Goal: Find specific page/section: Find specific page/section

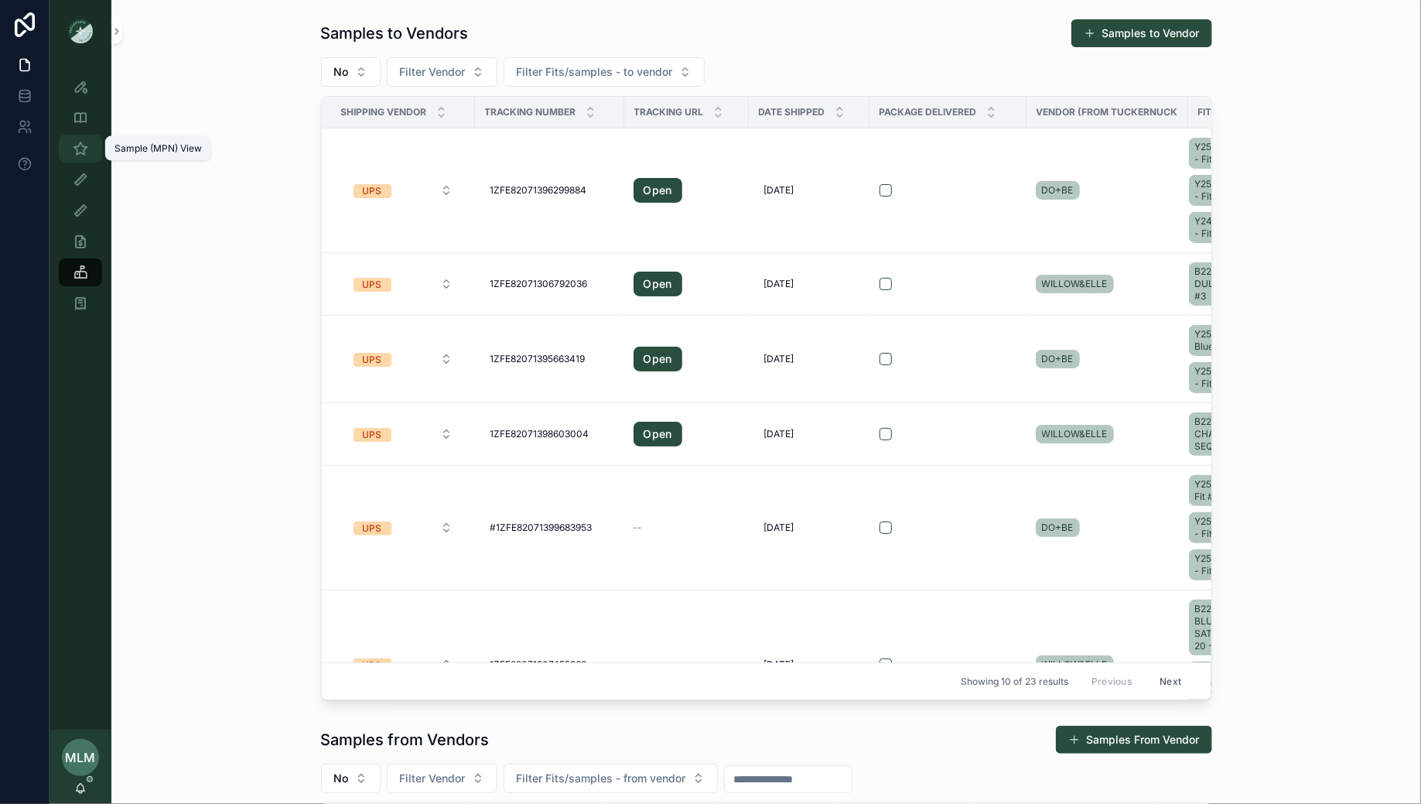
click at [73, 146] on icon "scrollable content" at bounding box center [80, 148] width 15 height 15
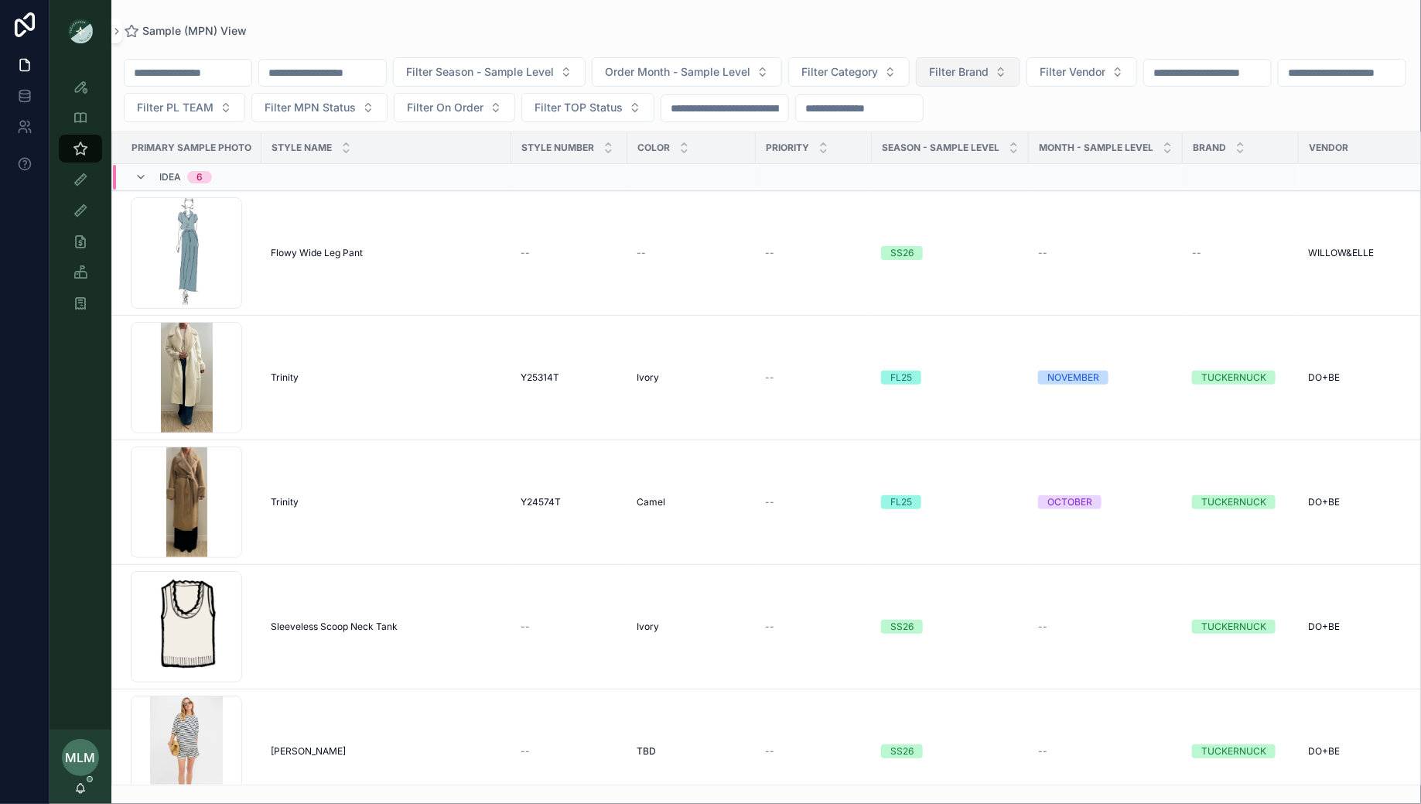
click at [989, 68] on span "Filter Brand" at bounding box center [959, 71] width 60 height 15
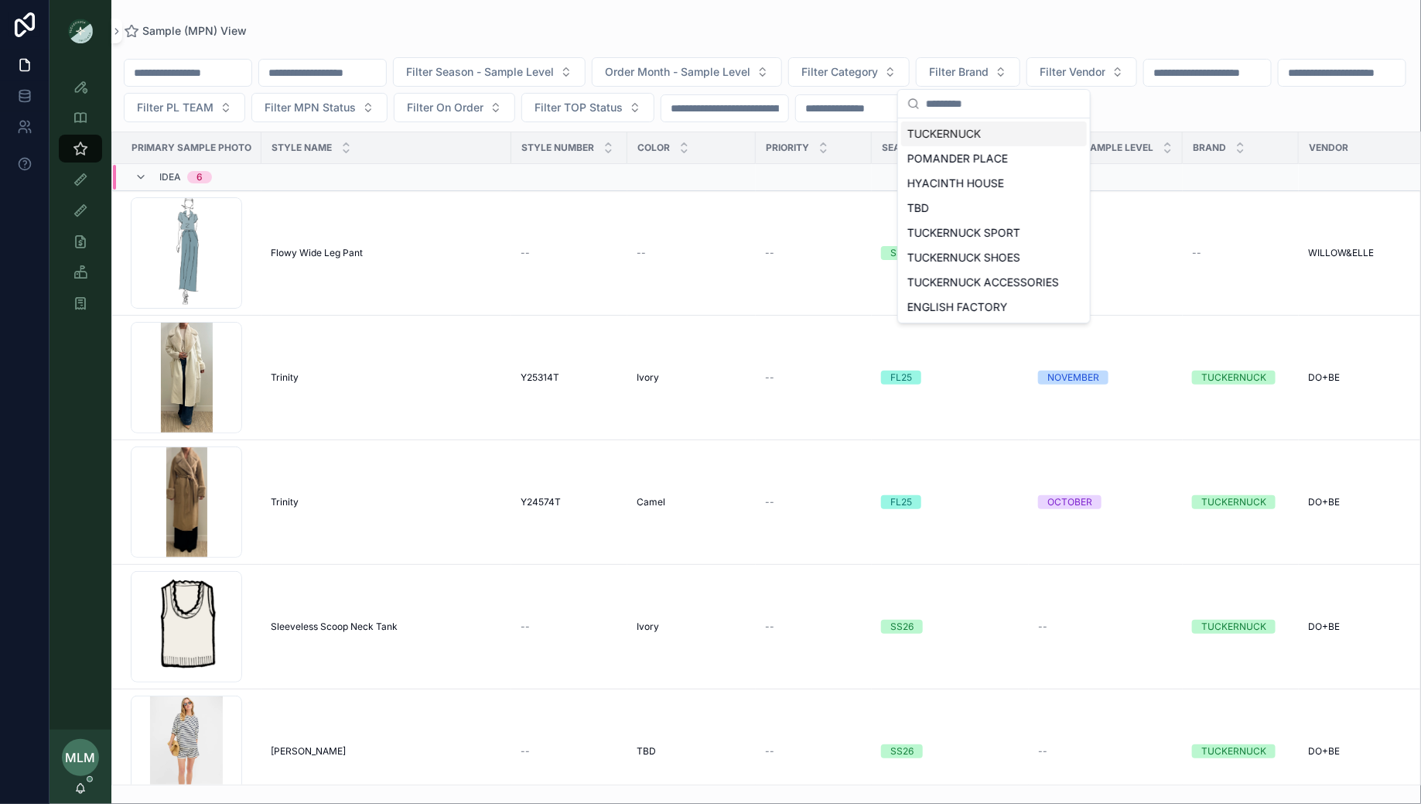
click at [965, 131] on div "TUCKERNUCK" at bounding box center [994, 133] width 186 height 25
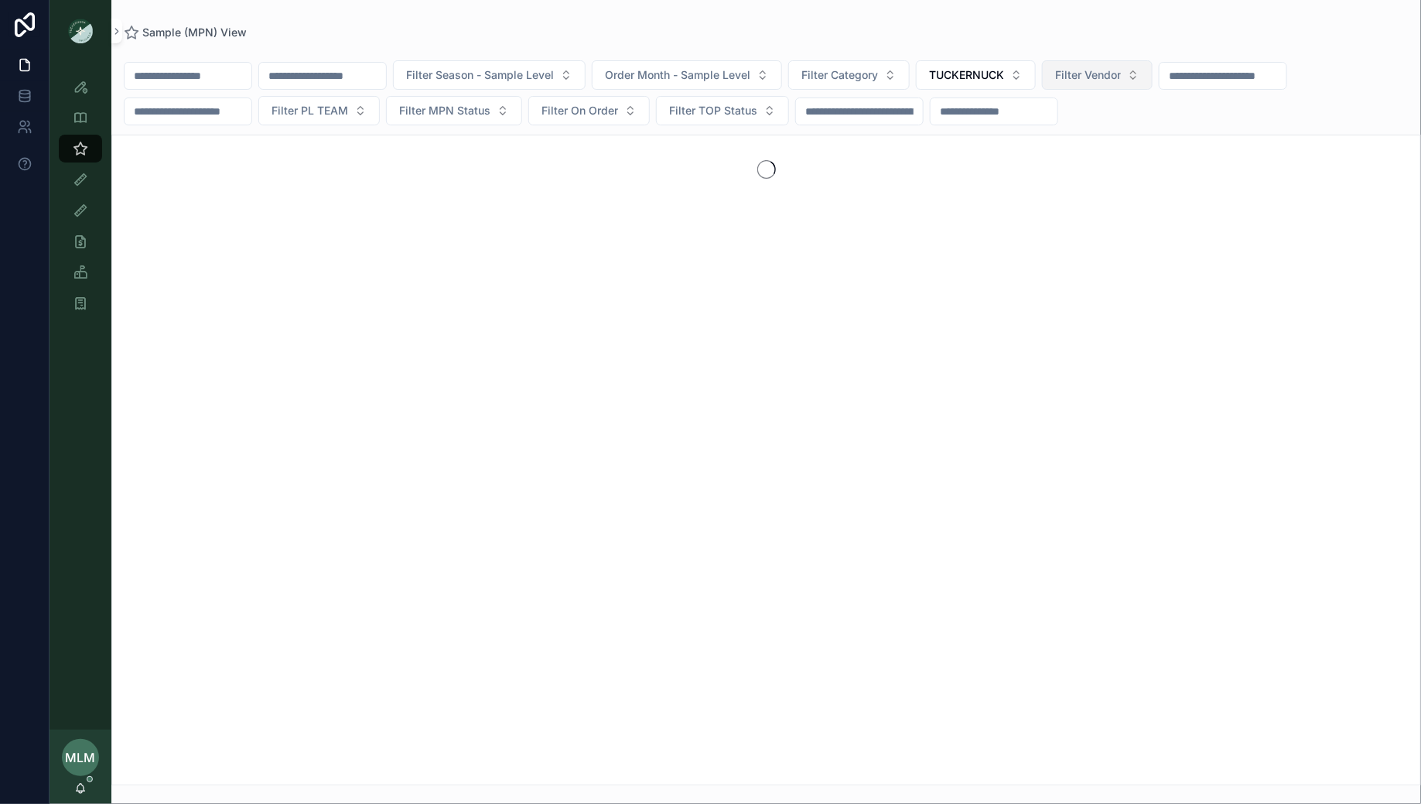
click at [1117, 75] on span "Filter Vendor" at bounding box center [1088, 74] width 66 height 15
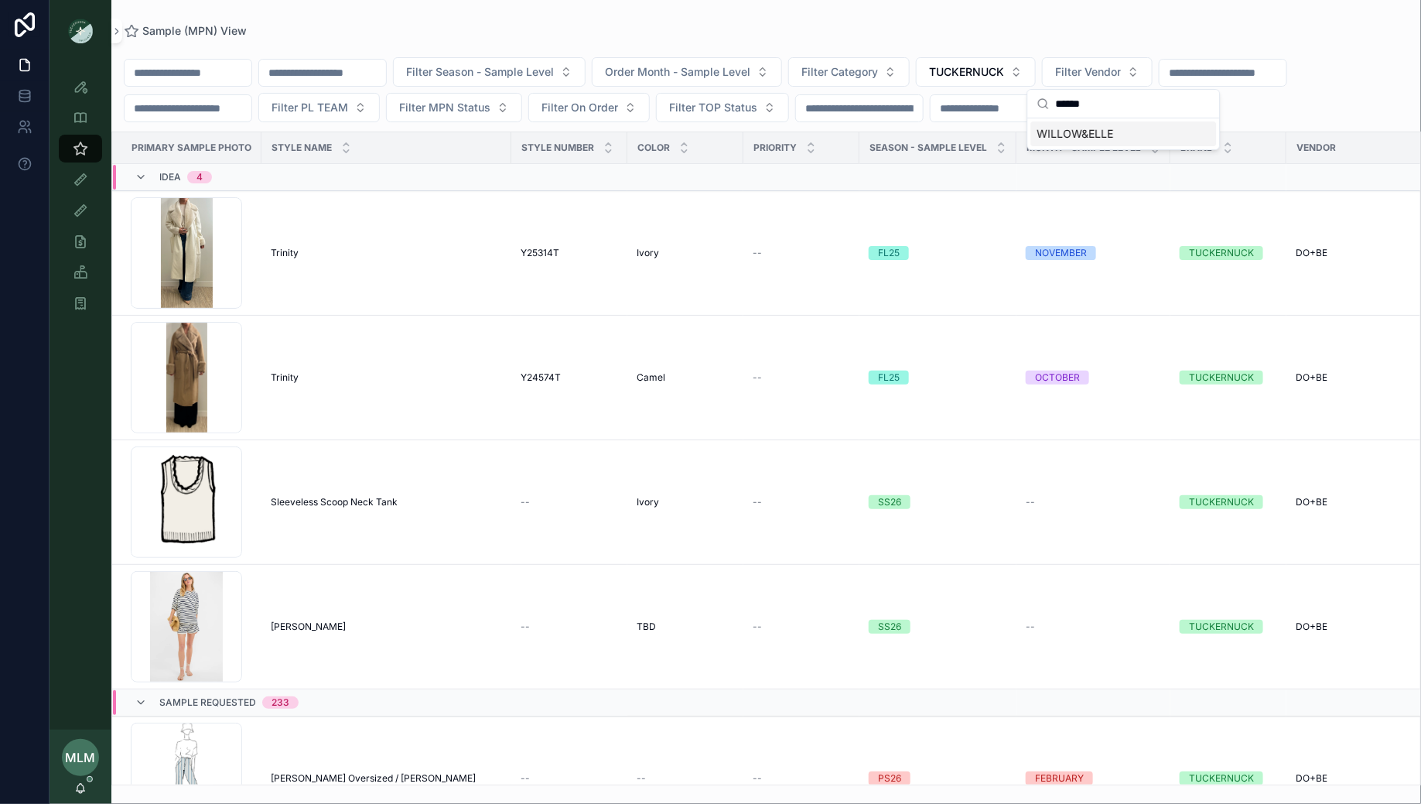
type input "******"
click at [1067, 129] on span "WILLOW&ELLE" at bounding box center [1075, 133] width 77 height 15
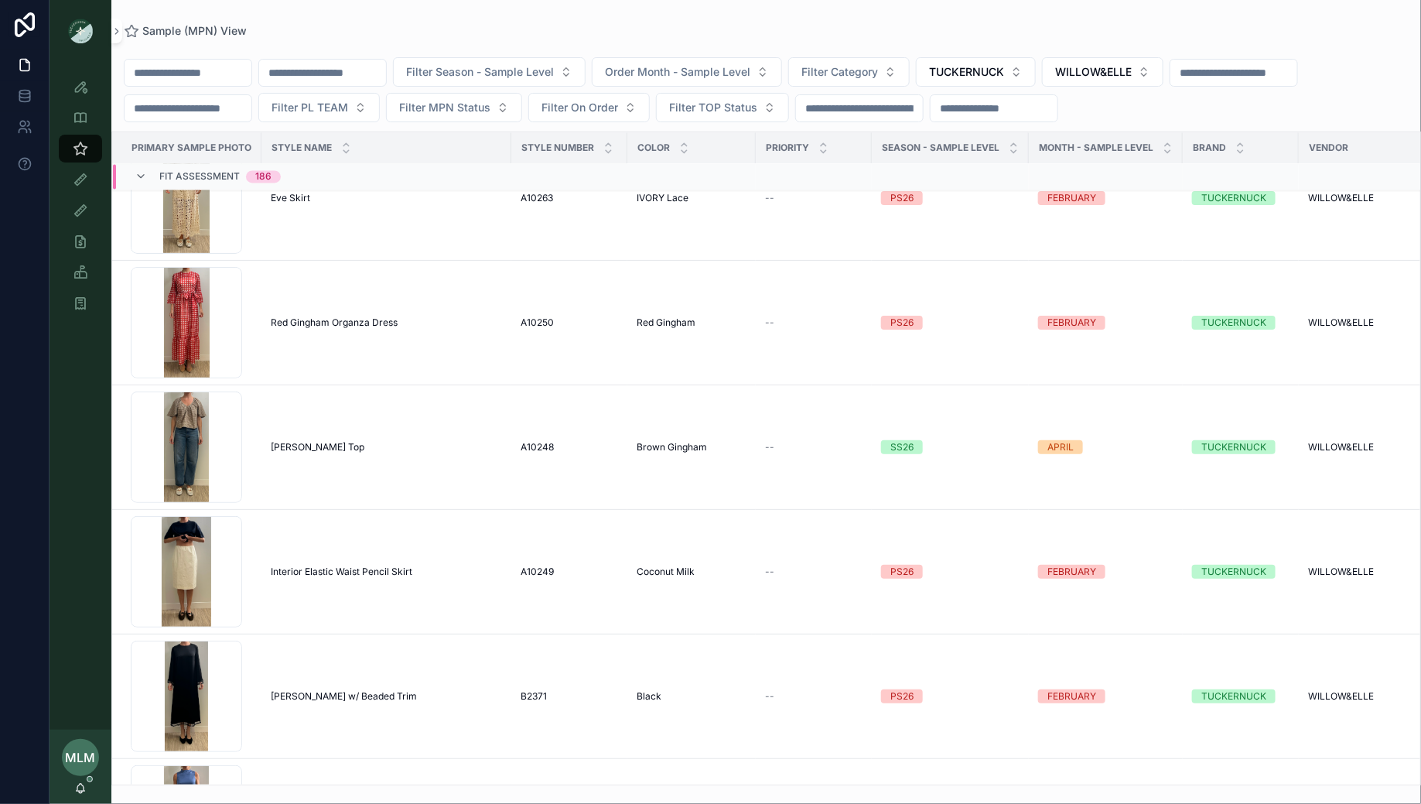
scroll to position [13050, 0]
click at [286, 441] on span "[PERSON_NAME] Top" at bounding box center [318, 447] width 94 height 12
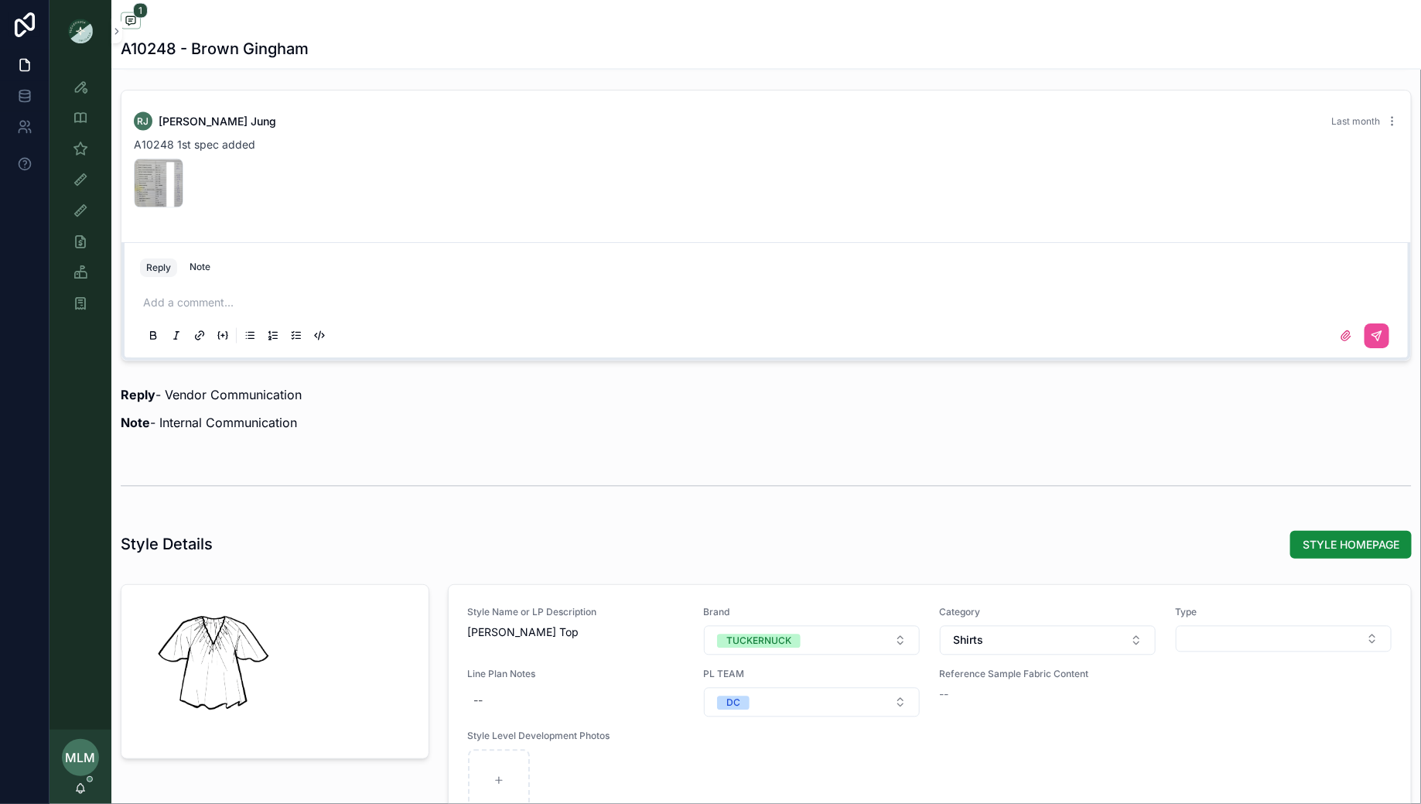
scroll to position [551, 0]
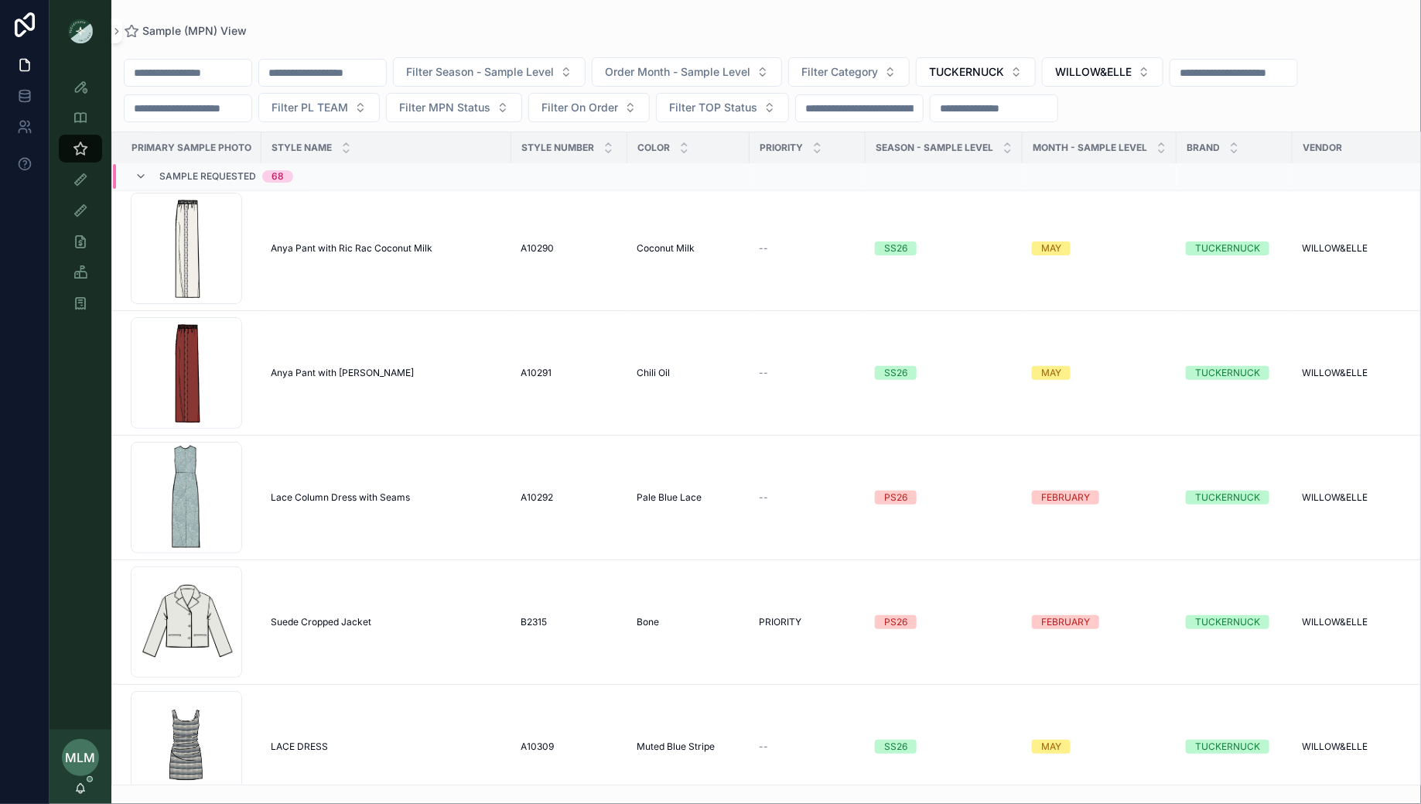
scroll to position [2514, 0]
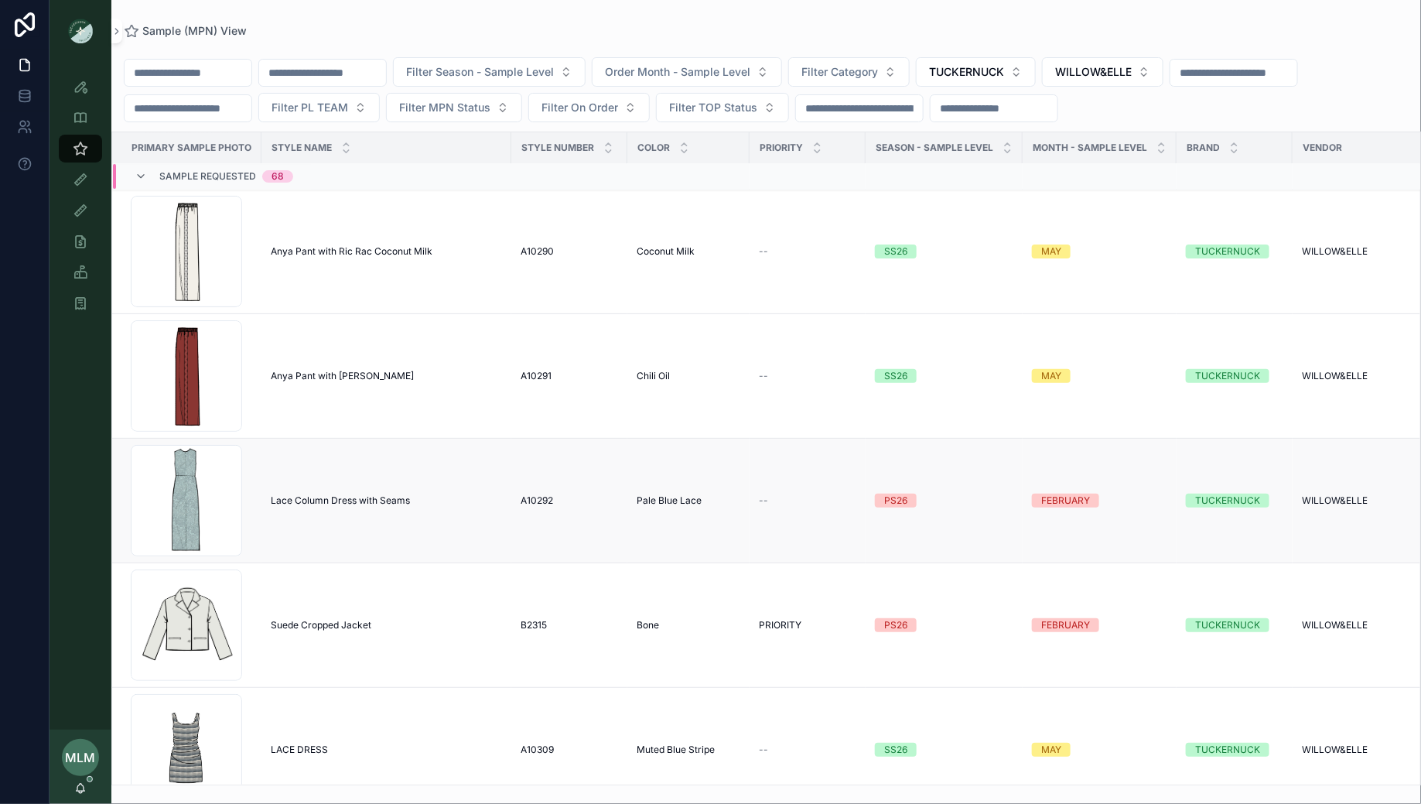
click at [354, 494] on span "Lace Column Dress with Seams" at bounding box center [340, 500] width 139 height 12
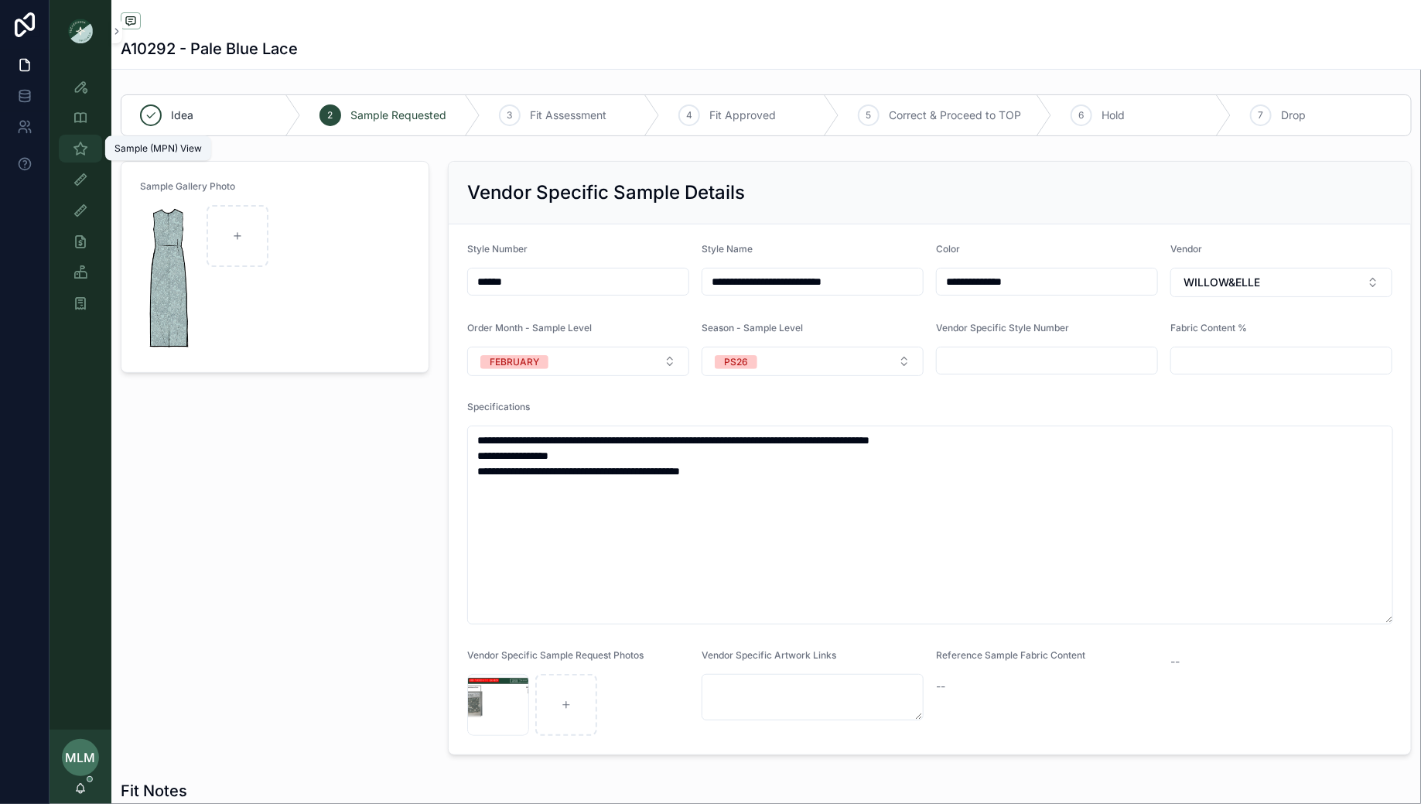
drag, startPoint x: 80, startPoint y: 153, endPoint x: 145, endPoint y: 151, distance: 65.0
click at [80, 154] on icon "scrollable content" at bounding box center [80, 148] width 15 height 15
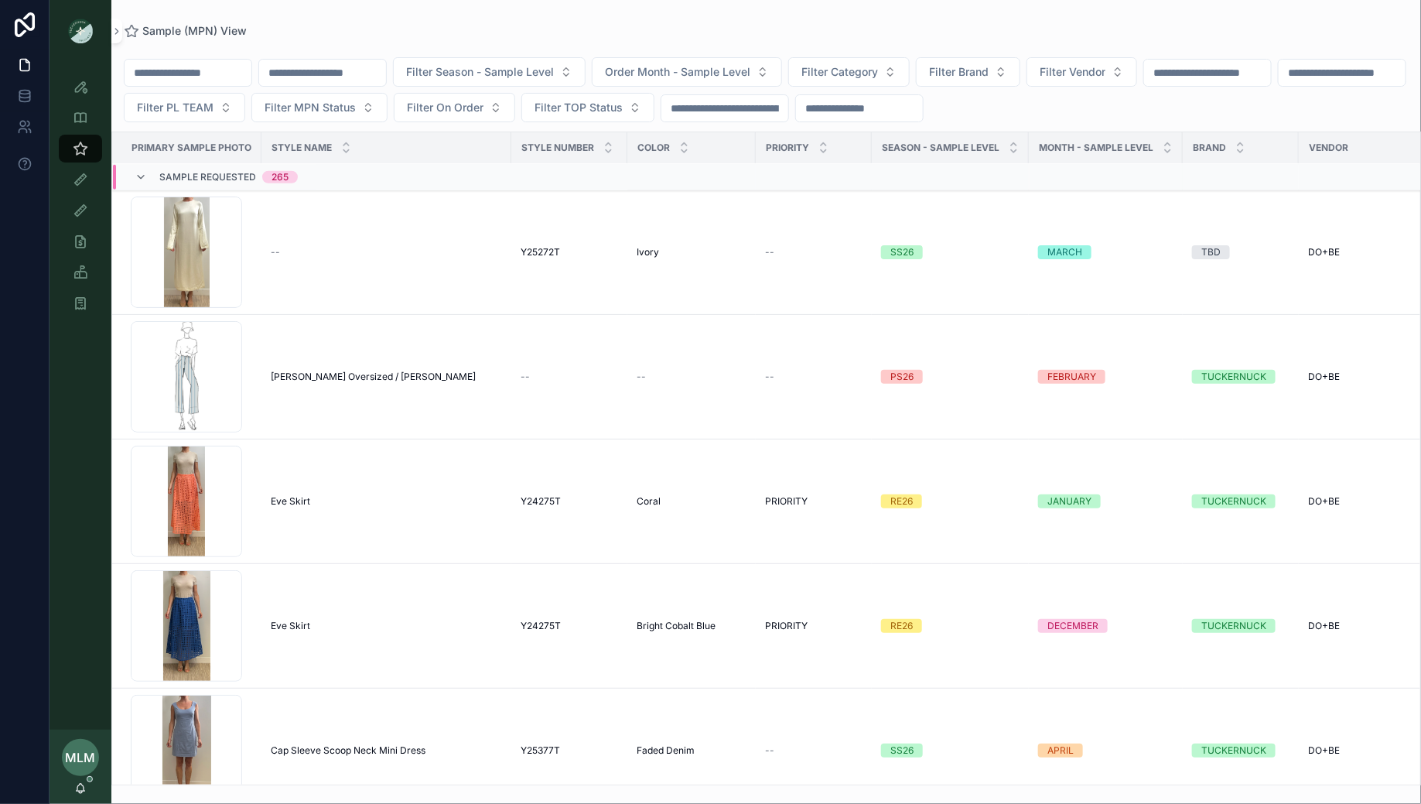
scroll to position [1105, 0]
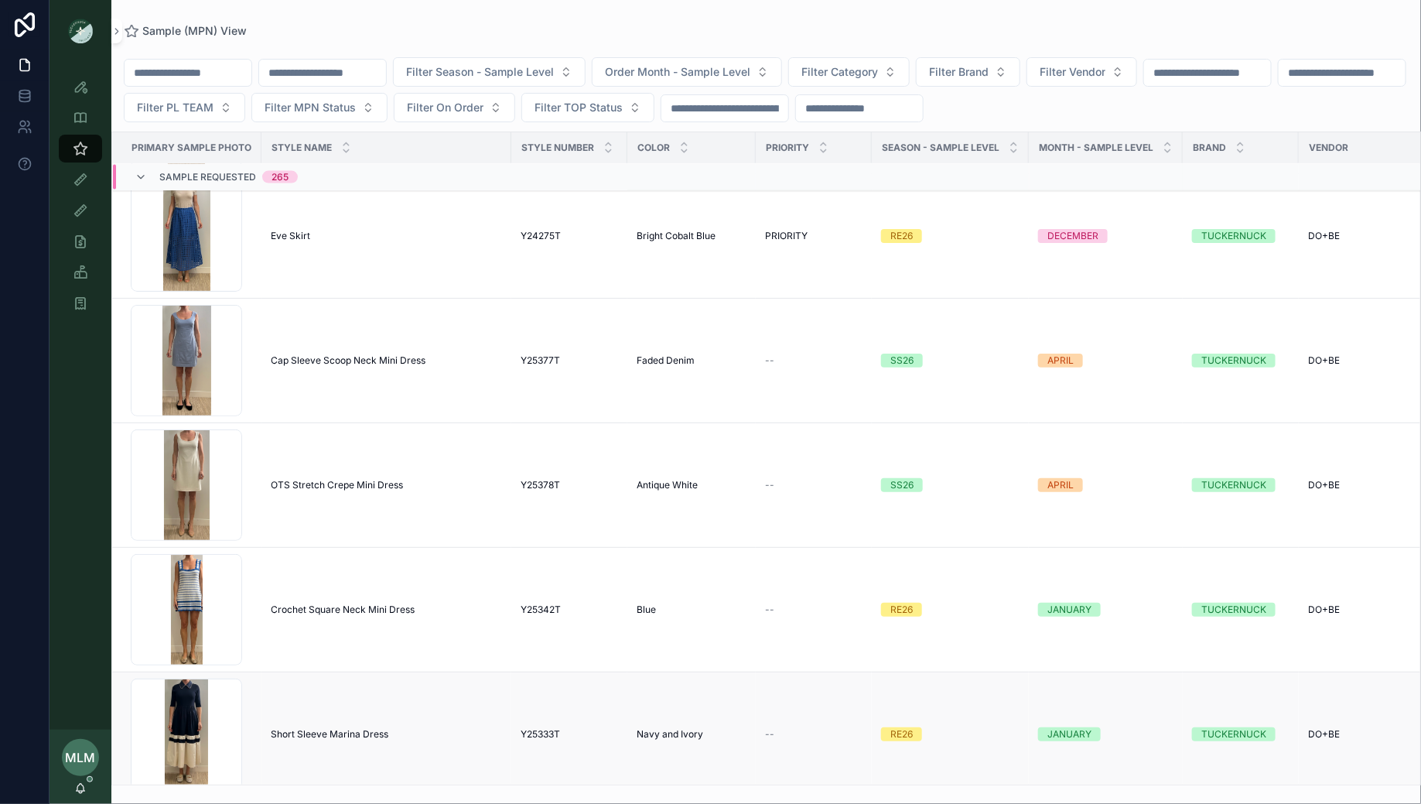
click at [325, 728] on span "Short Sleeve Marina Dress" at bounding box center [330, 734] width 118 height 12
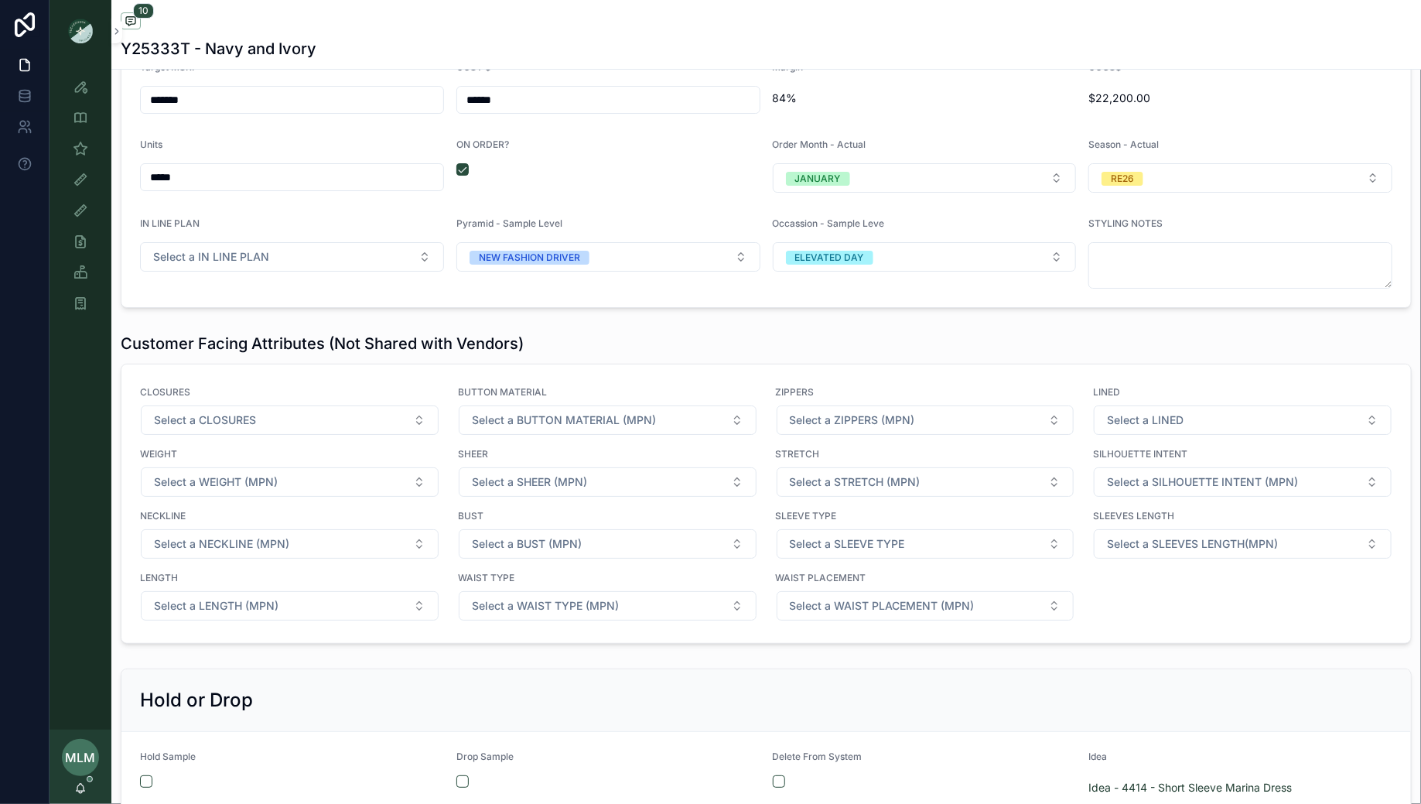
scroll to position [2613, 0]
click at [292, 533] on button "Select a NECKLINE (MPN)" at bounding box center [290, 543] width 298 height 29
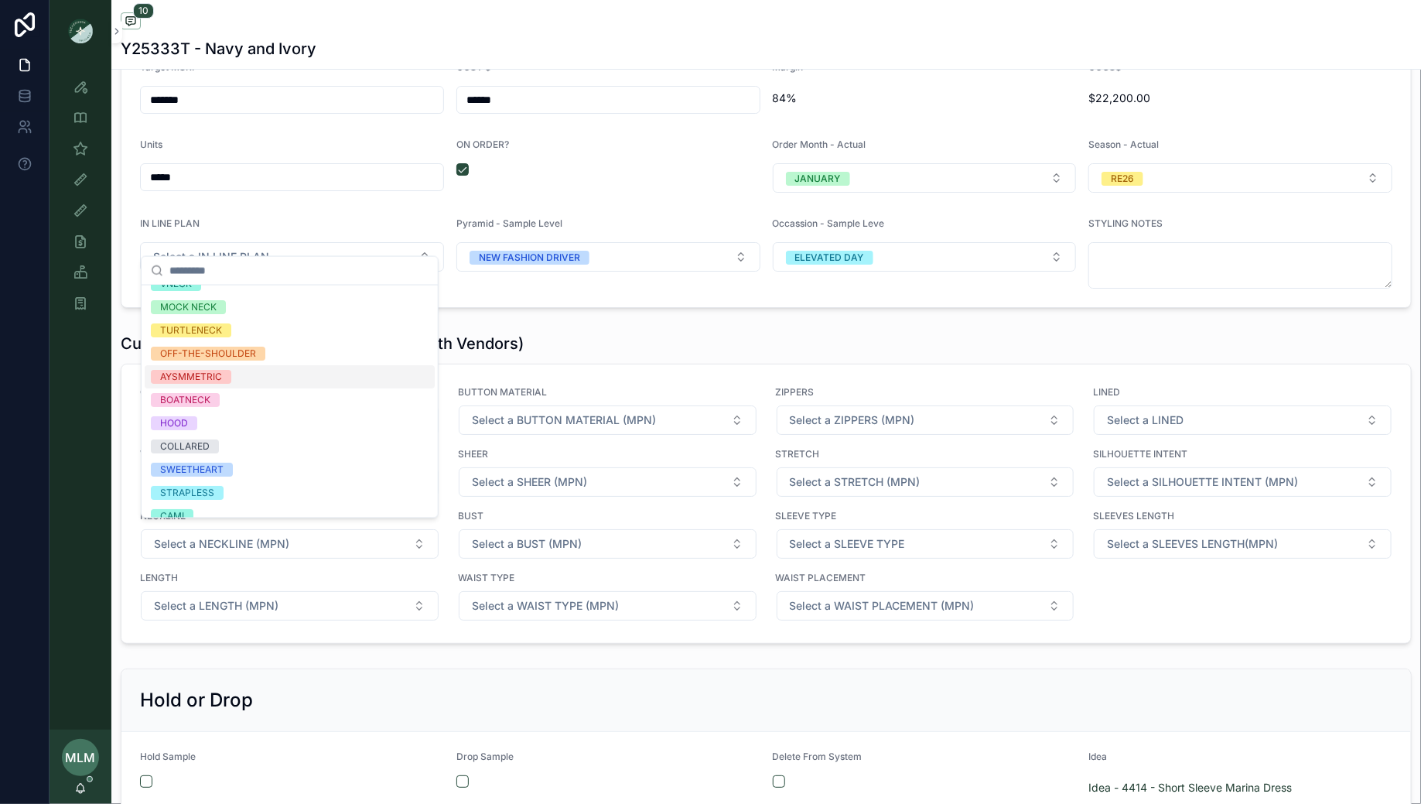
scroll to position [70, 0]
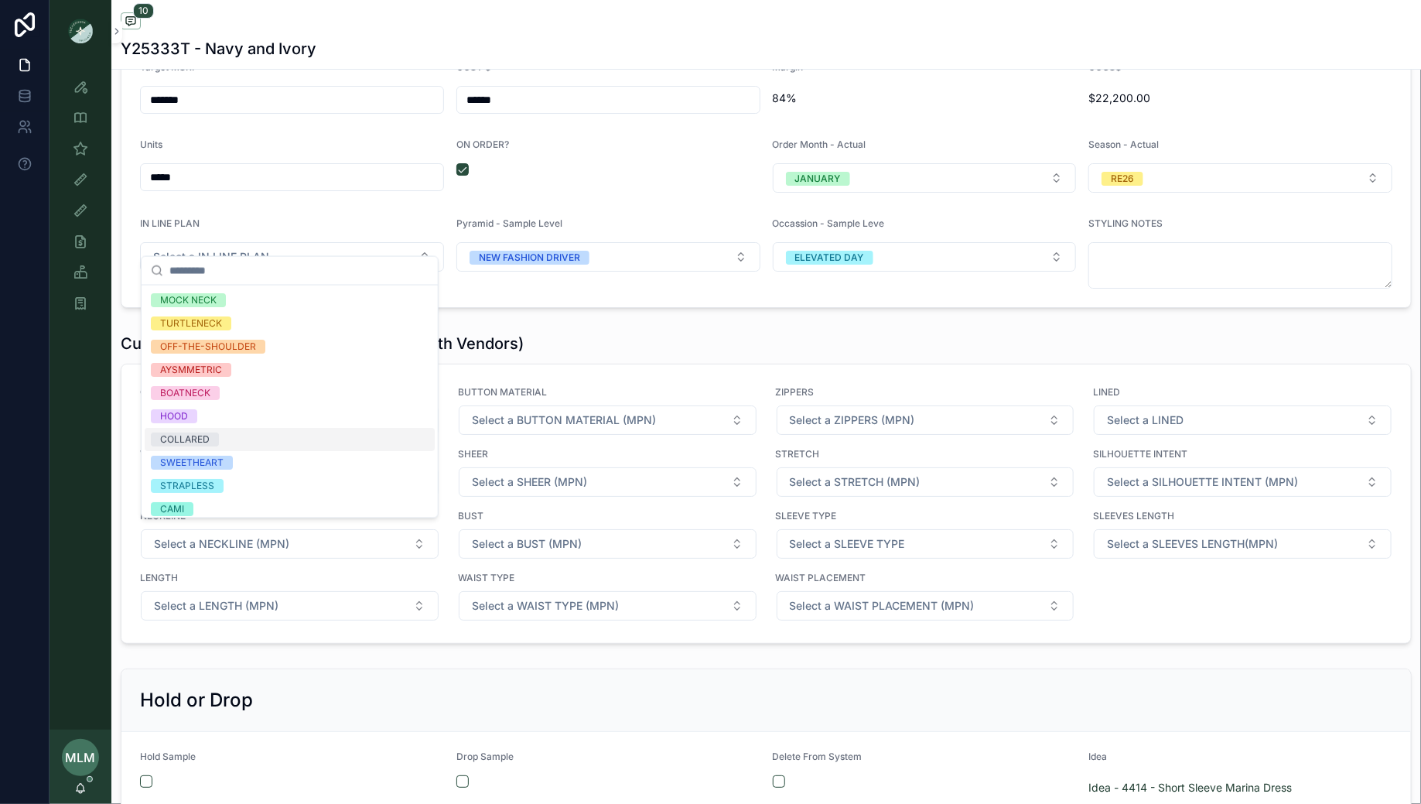
click at [254, 436] on div "COLLARED" at bounding box center [290, 439] width 290 height 23
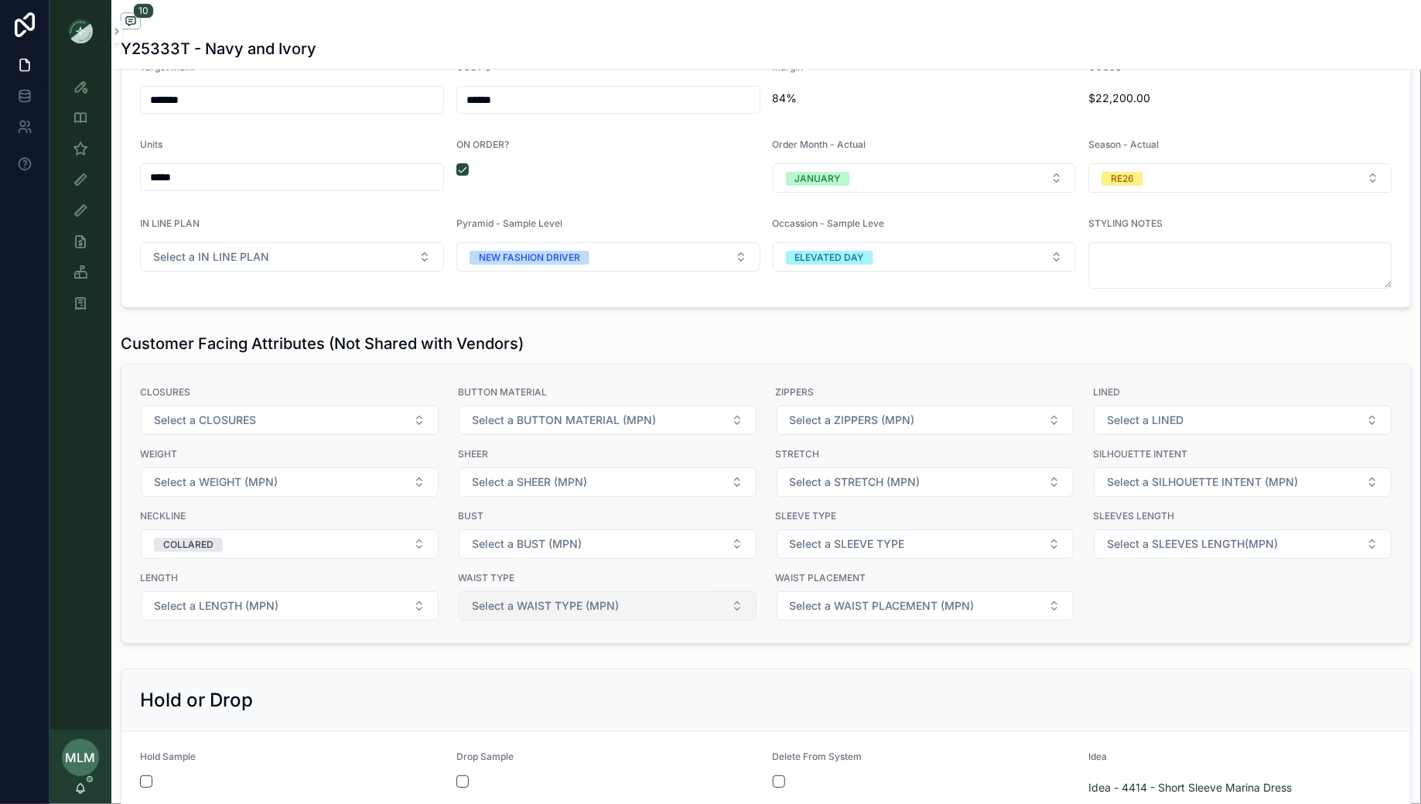
click at [500, 598] on span "Select a WAIST TYPE (MPN)" at bounding box center [545, 605] width 147 height 15
click at [852, 529] on button "Select a SLEEVE TYPE" at bounding box center [926, 543] width 298 height 29
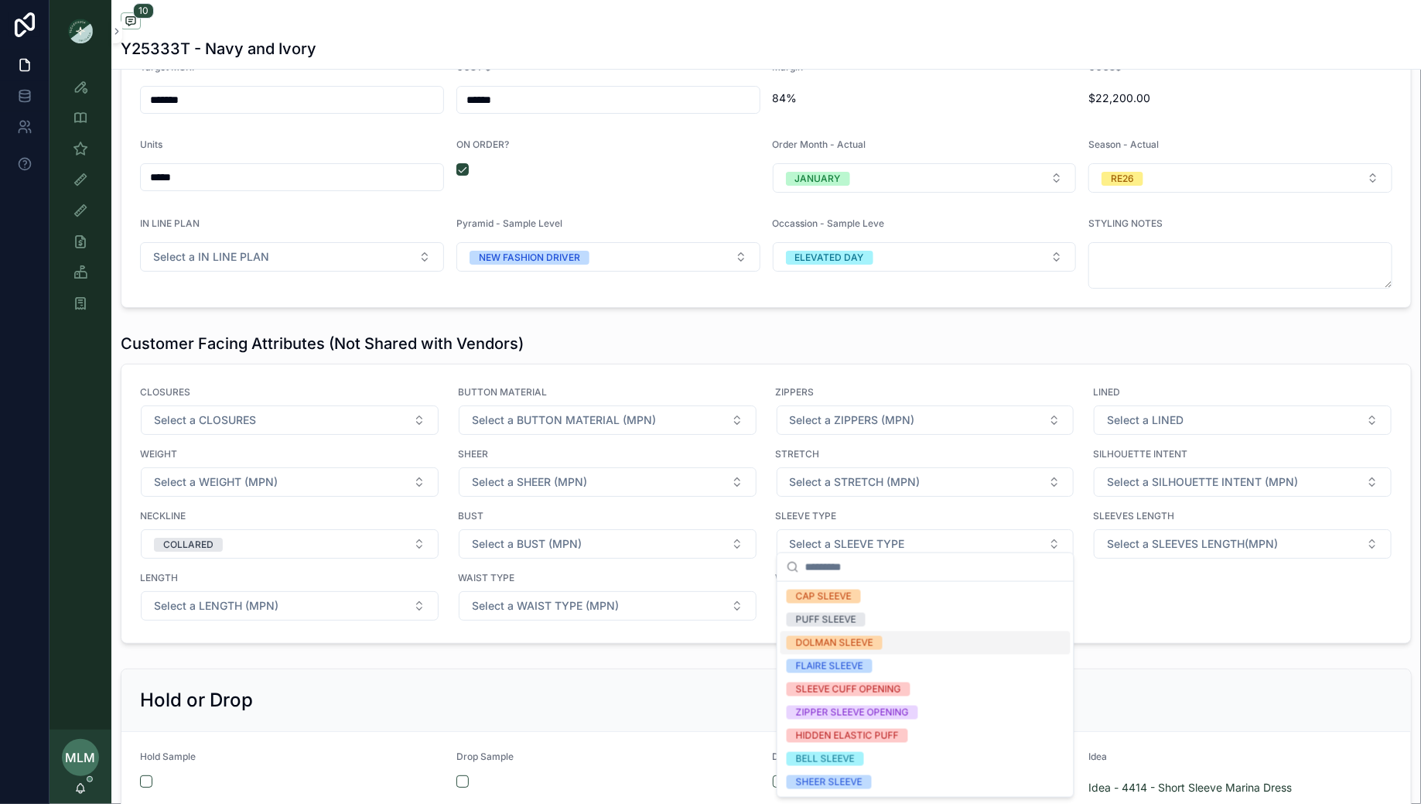
click at [734, 669] on div "Hold or Drop" at bounding box center [765, 700] width 1289 height 63
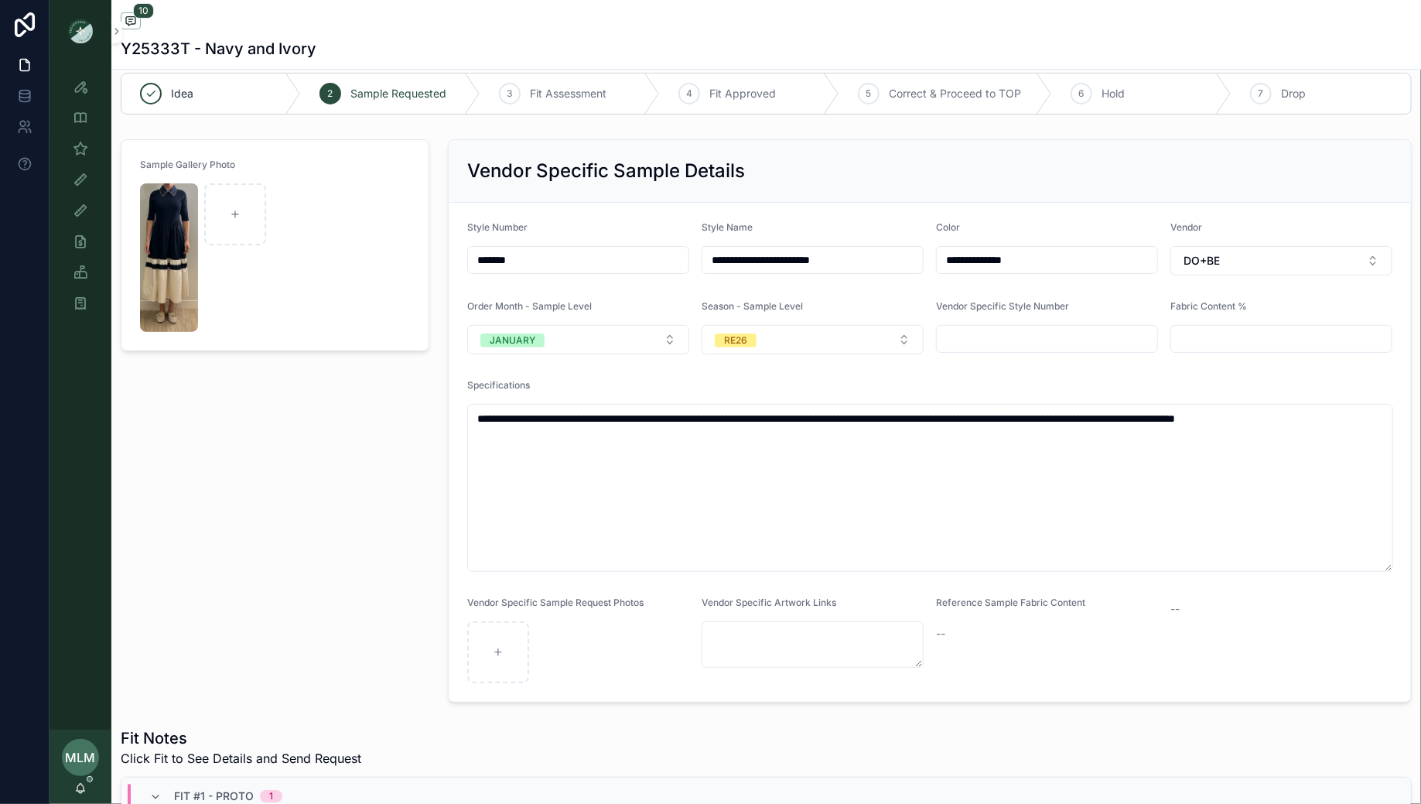
scroll to position [0, 0]
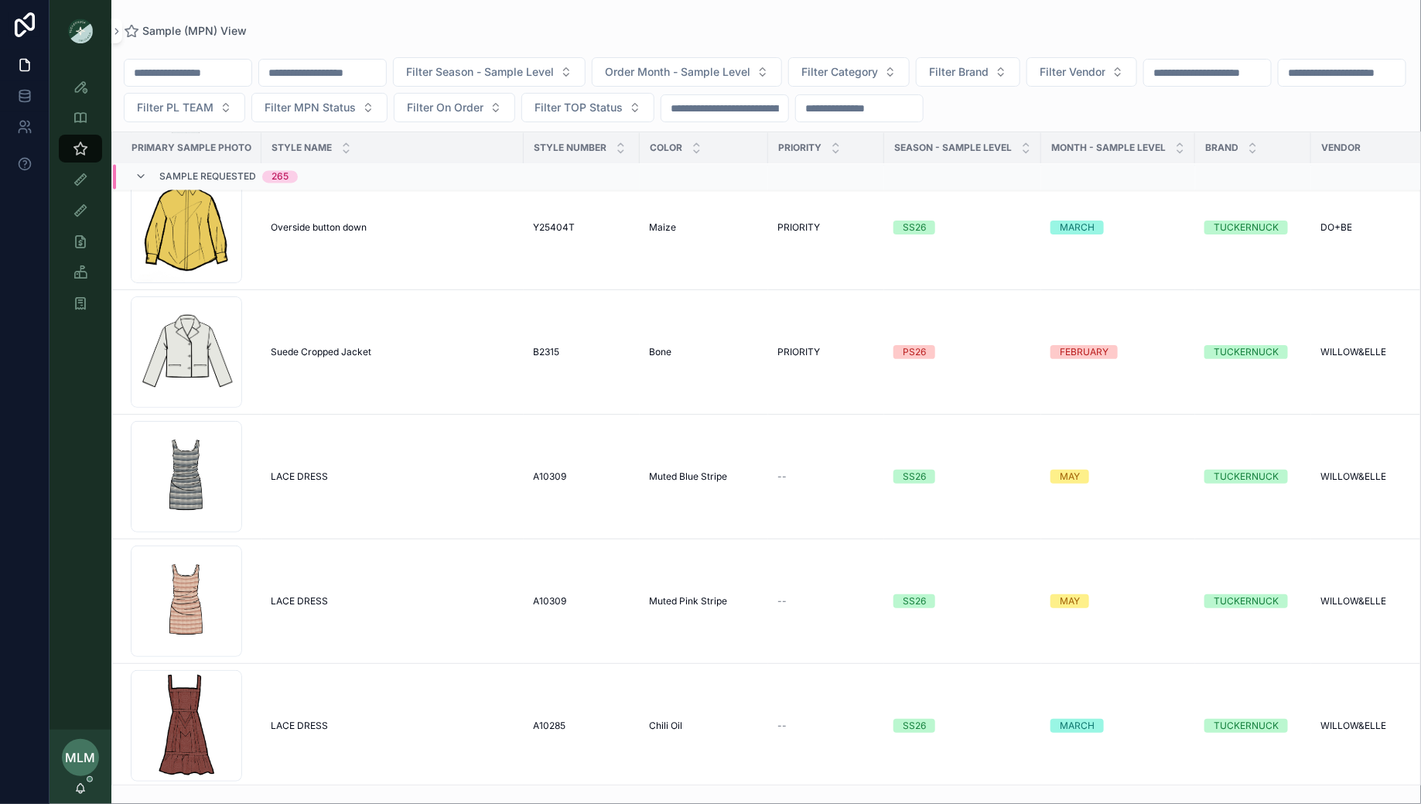
scroll to position [19068, 0]
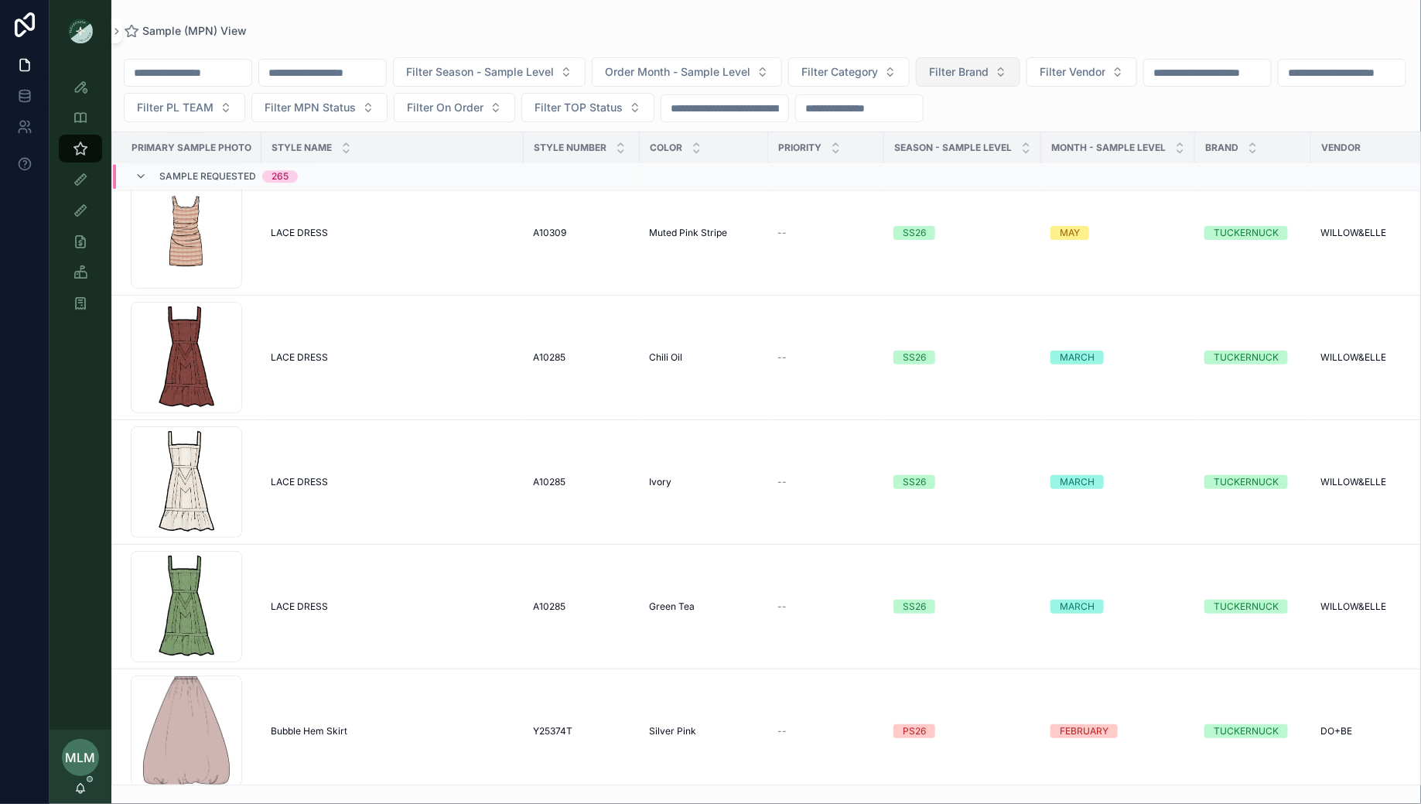
click at [977, 76] on span "Filter Brand" at bounding box center [959, 71] width 60 height 15
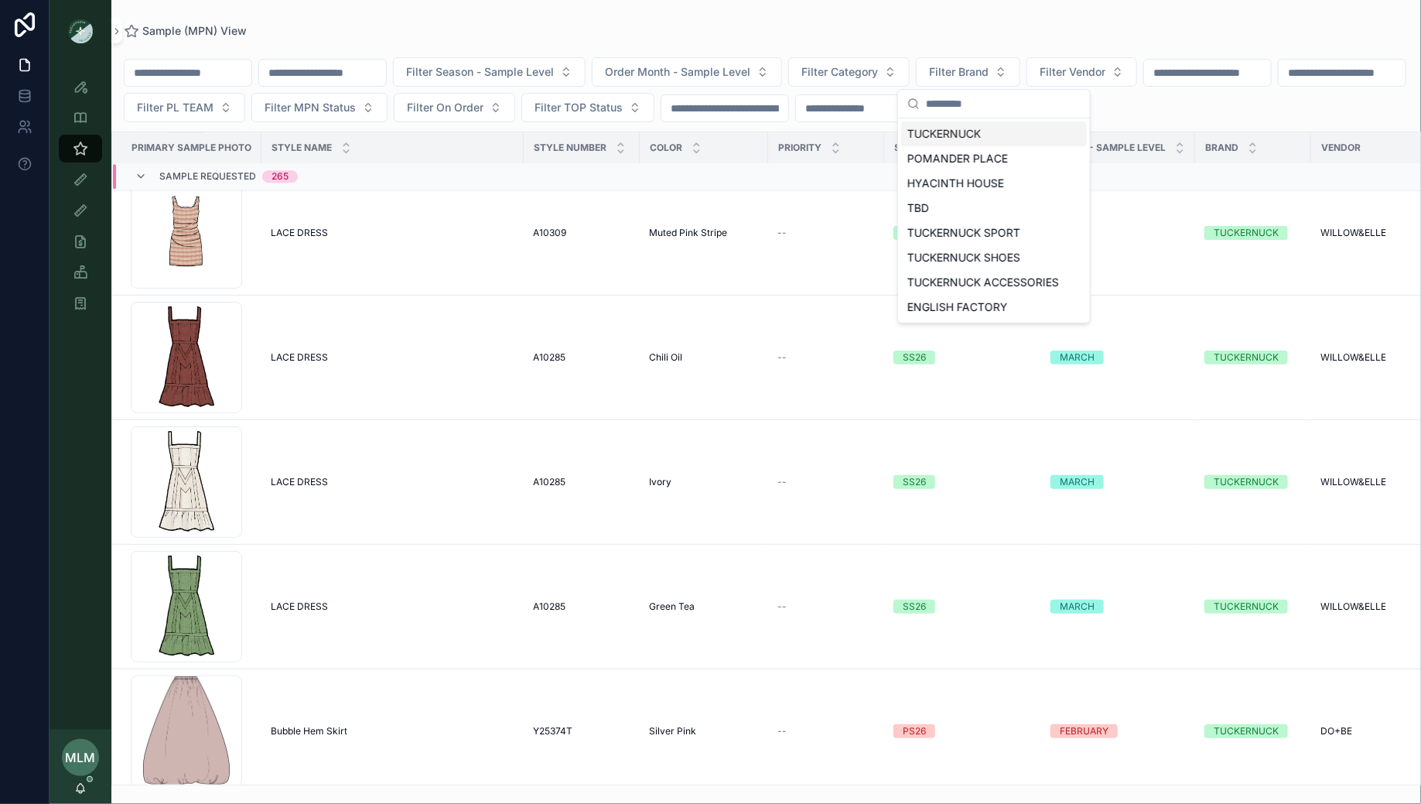
click at [965, 133] on div "TUCKERNUCK" at bounding box center [994, 133] width 186 height 25
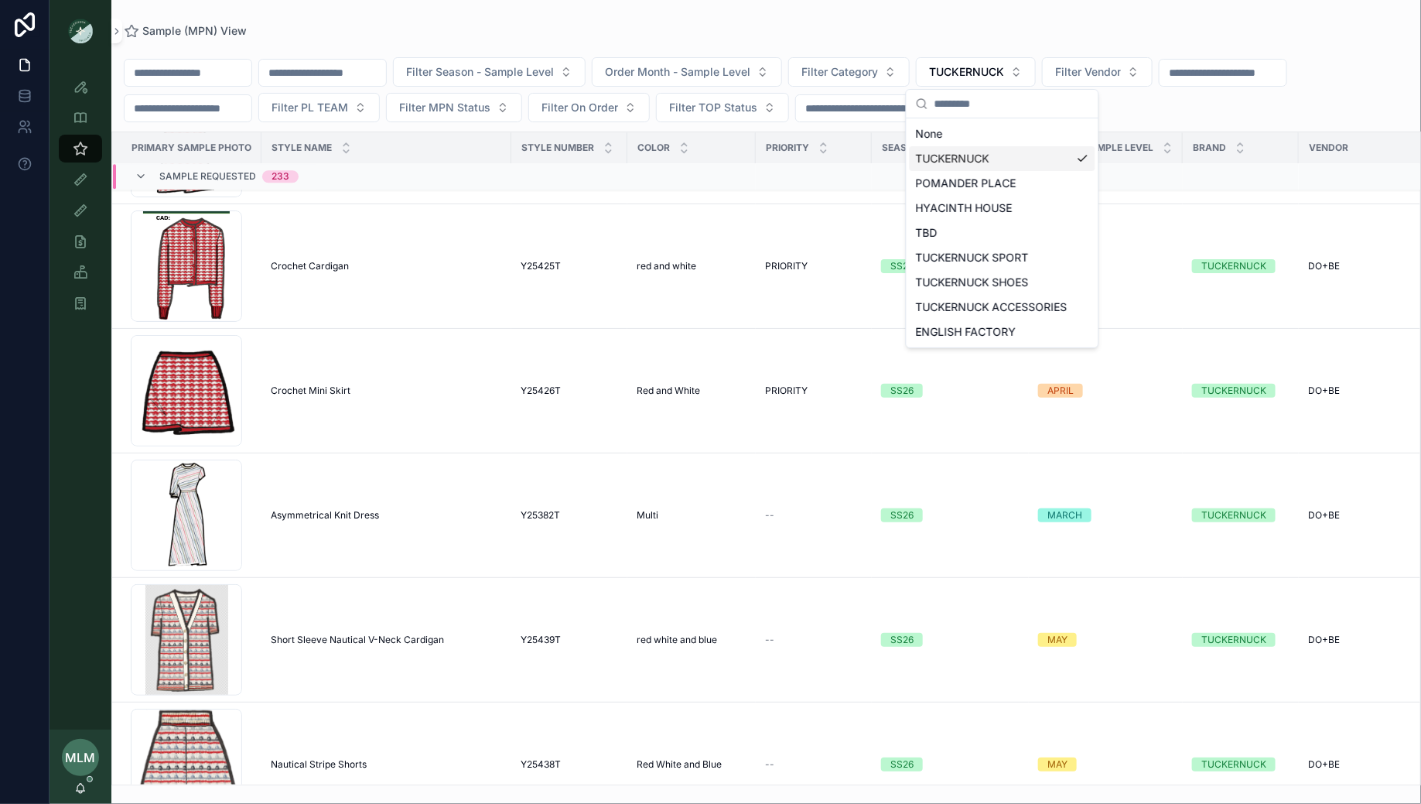
scroll to position [19184, 0]
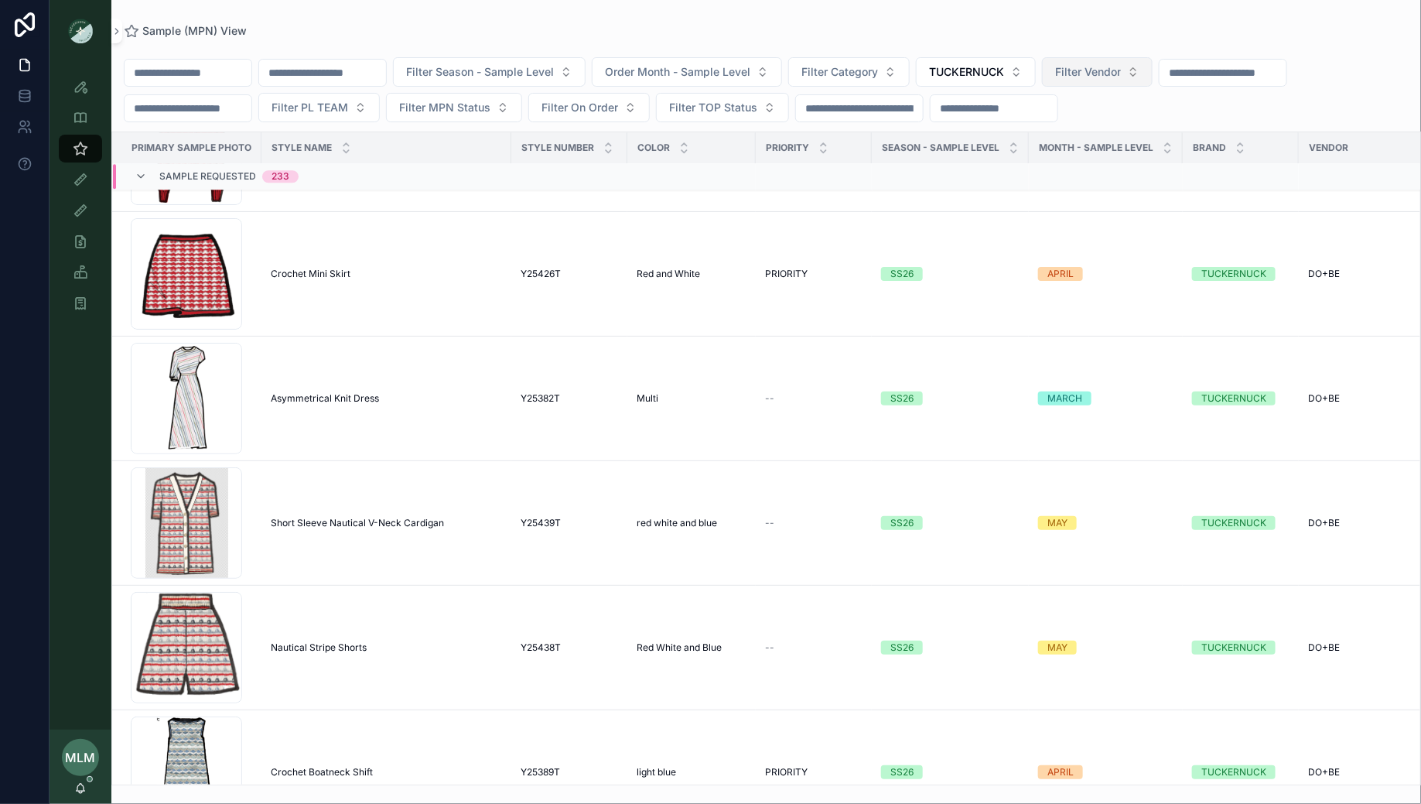
click at [1120, 77] on span "Filter Vendor" at bounding box center [1088, 71] width 66 height 15
type input "******"
click at [1105, 135] on span "WILLOW&ELLE" at bounding box center [1075, 133] width 77 height 15
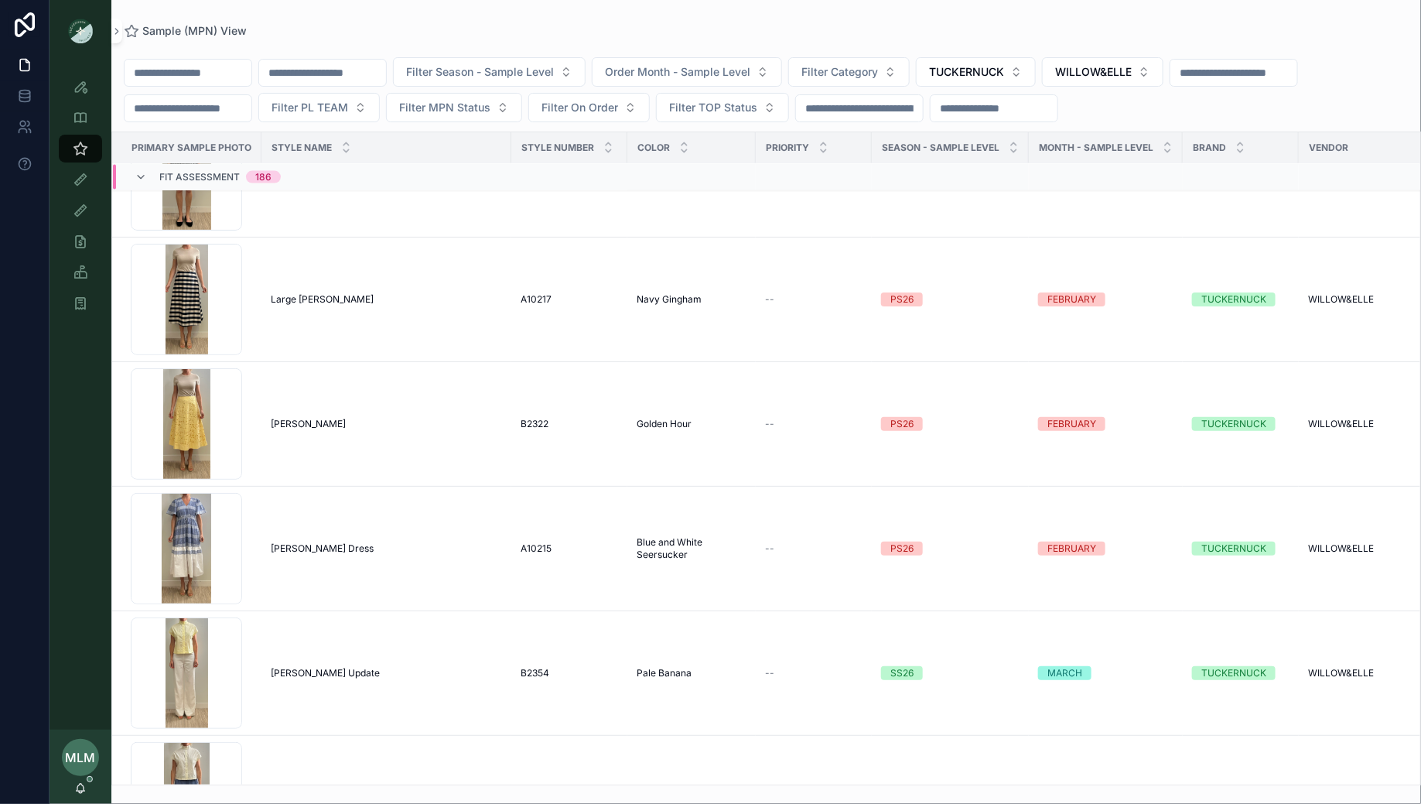
scroll to position [23249, 0]
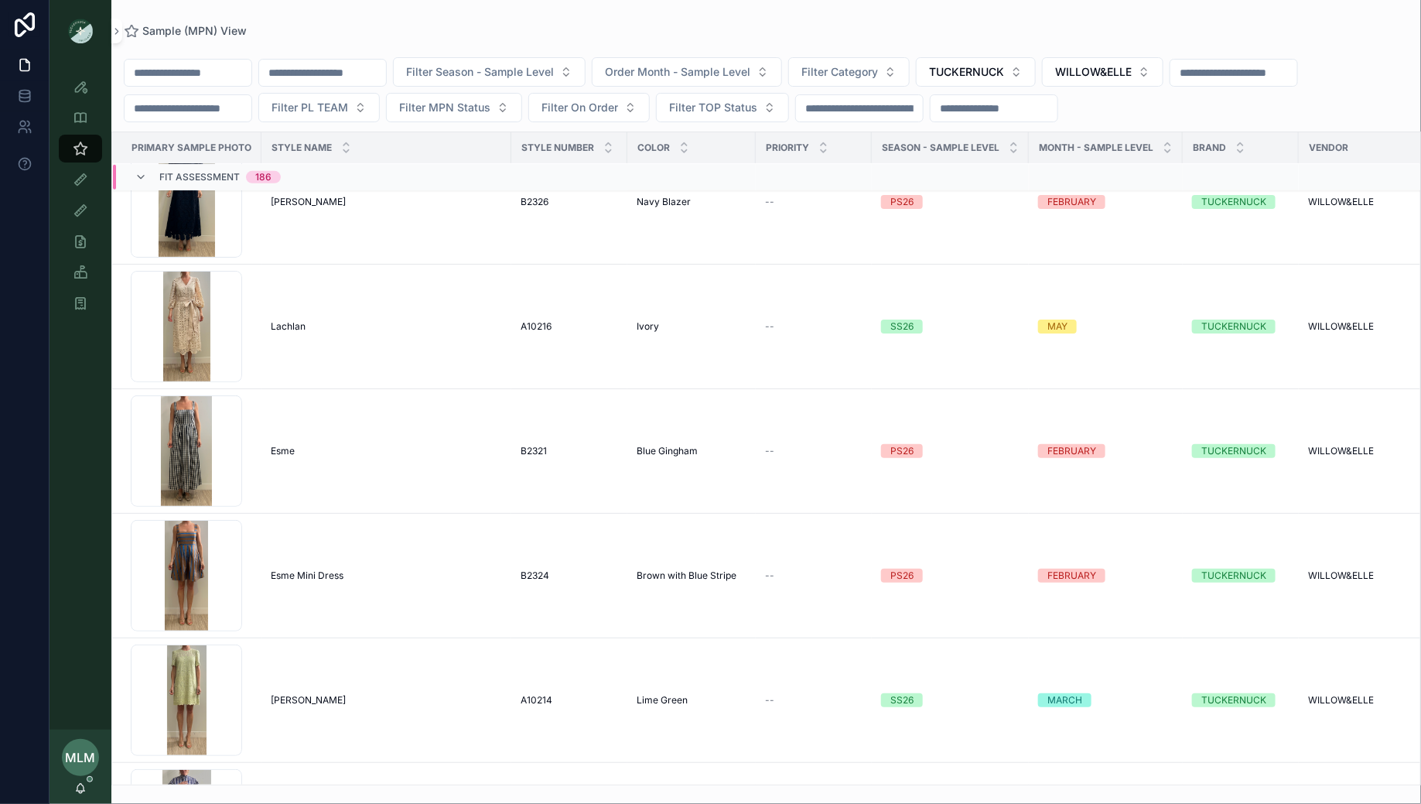
click at [196, 67] on input "scrollable content" at bounding box center [188, 73] width 127 height 22
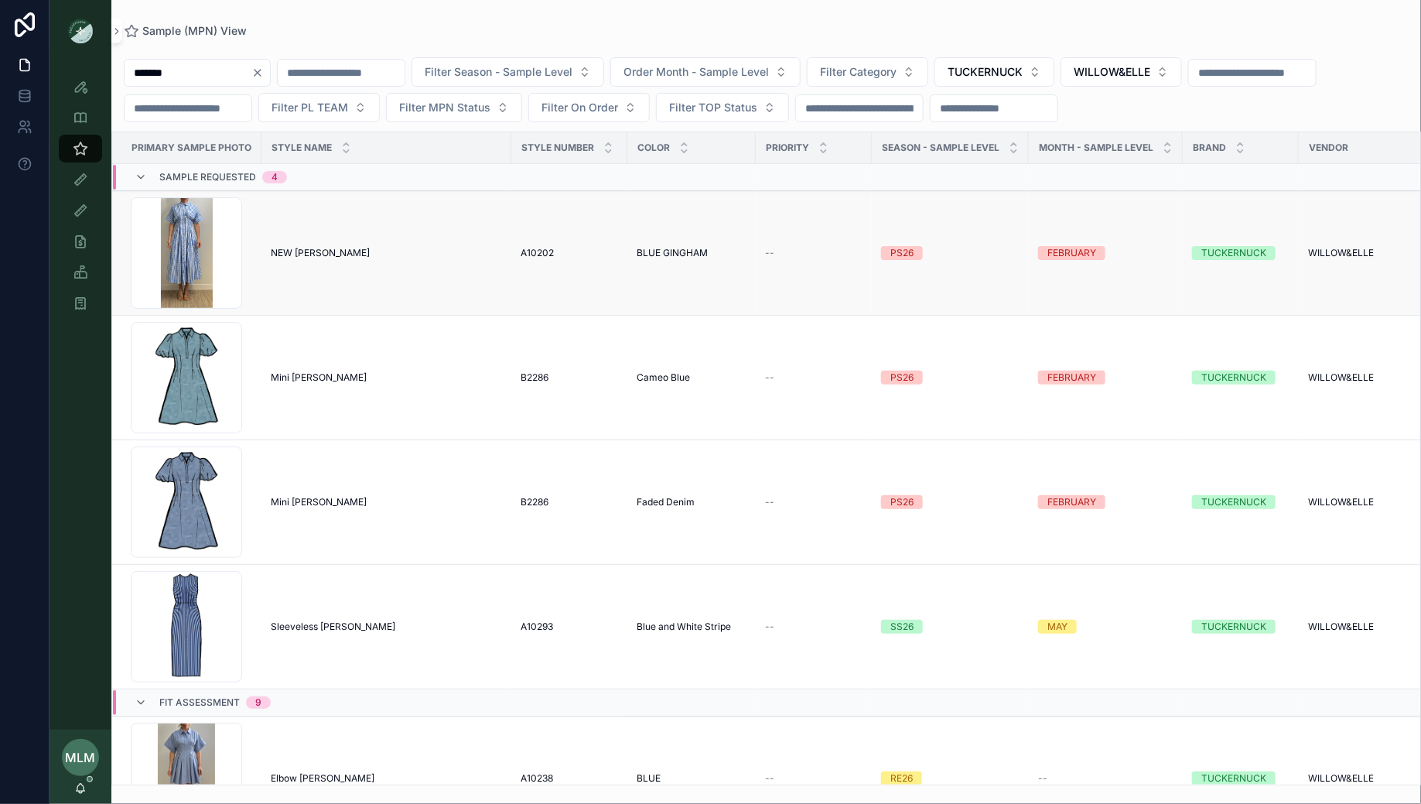
type input "*******"
click at [313, 248] on span "NEW [PERSON_NAME]" at bounding box center [320, 253] width 99 height 12
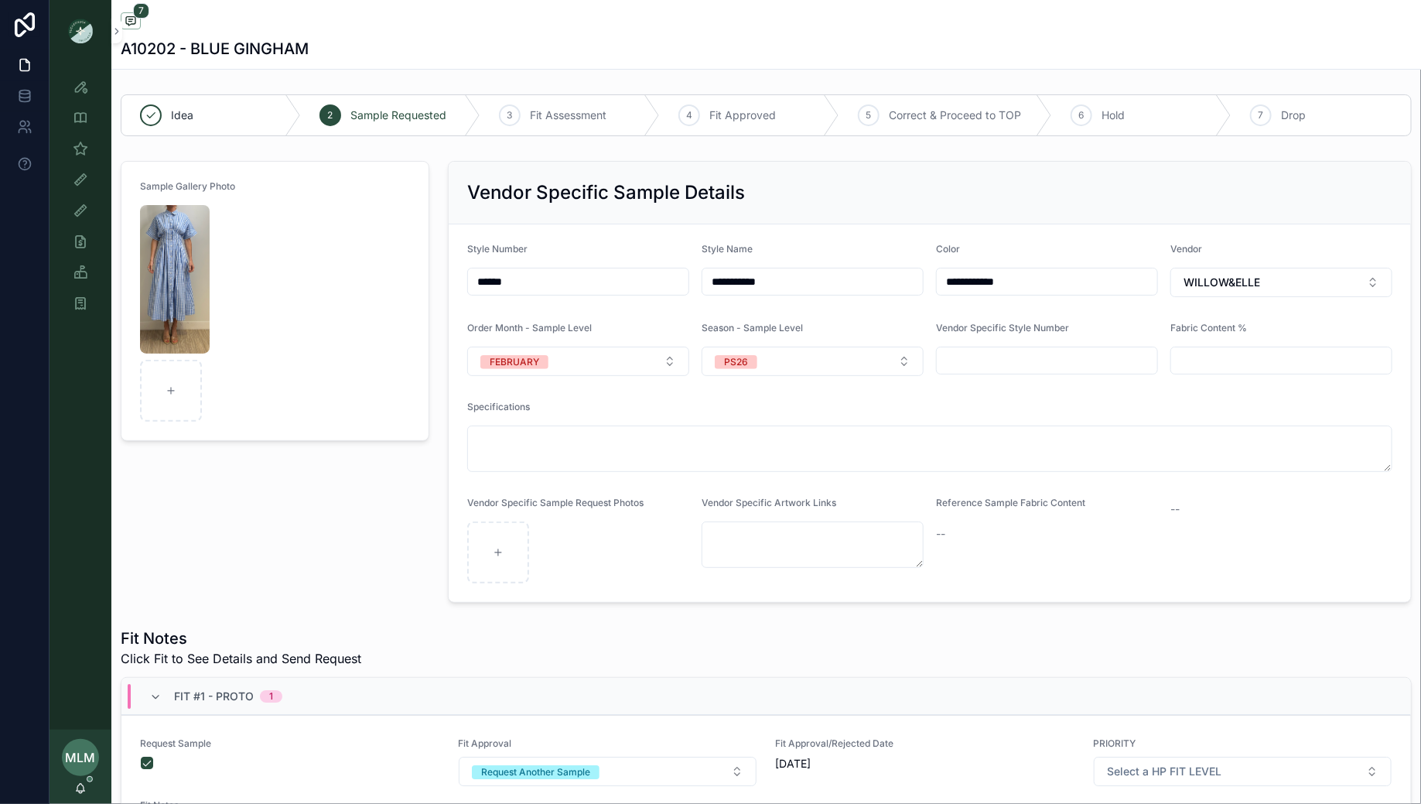
scroll to position [47, 0]
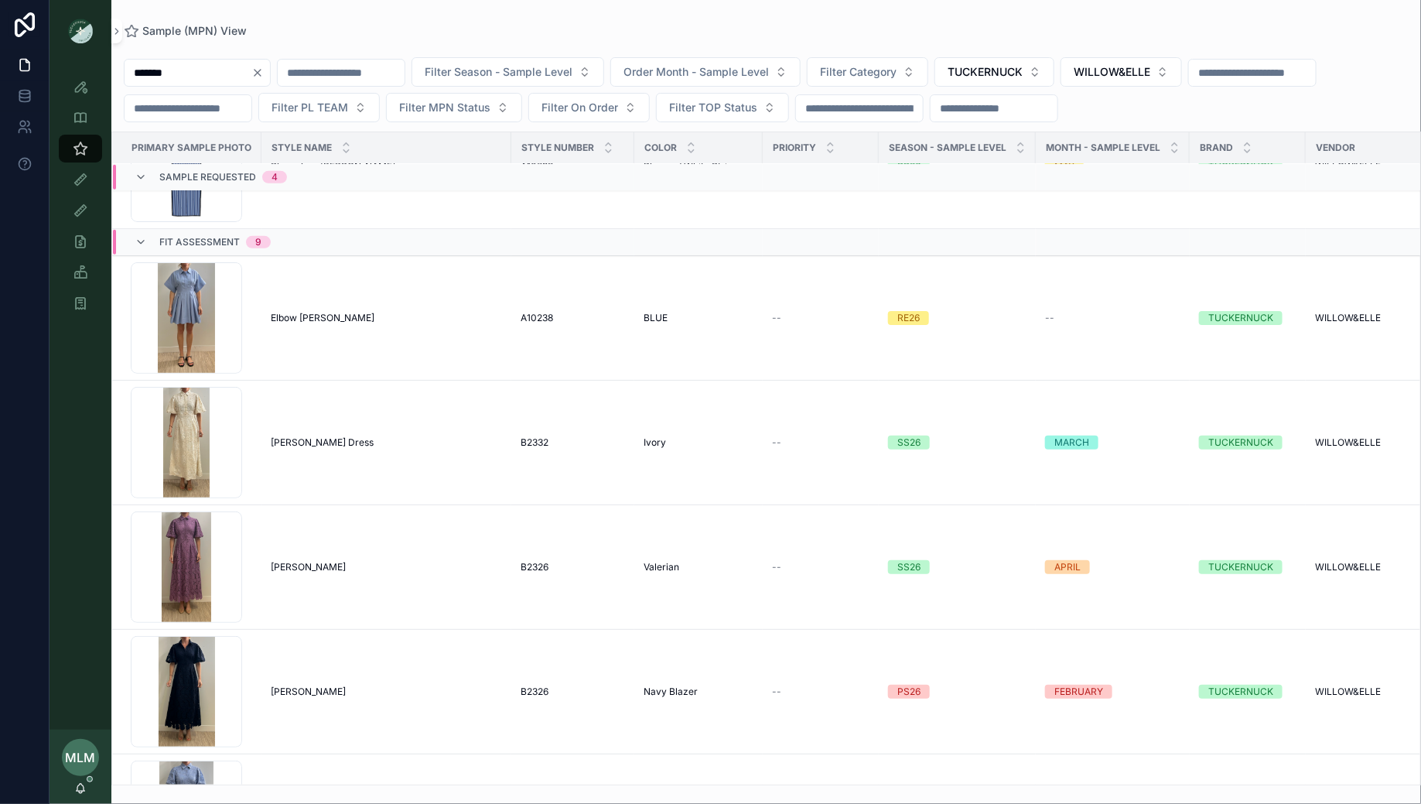
scroll to position [476, 0]
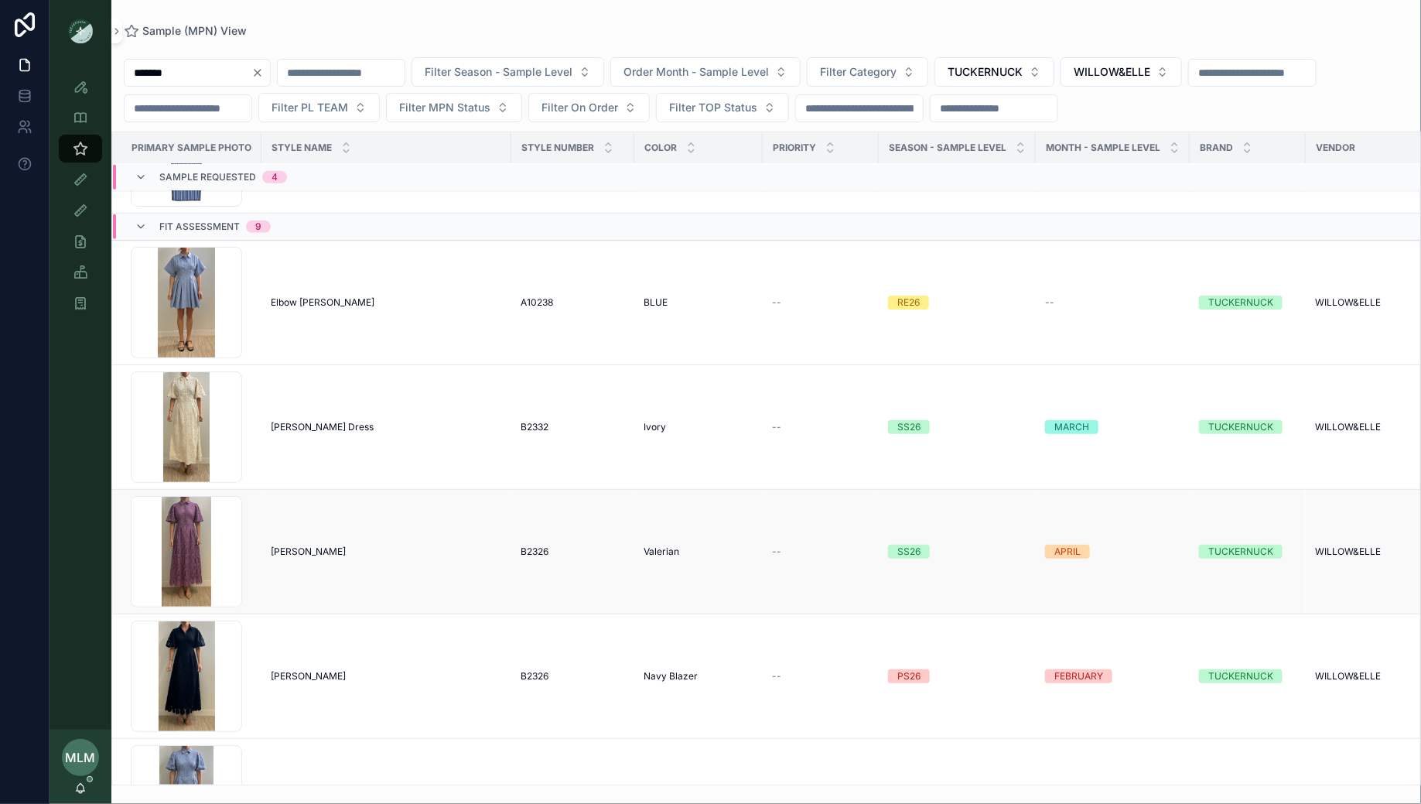
click at [289, 546] on span "[PERSON_NAME]" at bounding box center [308, 551] width 75 height 12
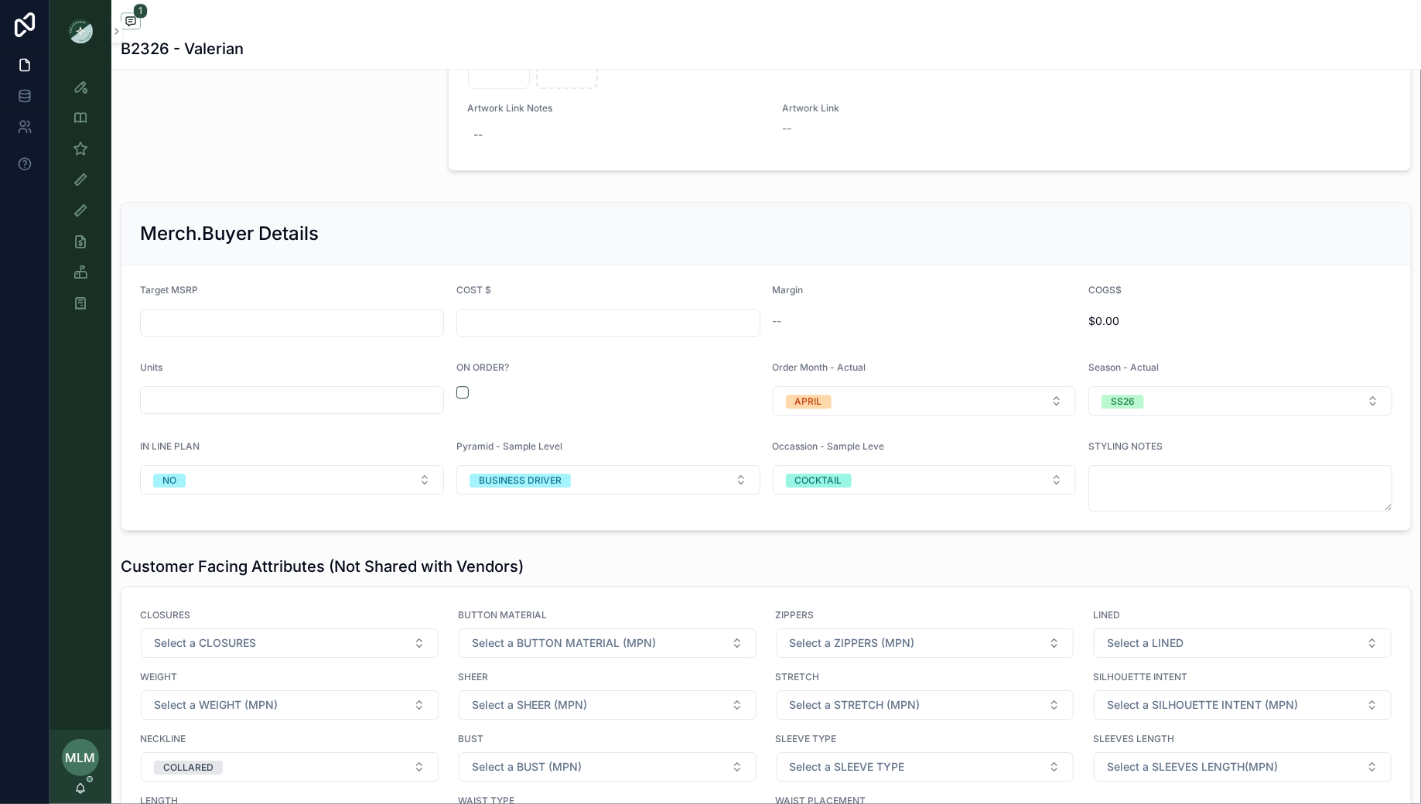
scroll to position [2154, 0]
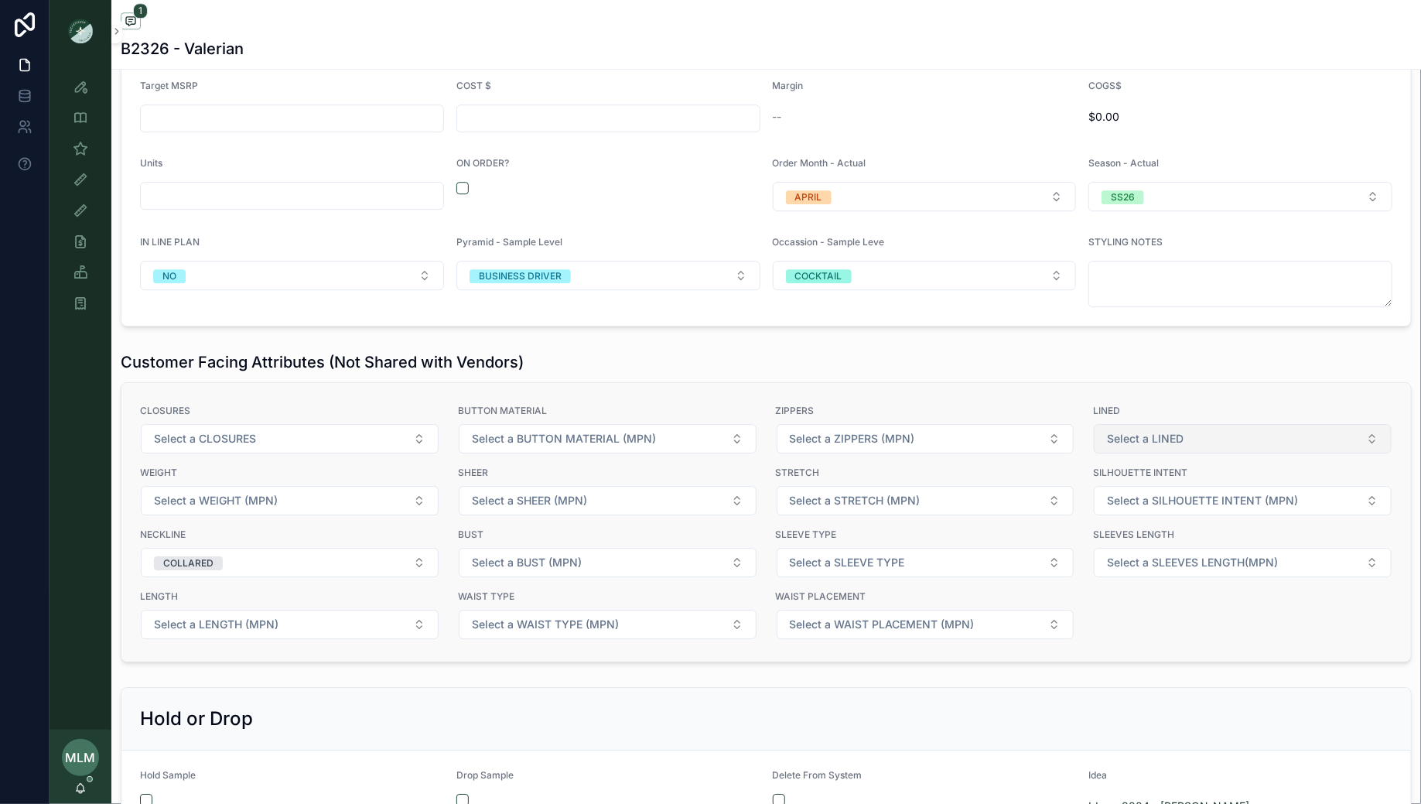
click at [1163, 432] on span "Select a LINED" at bounding box center [1145, 438] width 77 height 15
click at [1144, 494] on span "LINED" at bounding box center [1128, 492] width 46 height 14
click at [989, 441] on button "Select a ZIPPERS (MPN)" at bounding box center [926, 438] width 298 height 29
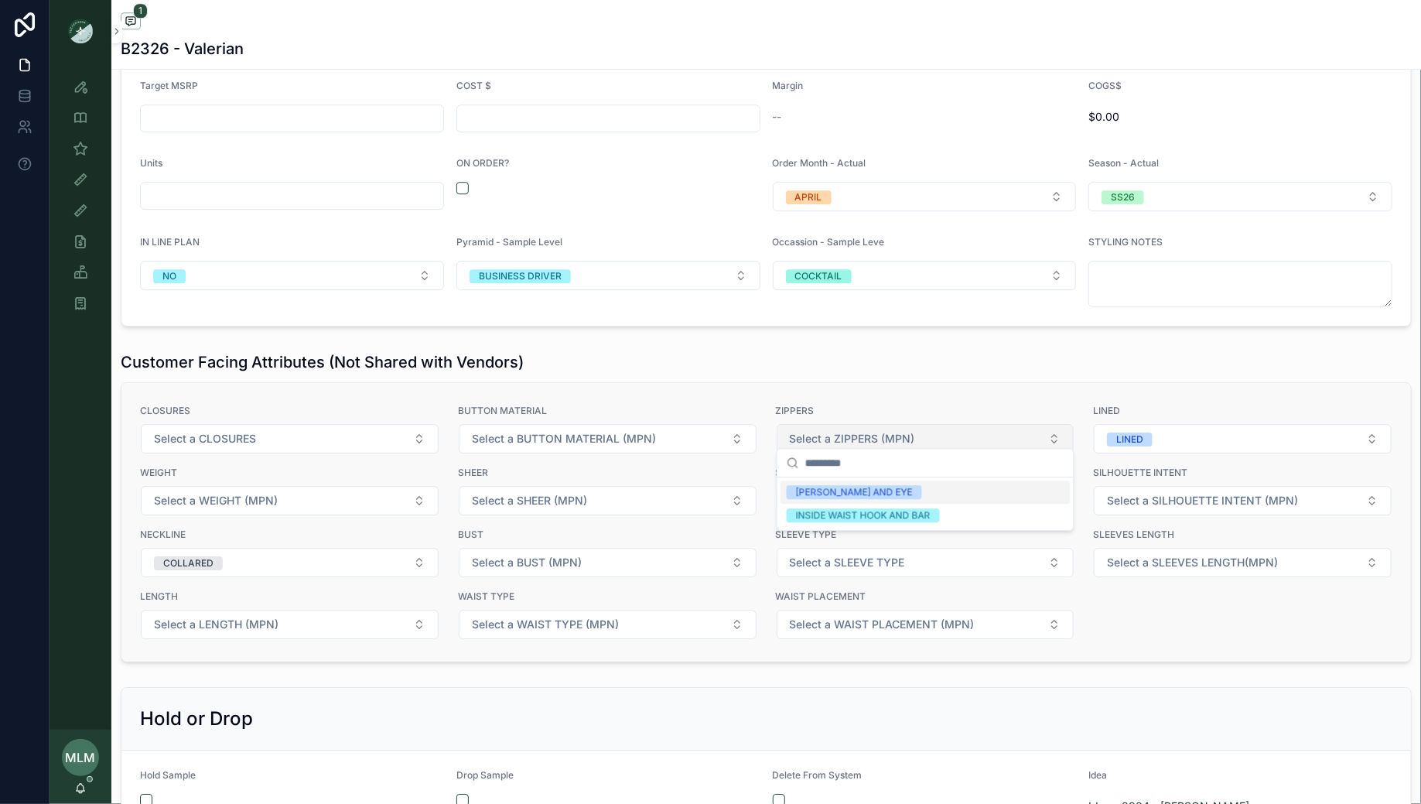
click at [989, 439] on button "Select a ZIPPERS (MPN)" at bounding box center [926, 438] width 298 height 29
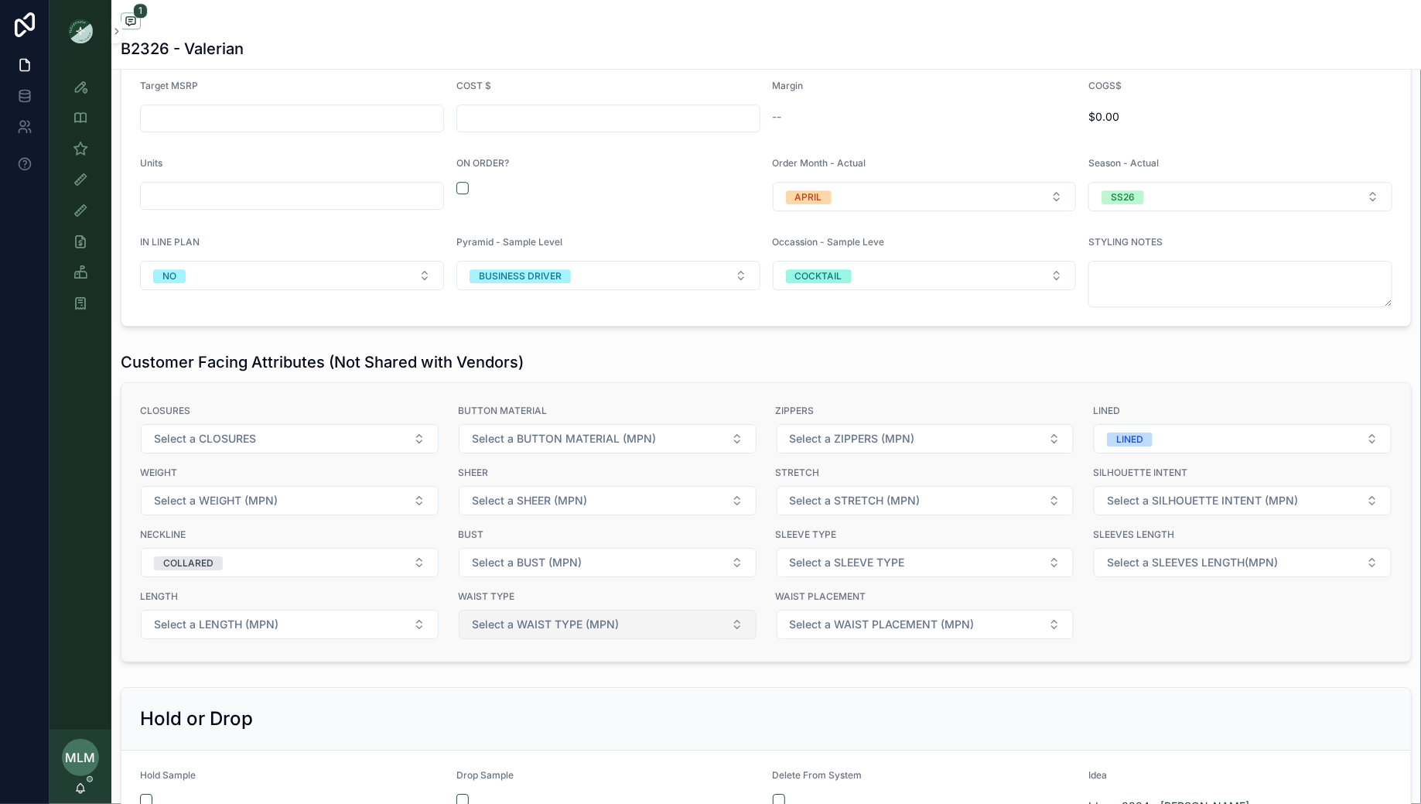
click at [533, 617] on span "Select a WAIST TYPE (MPN)" at bounding box center [545, 624] width 147 height 15
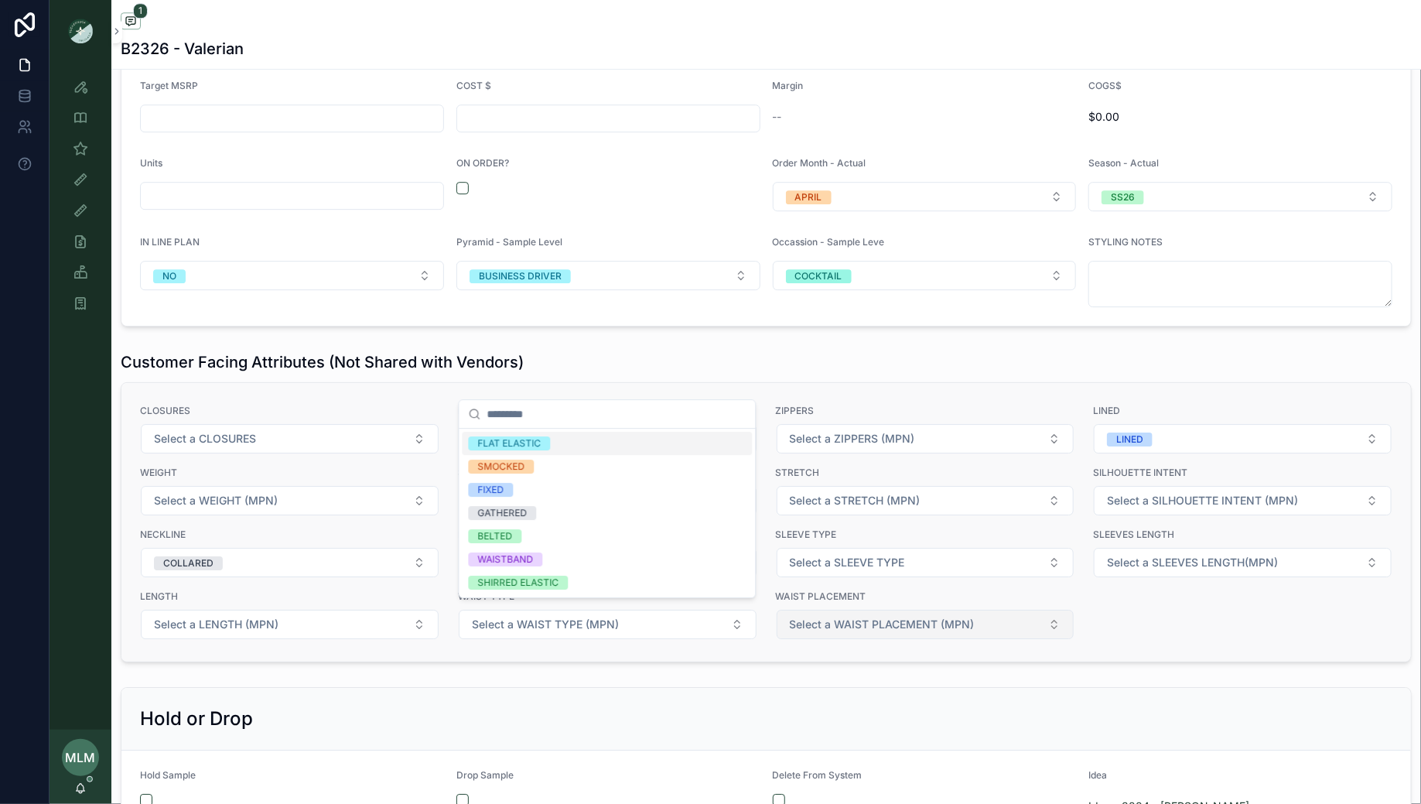
click at [848, 617] on span "Select a WAIST PLACEMENT (MPN)" at bounding box center [882, 624] width 185 height 15
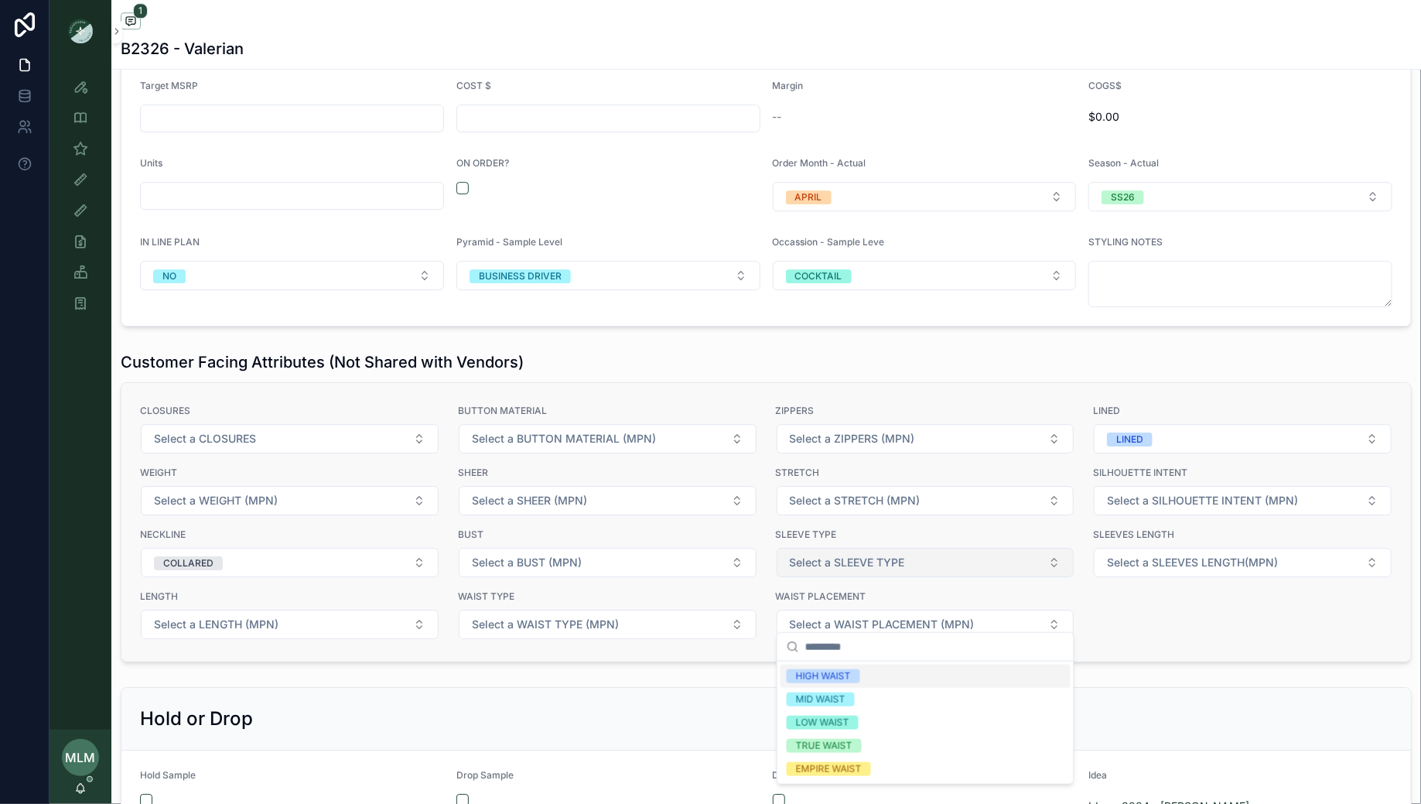
click at [842, 555] on span "Select a SLEEVE TYPE" at bounding box center [847, 562] width 115 height 15
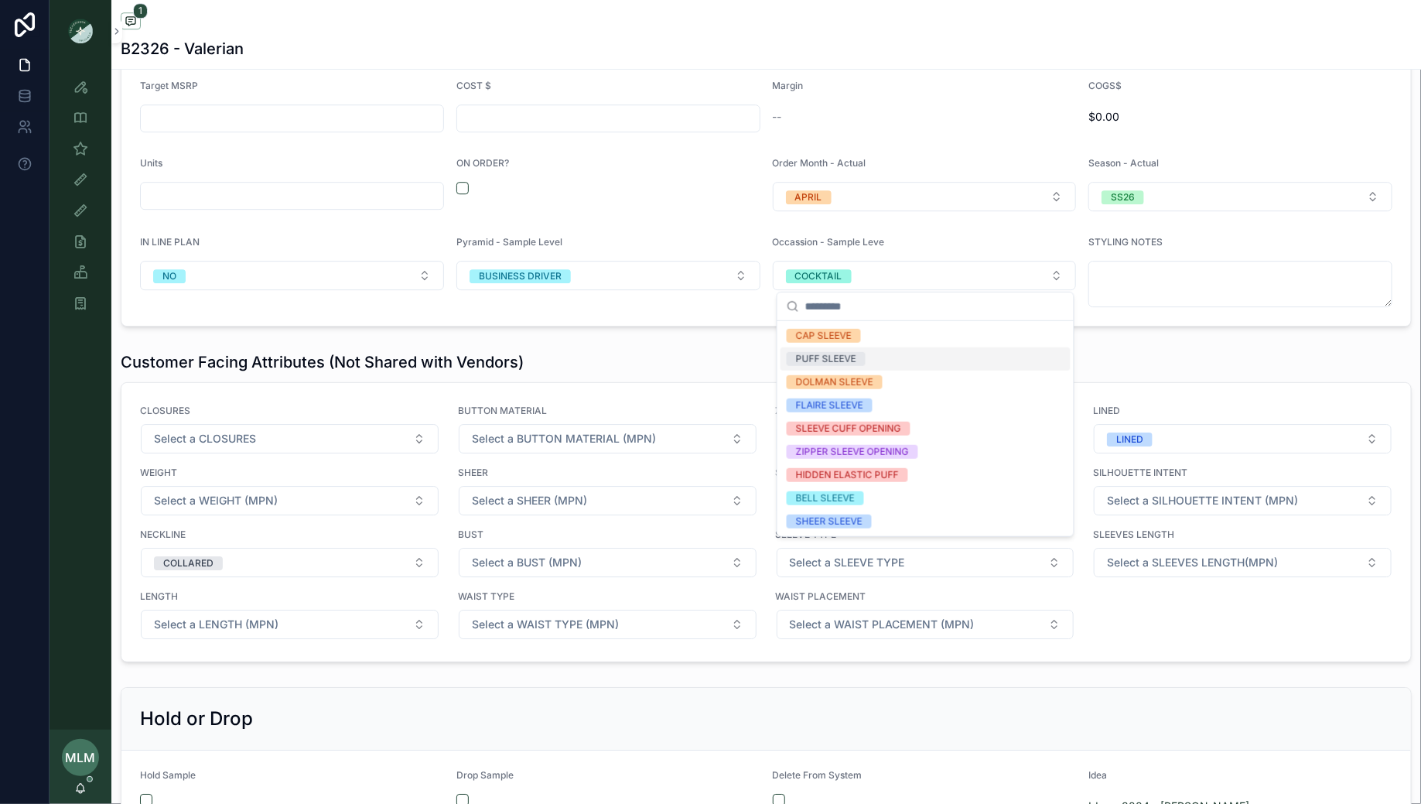
click at [880, 354] on div "PUFF SLEEVE" at bounding box center [925, 358] width 290 height 23
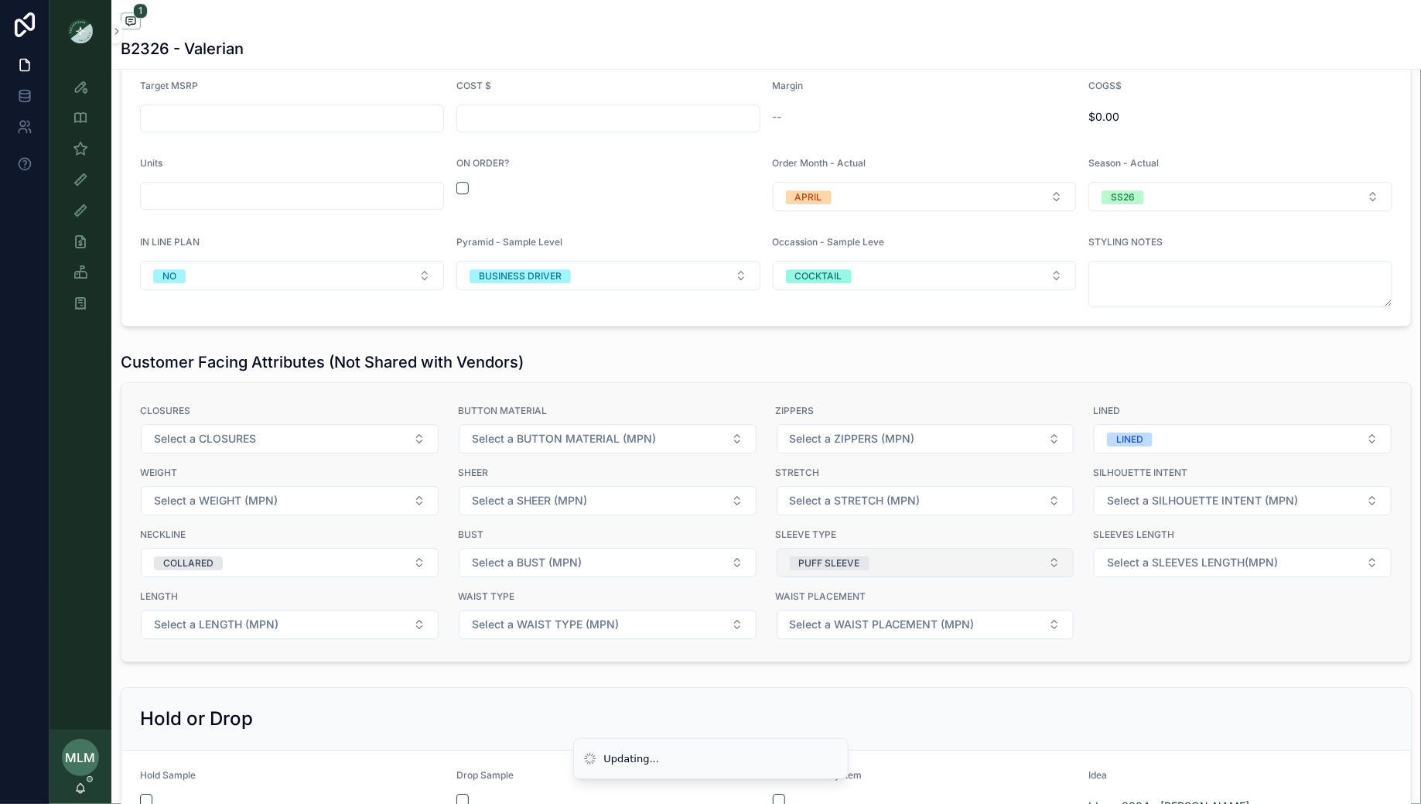
click at [904, 548] on button "PUFF SLEEVE" at bounding box center [926, 562] width 298 height 29
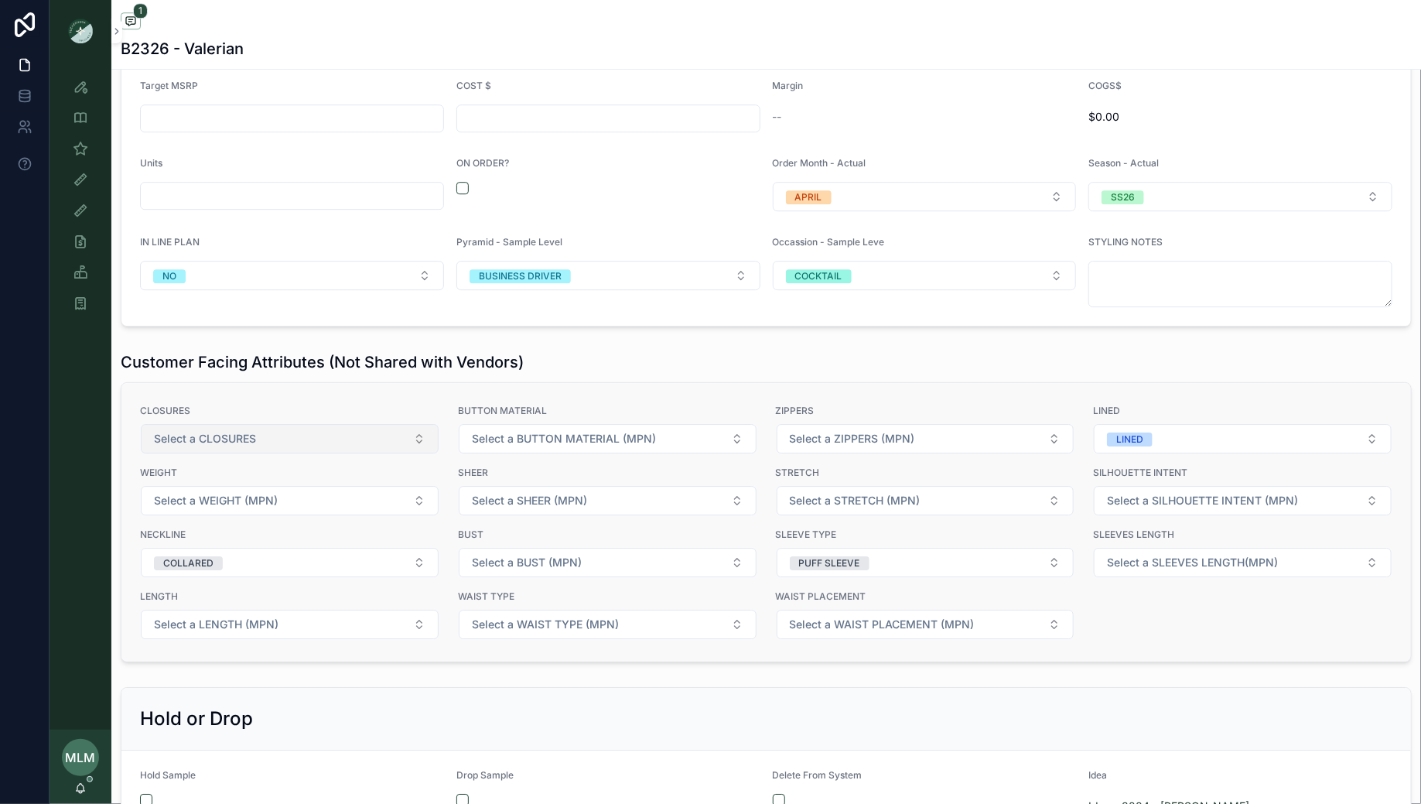
click at [220, 433] on span "Select a CLOSURES" at bounding box center [205, 438] width 102 height 15
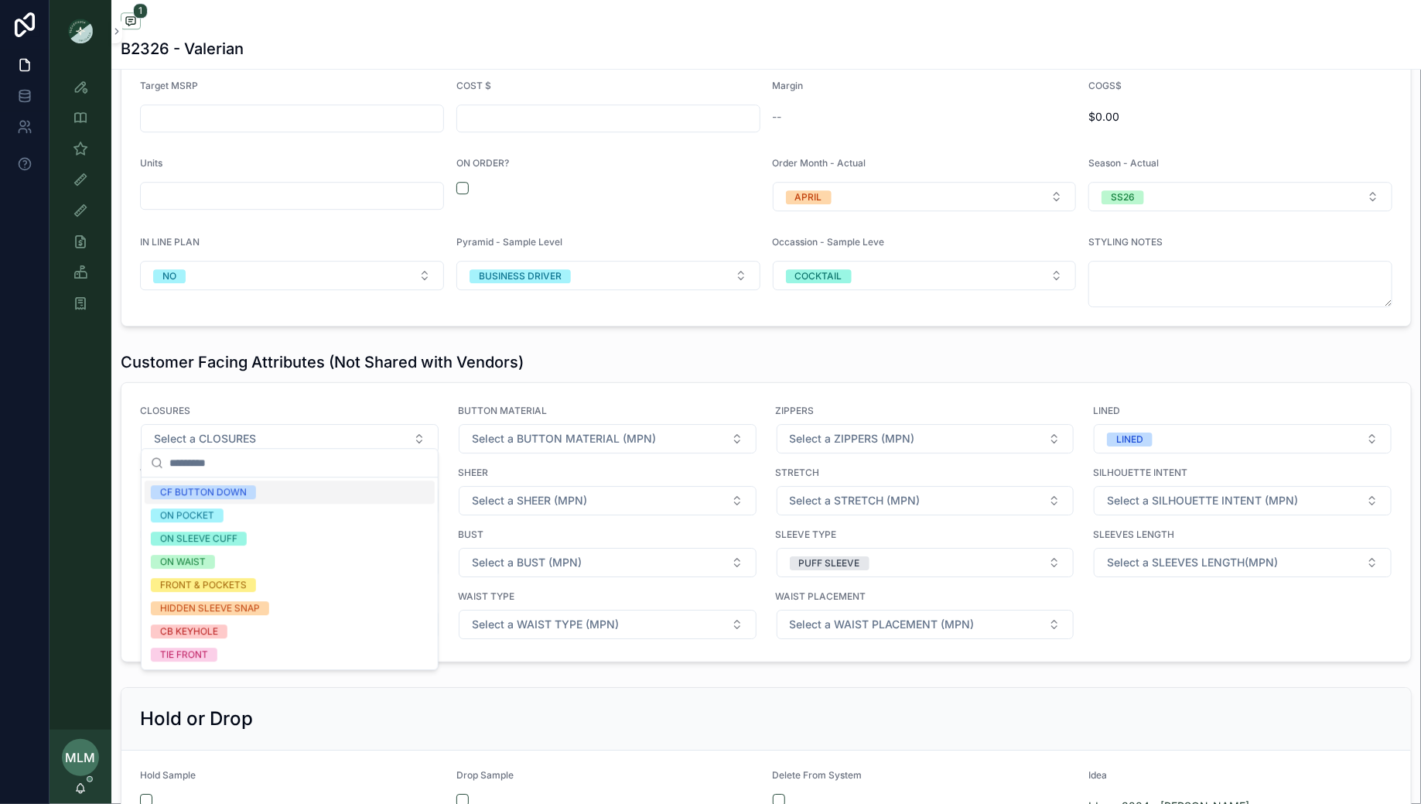
click at [228, 491] on div "CF BUTTON DOWN" at bounding box center [203, 492] width 87 height 14
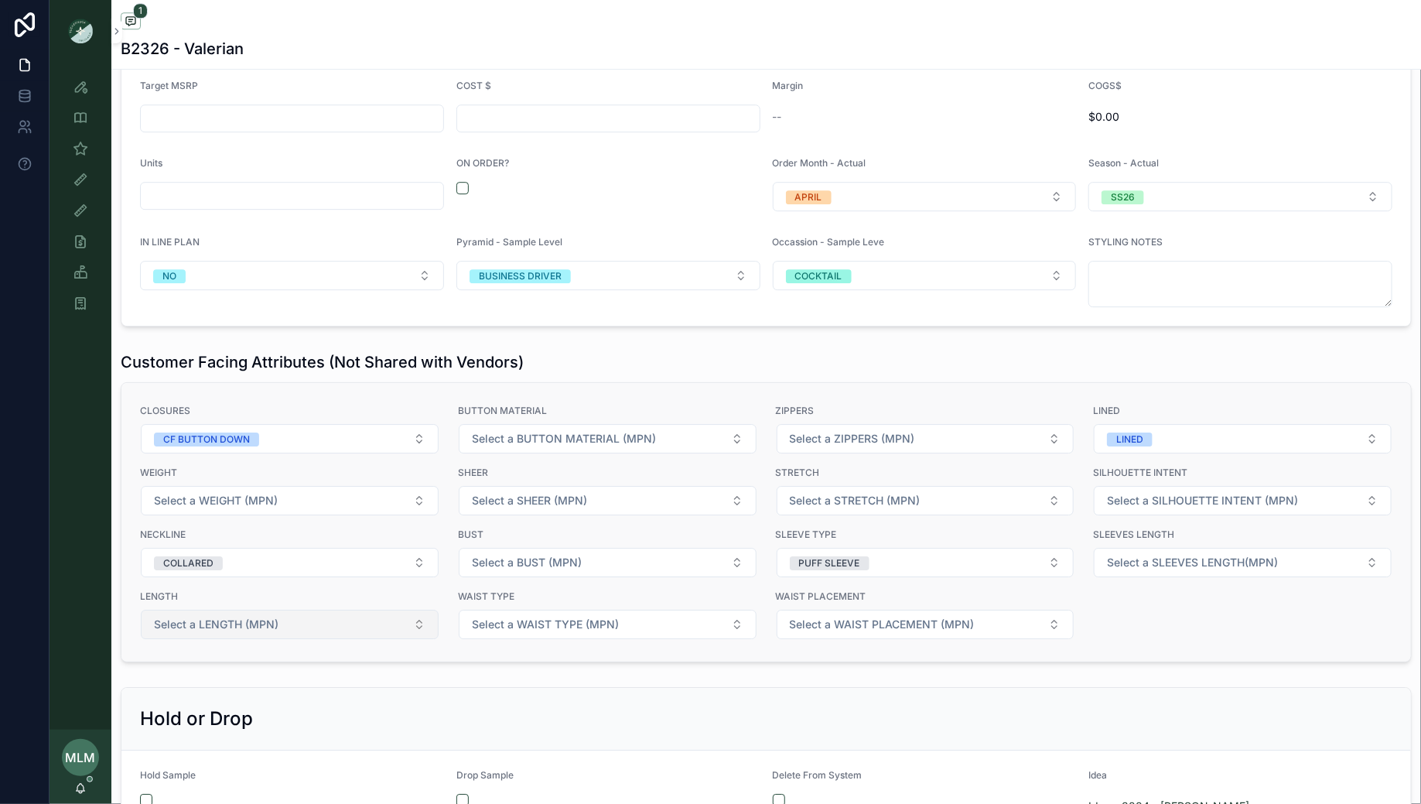
click at [314, 613] on button "Select a LENGTH (MPN)" at bounding box center [290, 624] width 298 height 29
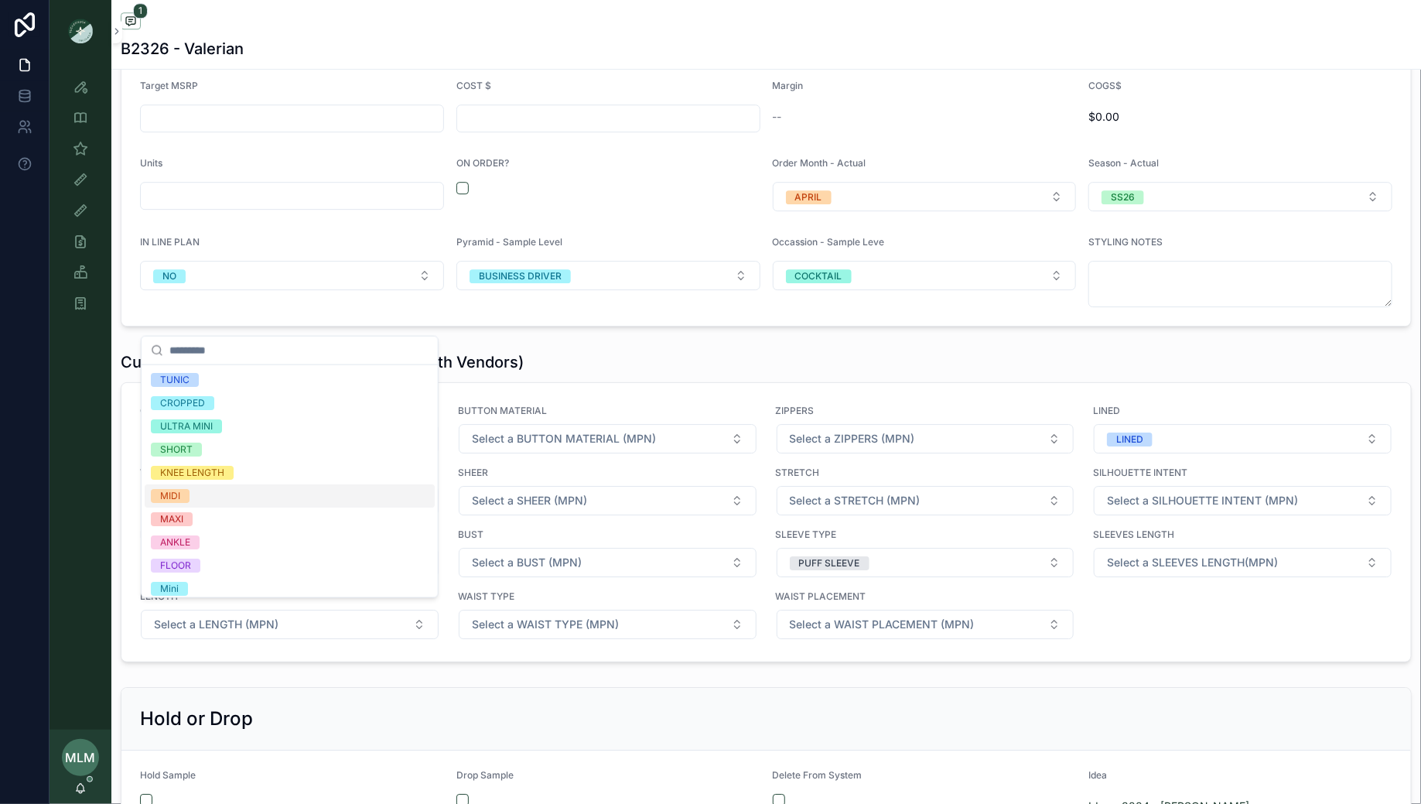
scroll to position [2, 0]
click at [207, 514] on div "MAXI" at bounding box center [290, 516] width 290 height 23
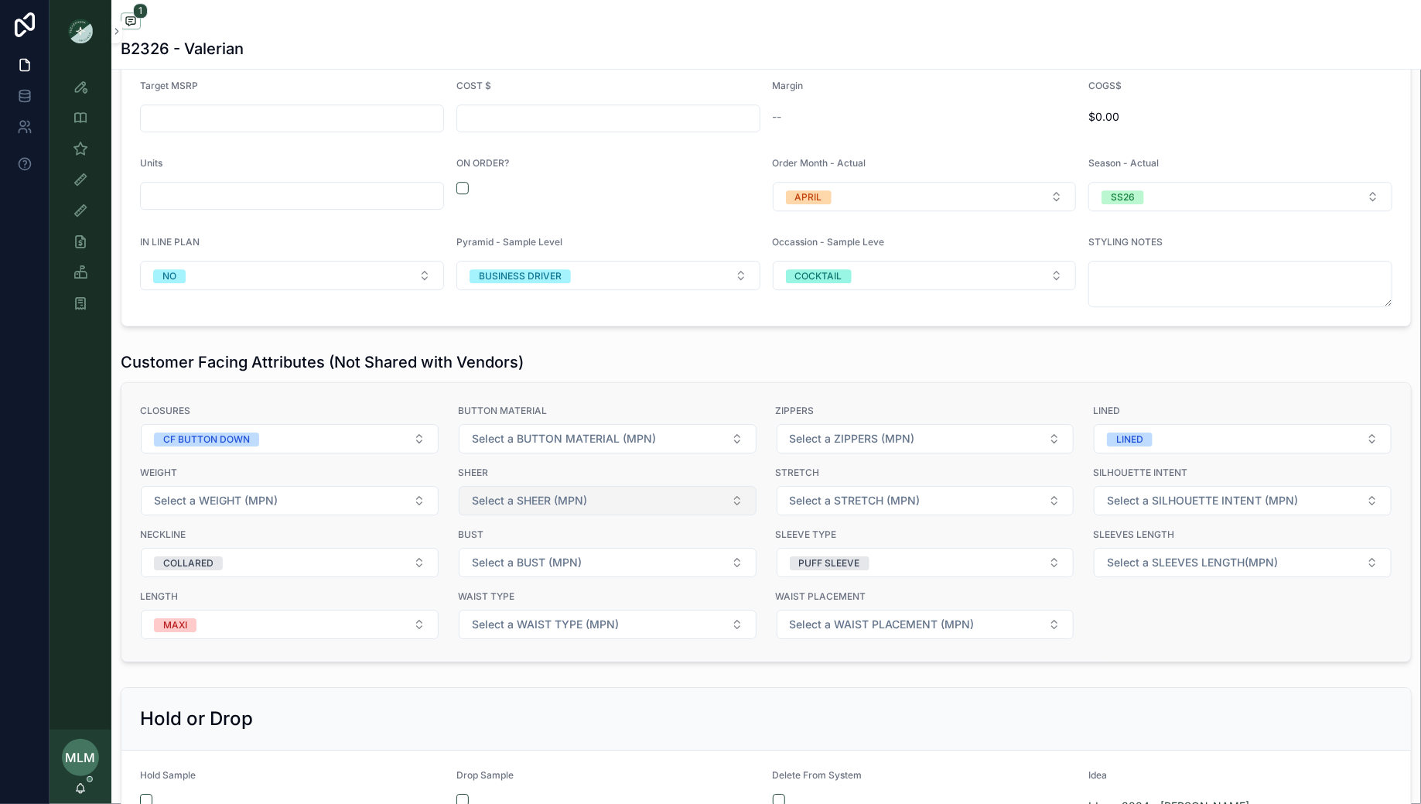
click at [541, 493] on span "Select a SHEER (MPN)" at bounding box center [529, 500] width 115 height 15
click at [511, 551] on div "NO" at bounding box center [608, 553] width 290 height 23
click at [528, 555] on span "Select a BUST (MPN)" at bounding box center [527, 562] width 110 height 15
click at [1170, 555] on span "Select a SLEEVES LENGTH(MPN)" at bounding box center [1192, 562] width 171 height 15
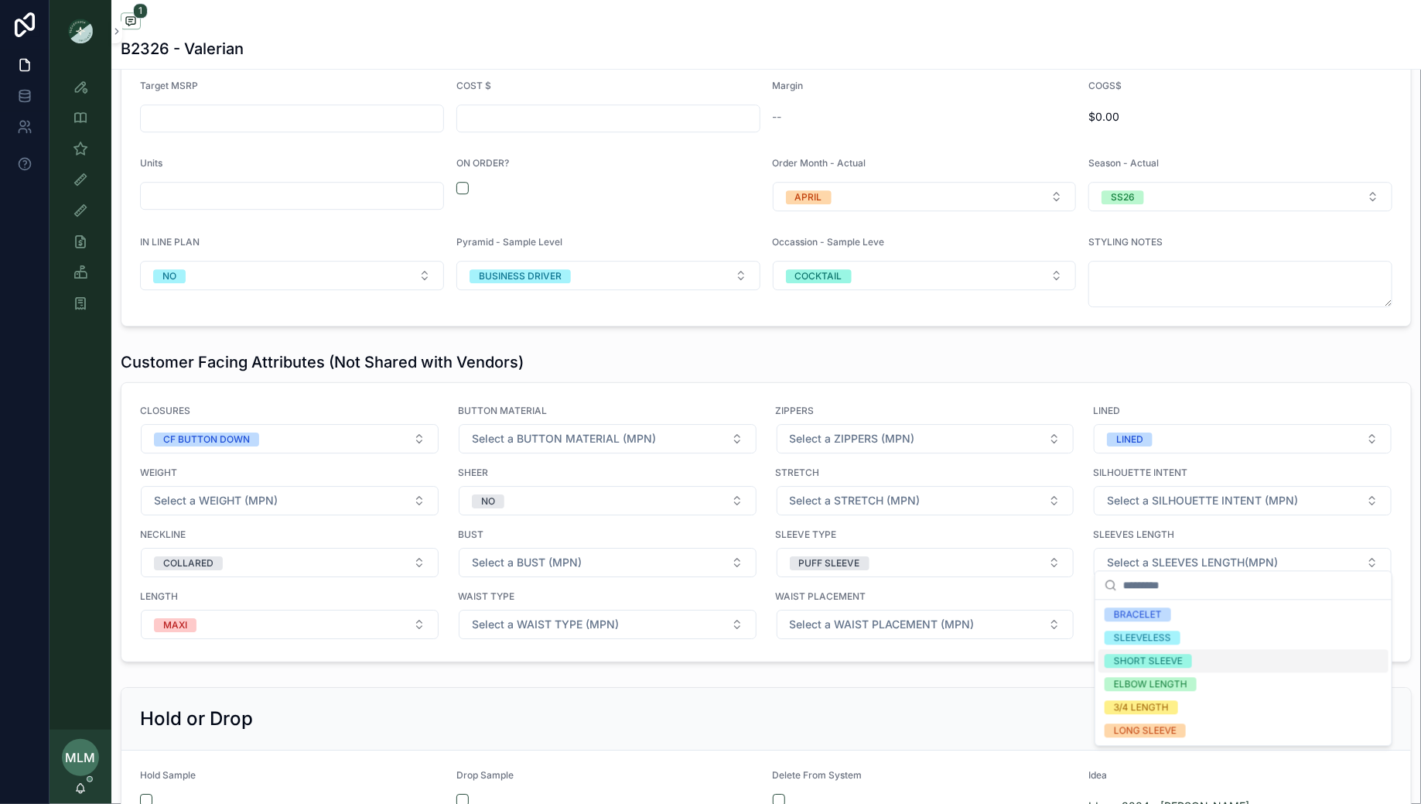
click at [1148, 662] on div "SHORT SLEEVE" at bounding box center [1148, 661] width 69 height 14
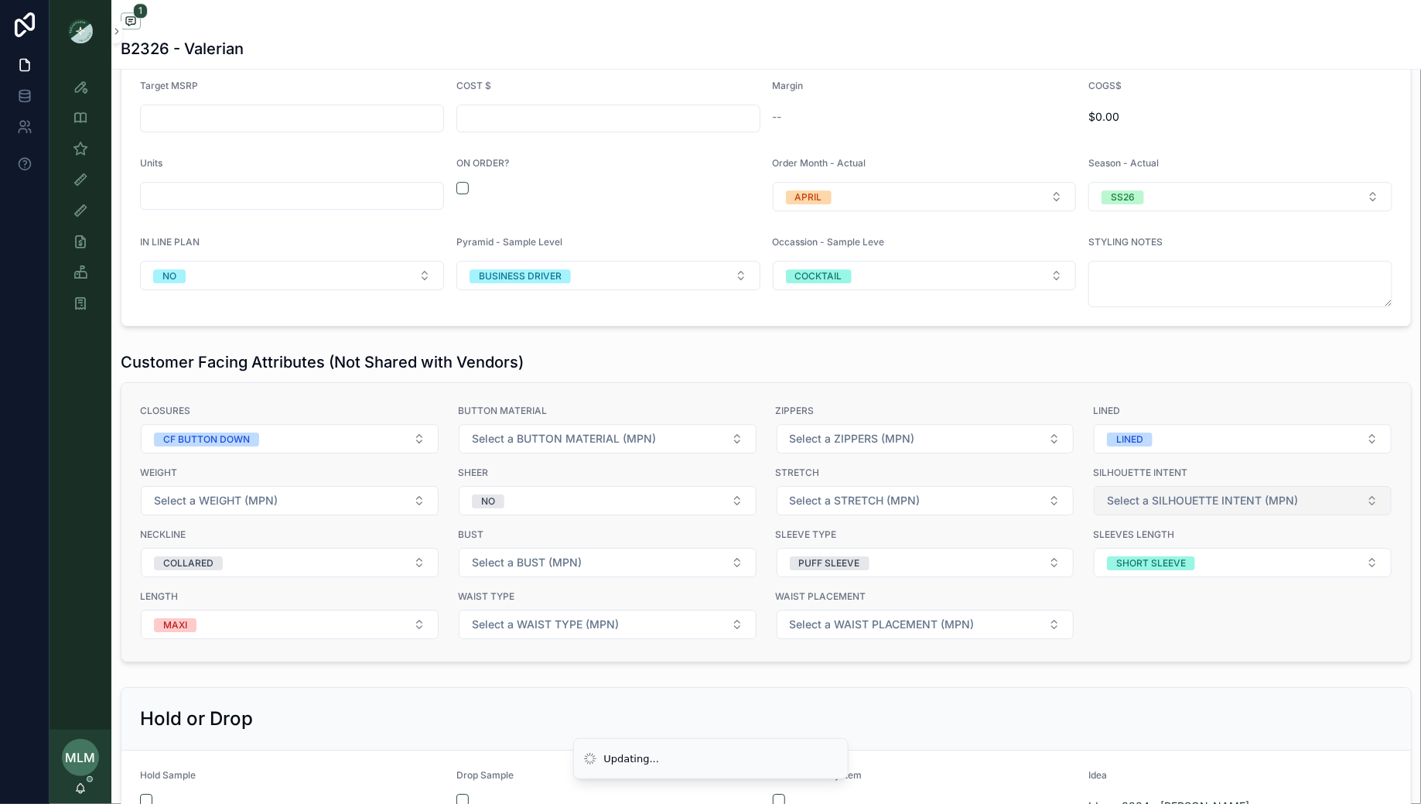
click at [1175, 494] on span "Select a SILHOUETTE INTENT (MPN)" at bounding box center [1202, 500] width 191 height 15
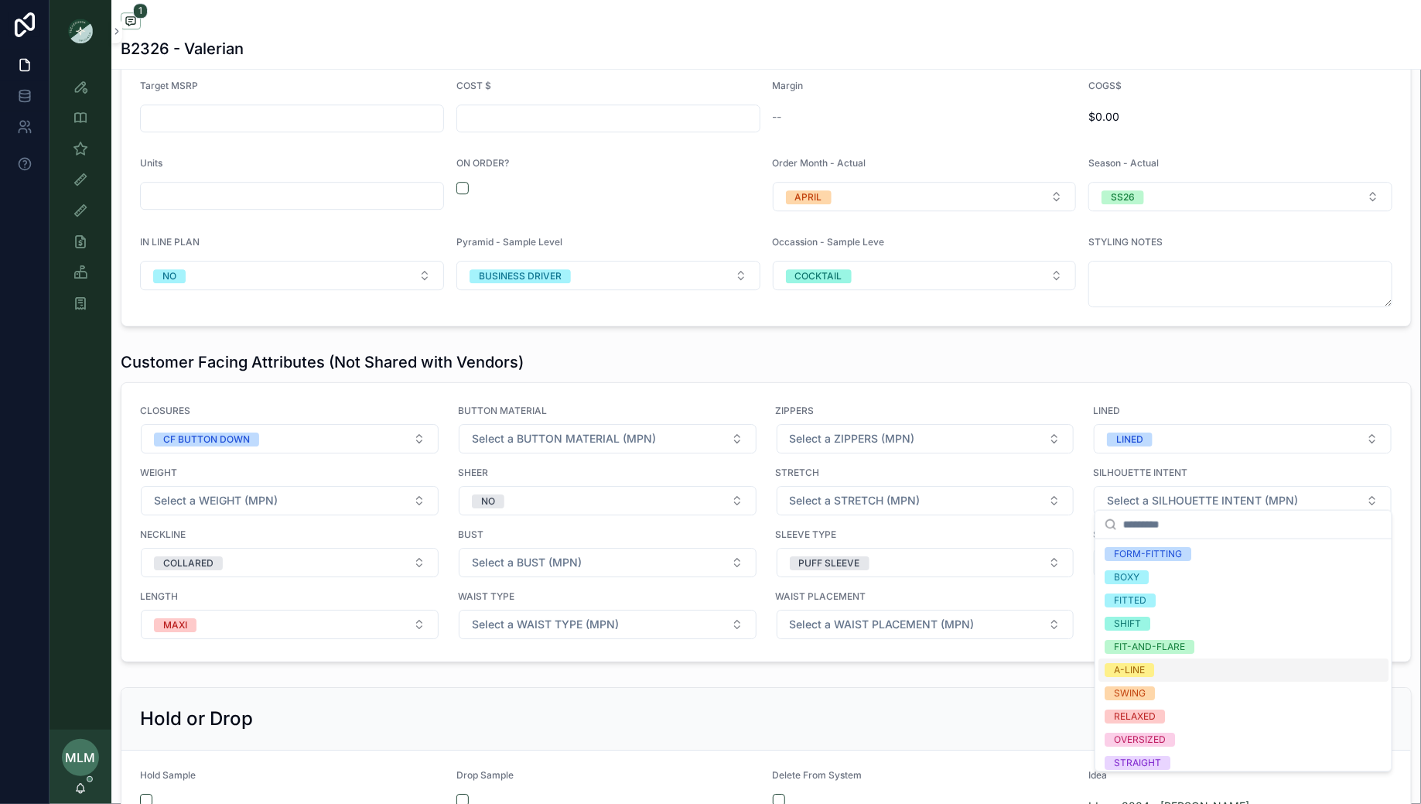
click at [1125, 675] on div "A-LINE" at bounding box center [1129, 670] width 31 height 14
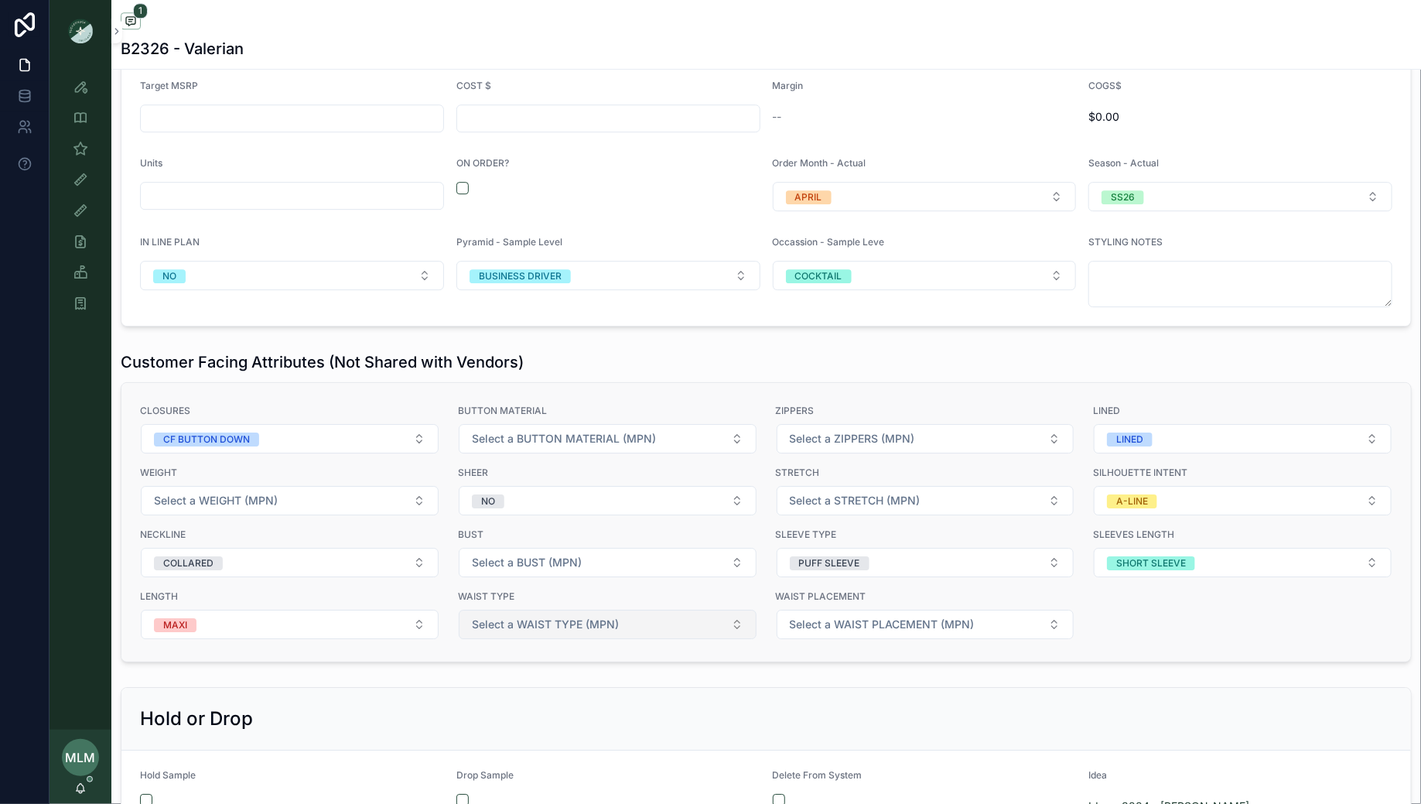
click at [623, 610] on button "Select a WAIST TYPE (MPN)" at bounding box center [608, 624] width 298 height 29
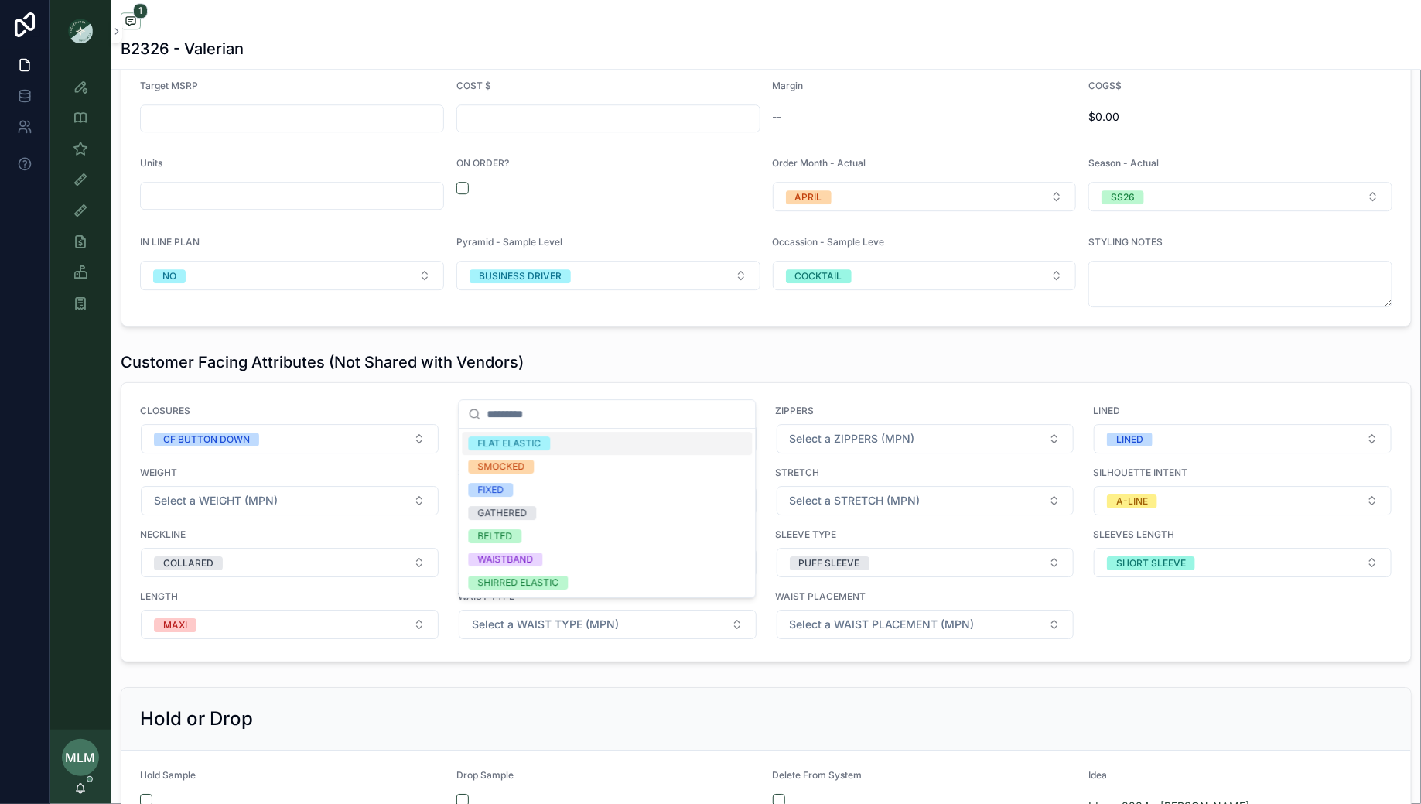
click at [697, 706] on div "Hold or Drop" at bounding box center [766, 718] width 1252 height 25
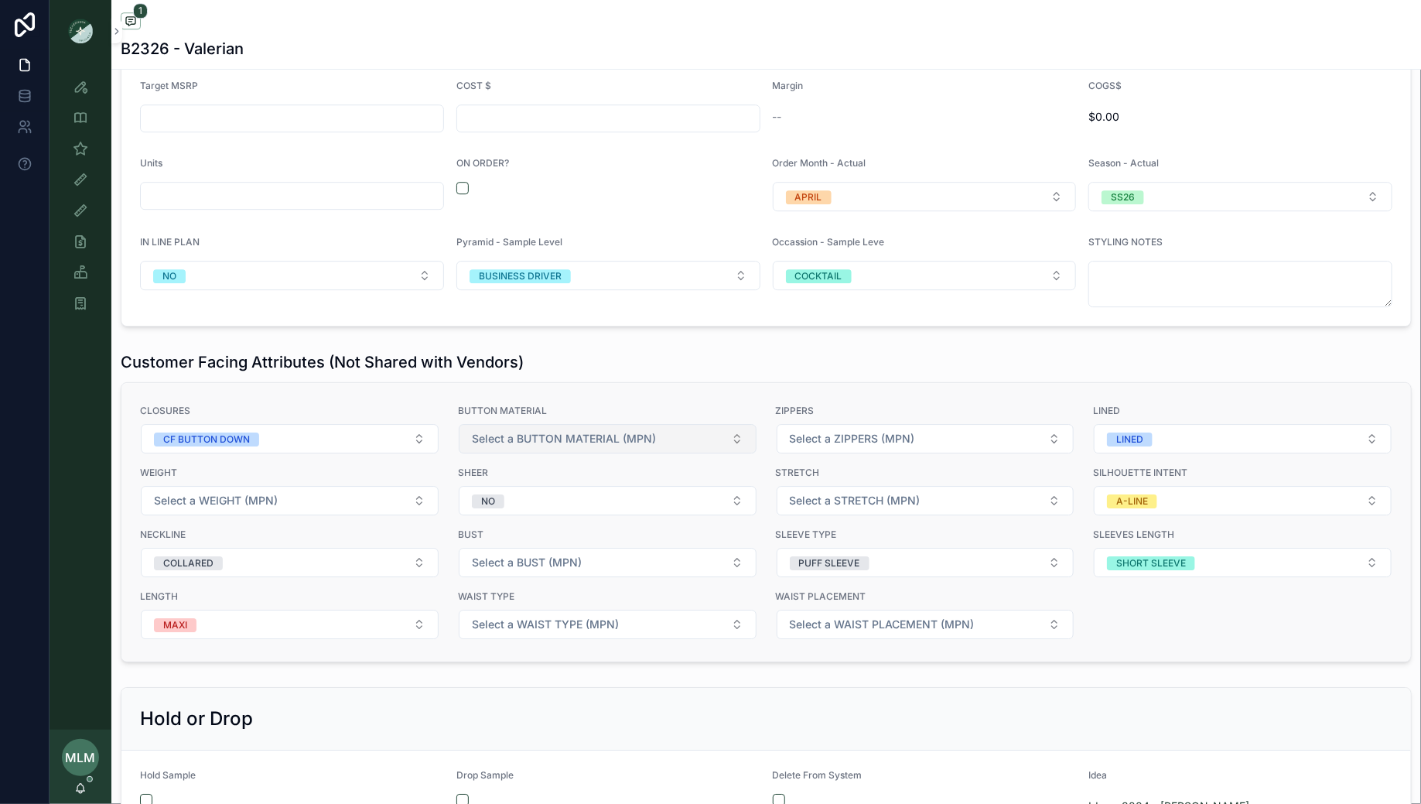
click at [597, 431] on span "Select a BUTTON MATERIAL (MPN)" at bounding box center [564, 438] width 184 height 15
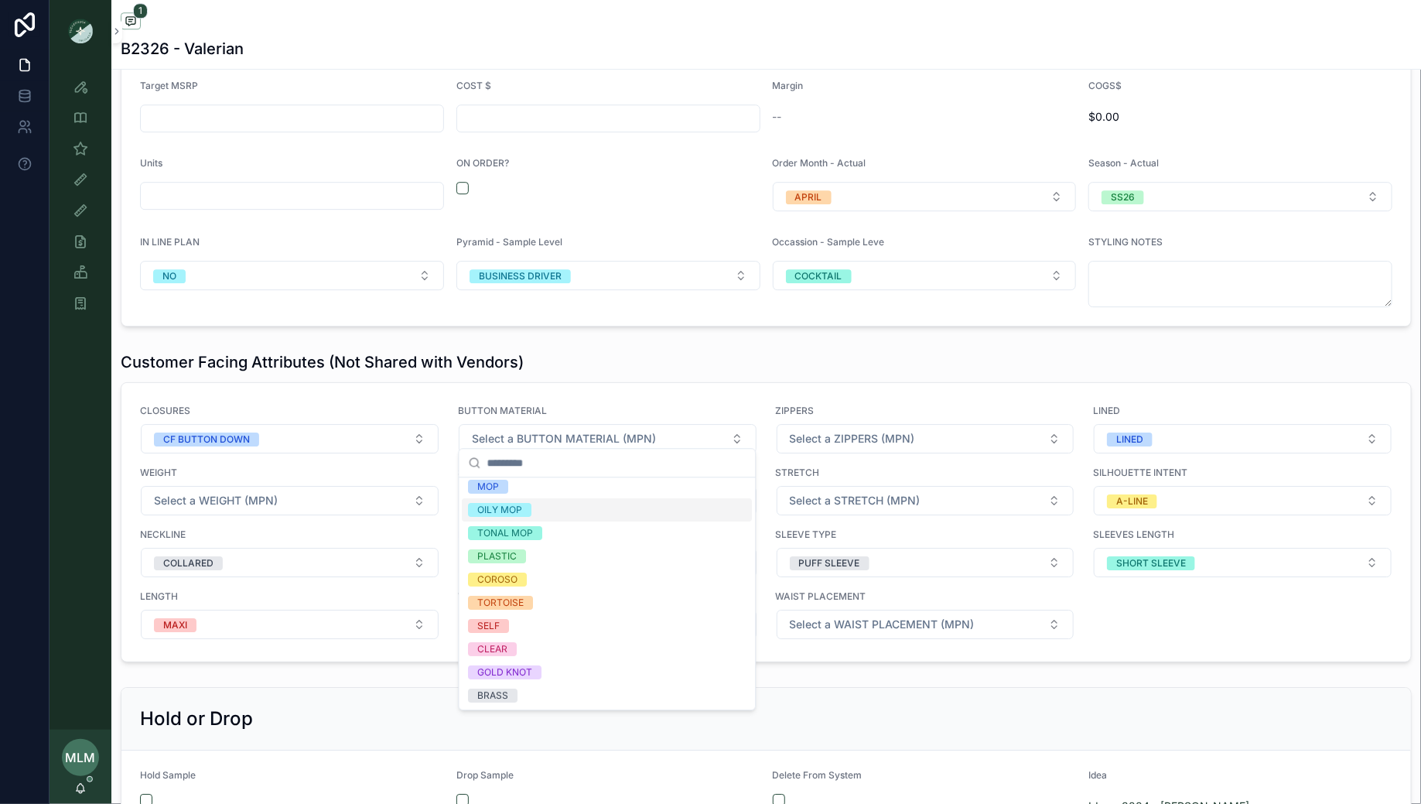
scroll to position [0, 0]
click at [644, 345] on div "Customer Facing Attributes (Not Shared with Vendors) CLOSURES CF BUTTON DOWN BU…" at bounding box center [766, 506] width 1310 height 323
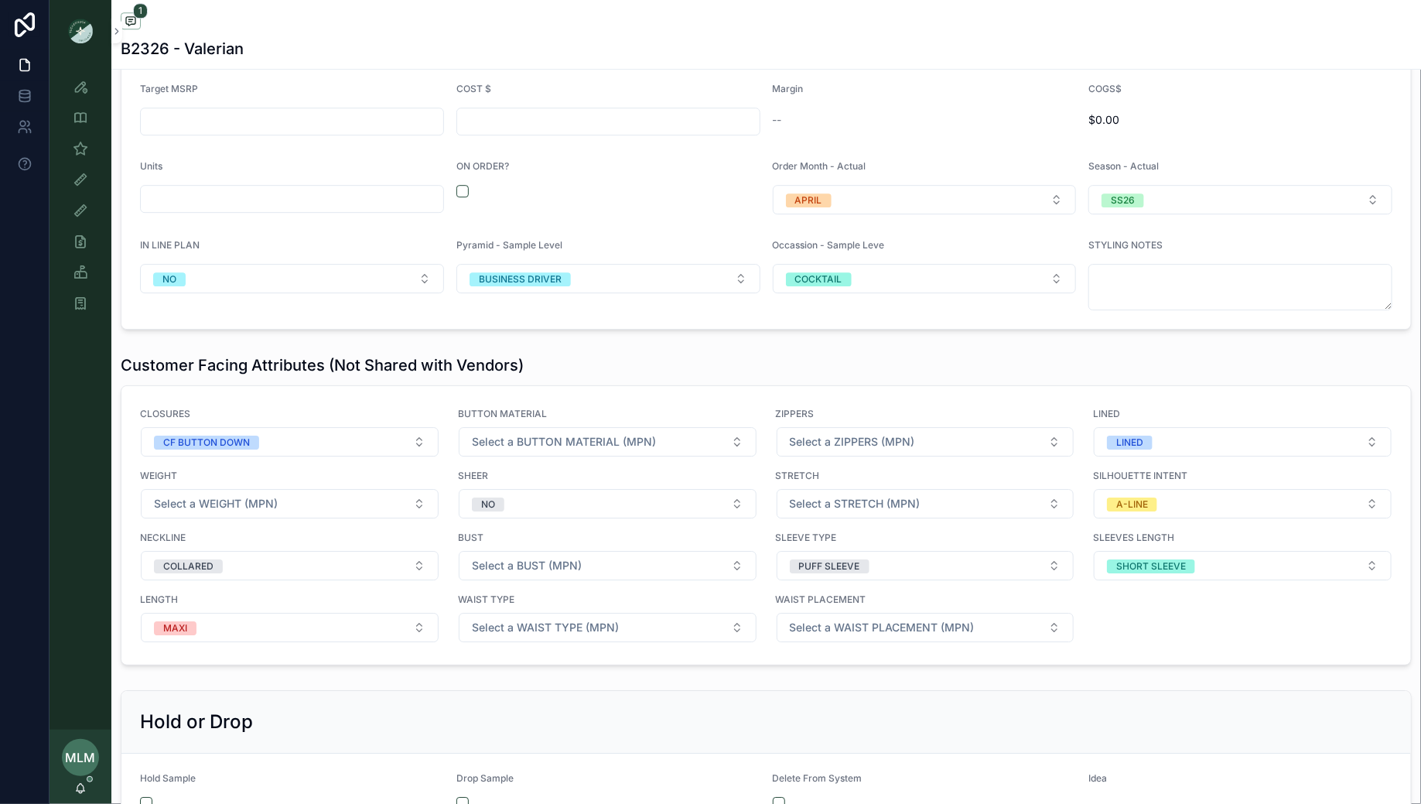
scroll to position [2153, 0]
drag, startPoint x: 1294, startPoint y: 711, endPoint x: 1013, endPoint y: 704, distance: 280.9
click at [1013, 708] on div "Hold or Drop" at bounding box center [766, 720] width 1252 height 25
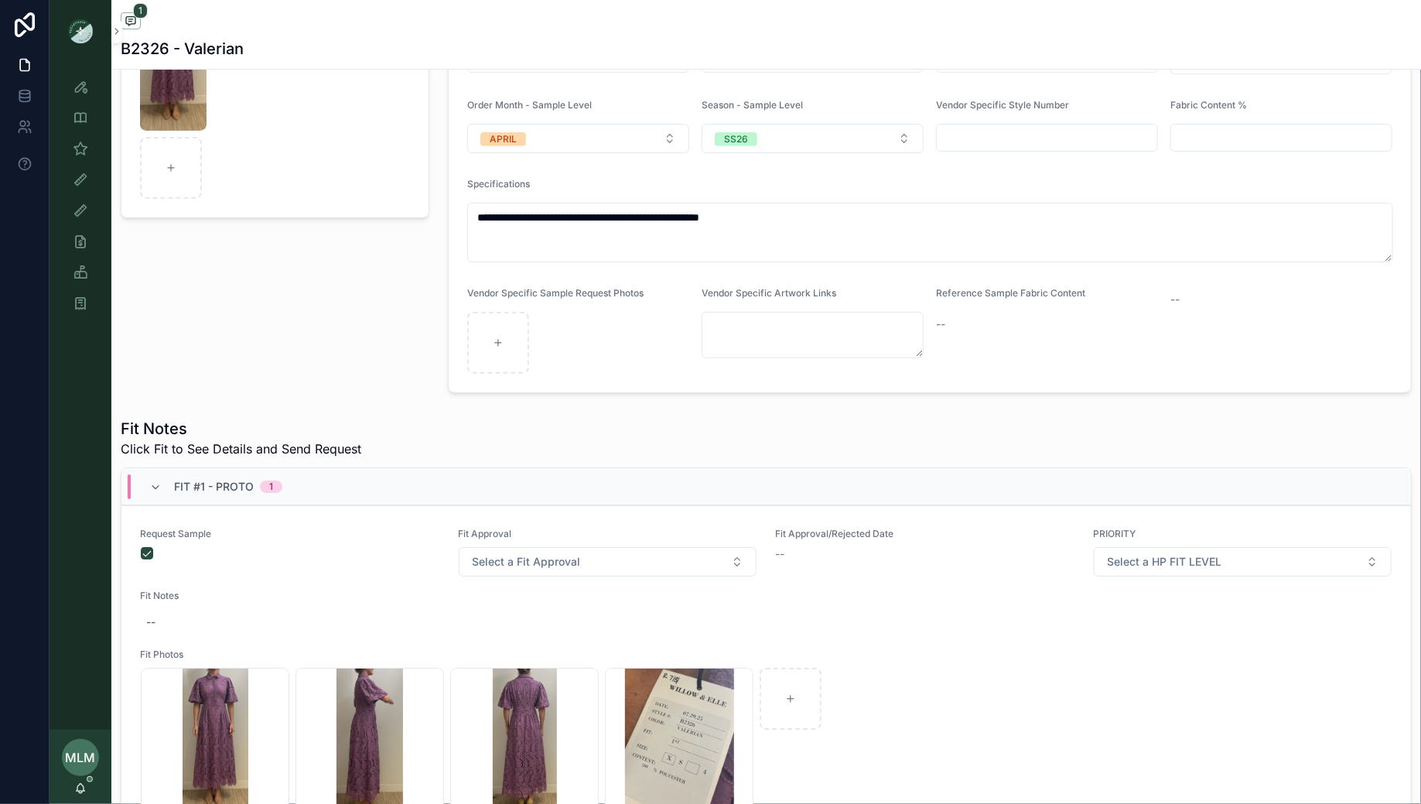
scroll to position [0, 0]
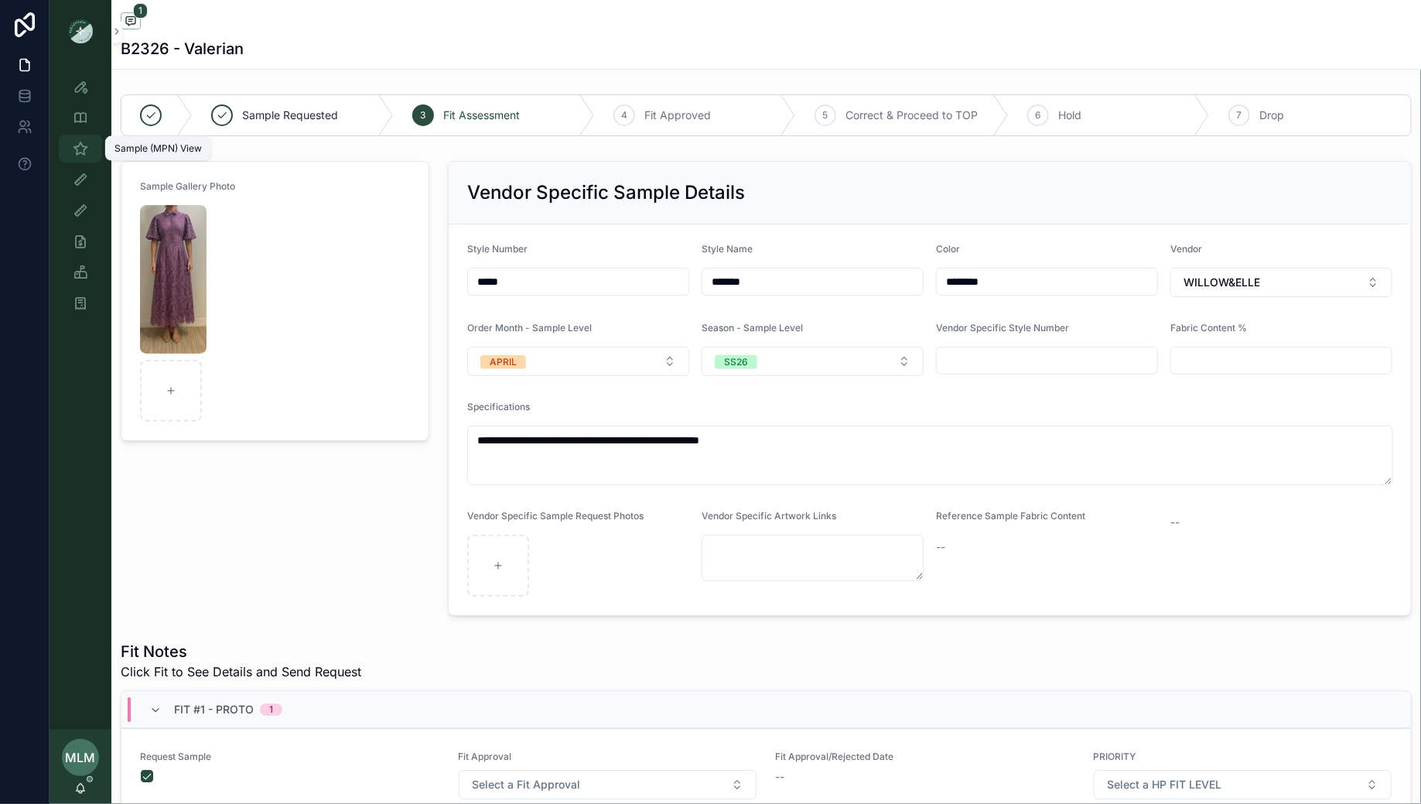
click at [80, 147] on icon "scrollable content" at bounding box center [80, 148] width 15 height 15
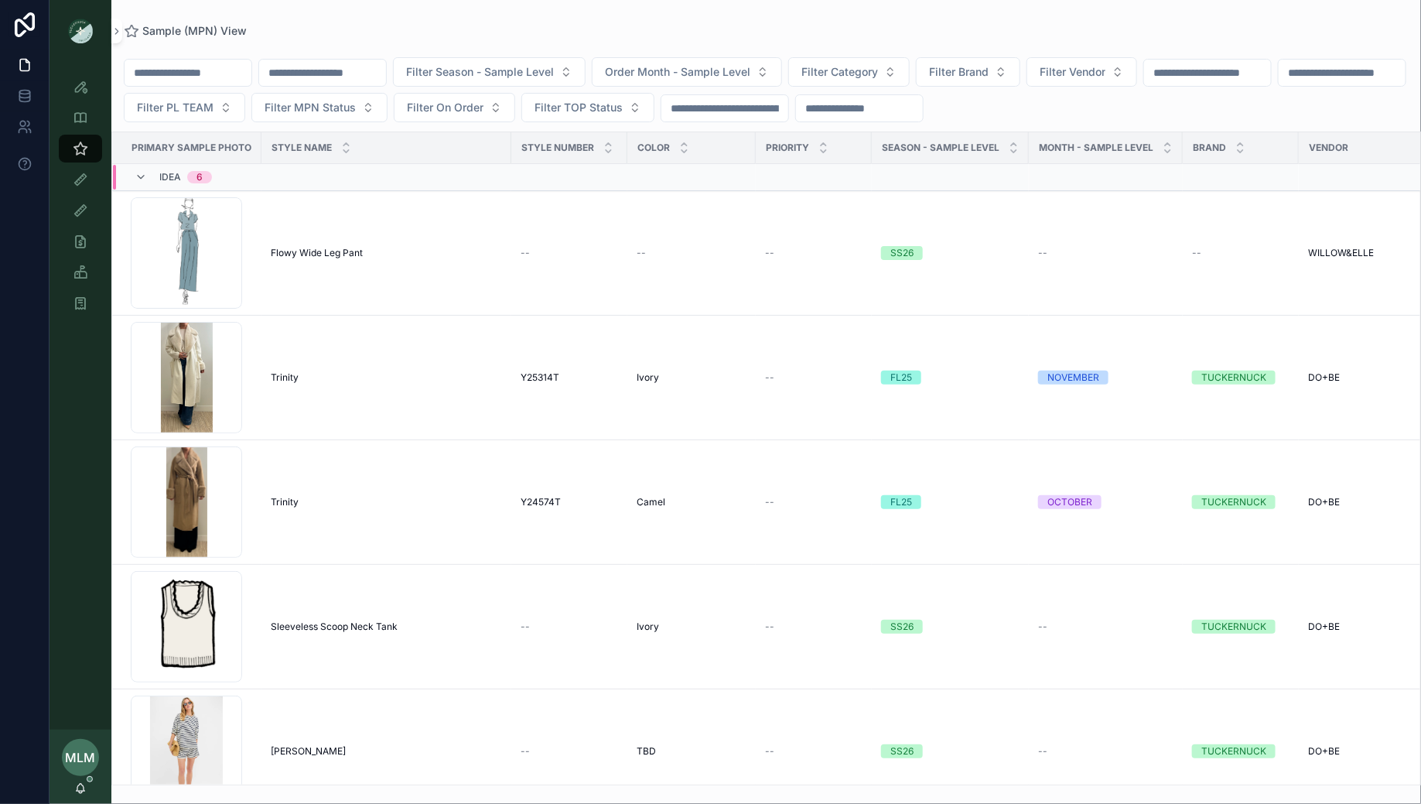
click at [223, 82] on input "scrollable content" at bounding box center [188, 73] width 127 height 22
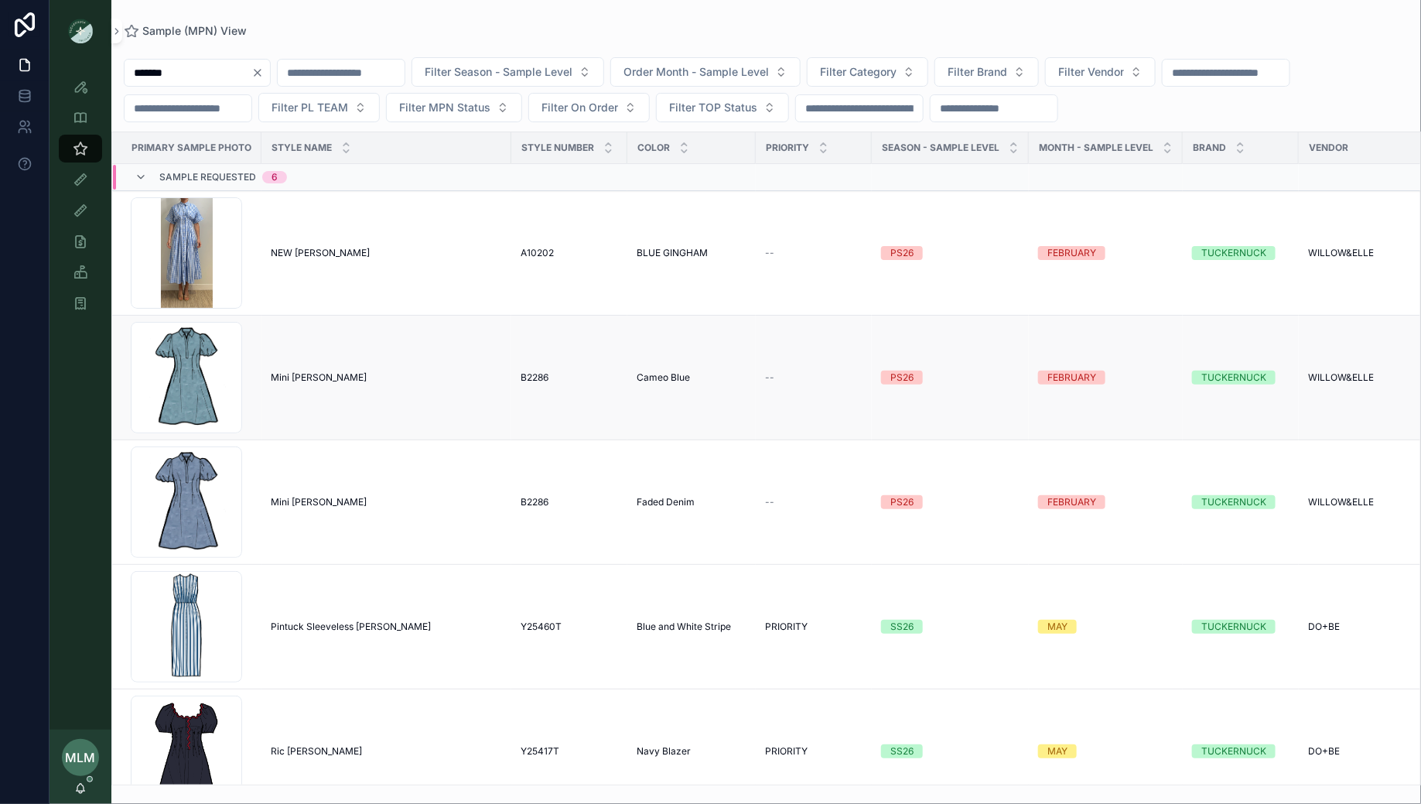
type input "*******"
click at [292, 377] on span "Mini [PERSON_NAME]" at bounding box center [319, 377] width 96 height 12
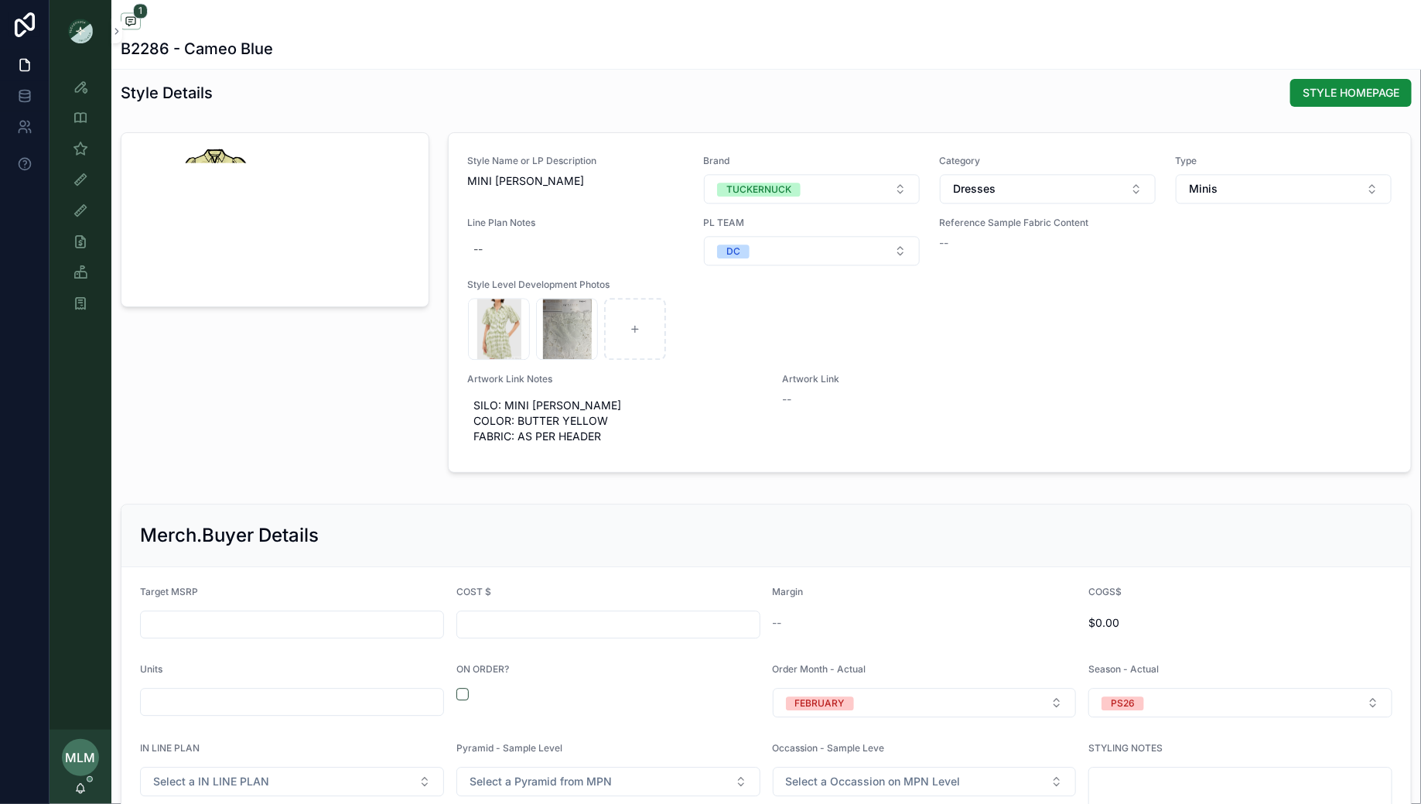
scroll to position [1954, 0]
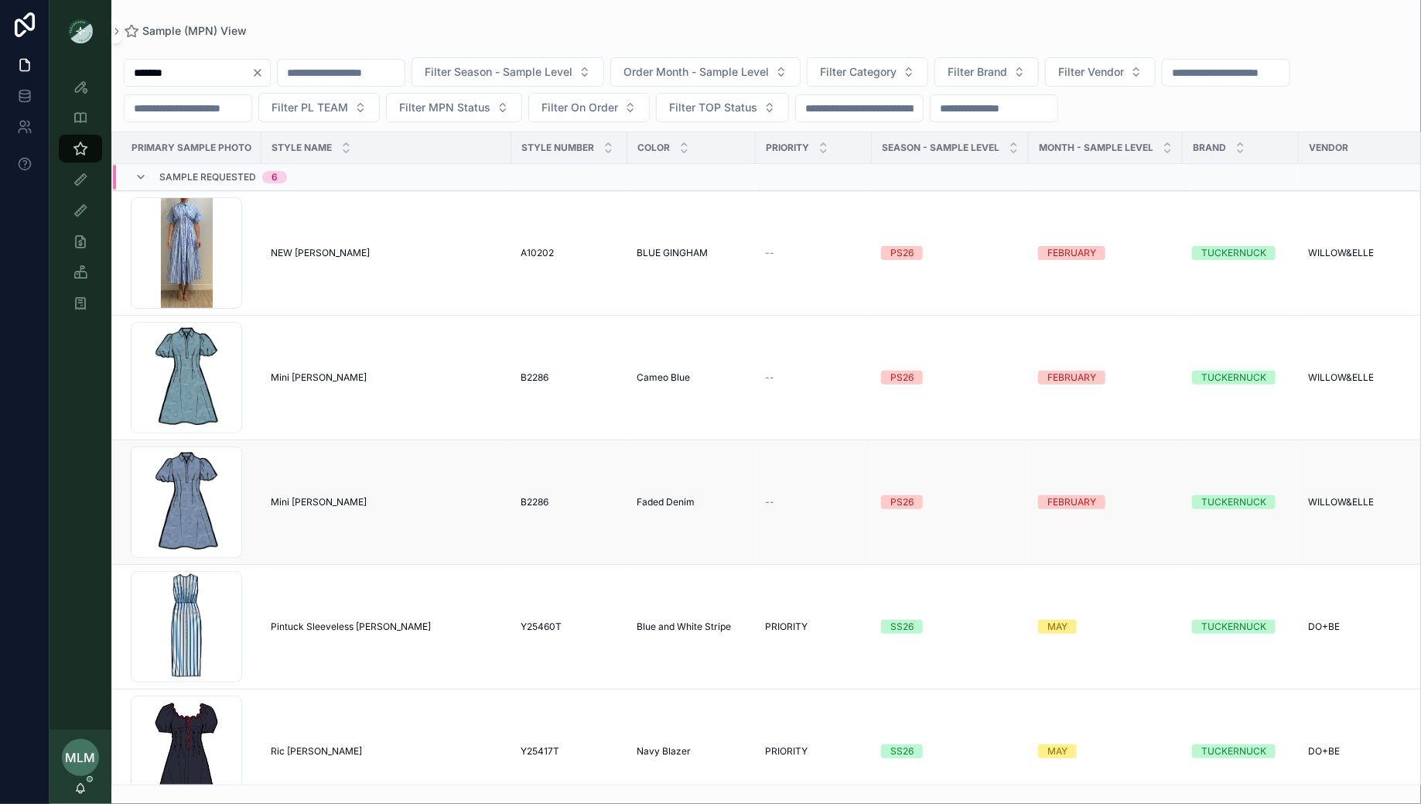
click at [293, 498] on span "Mini [PERSON_NAME]" at bounding box center [319, 502] width 96 height 12
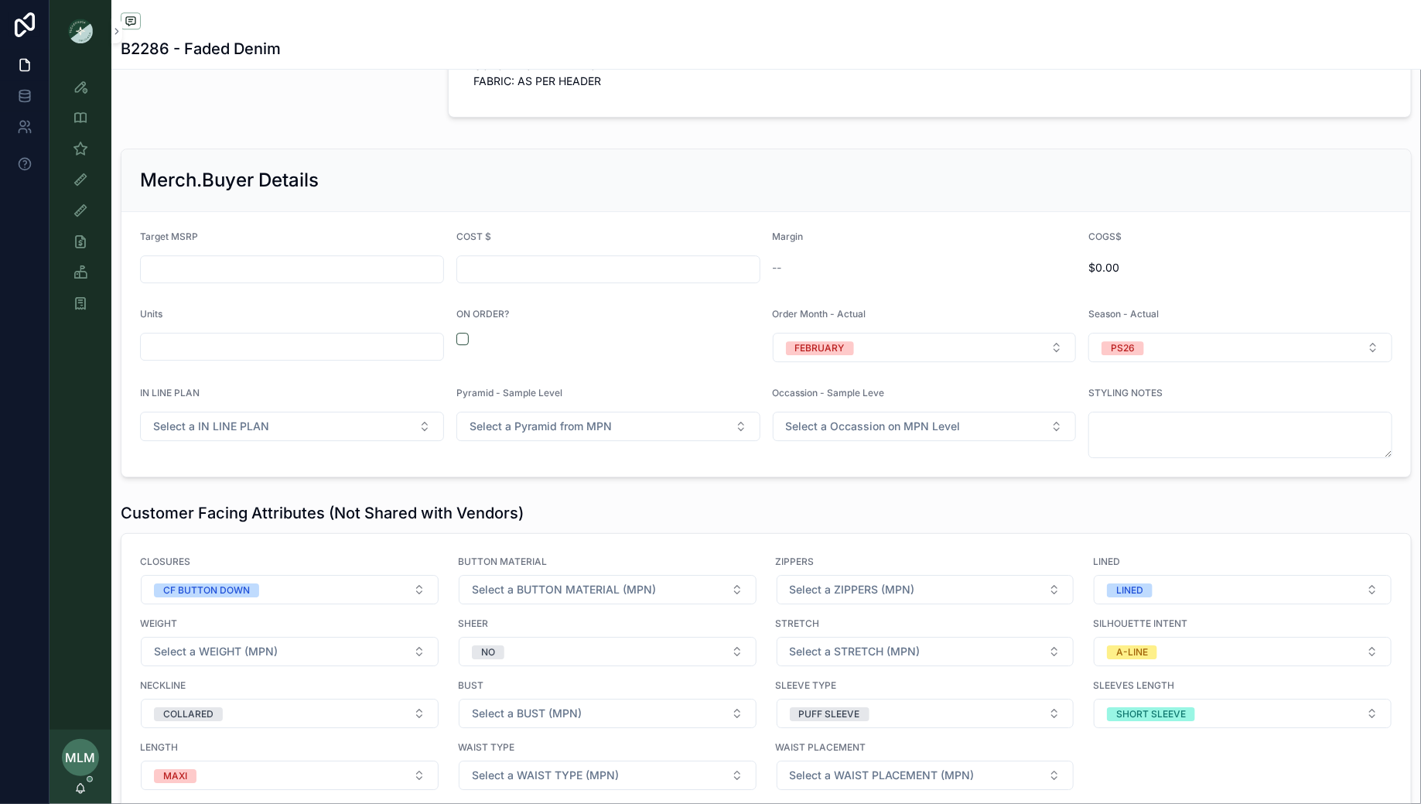
scroll to position [2555, 0]
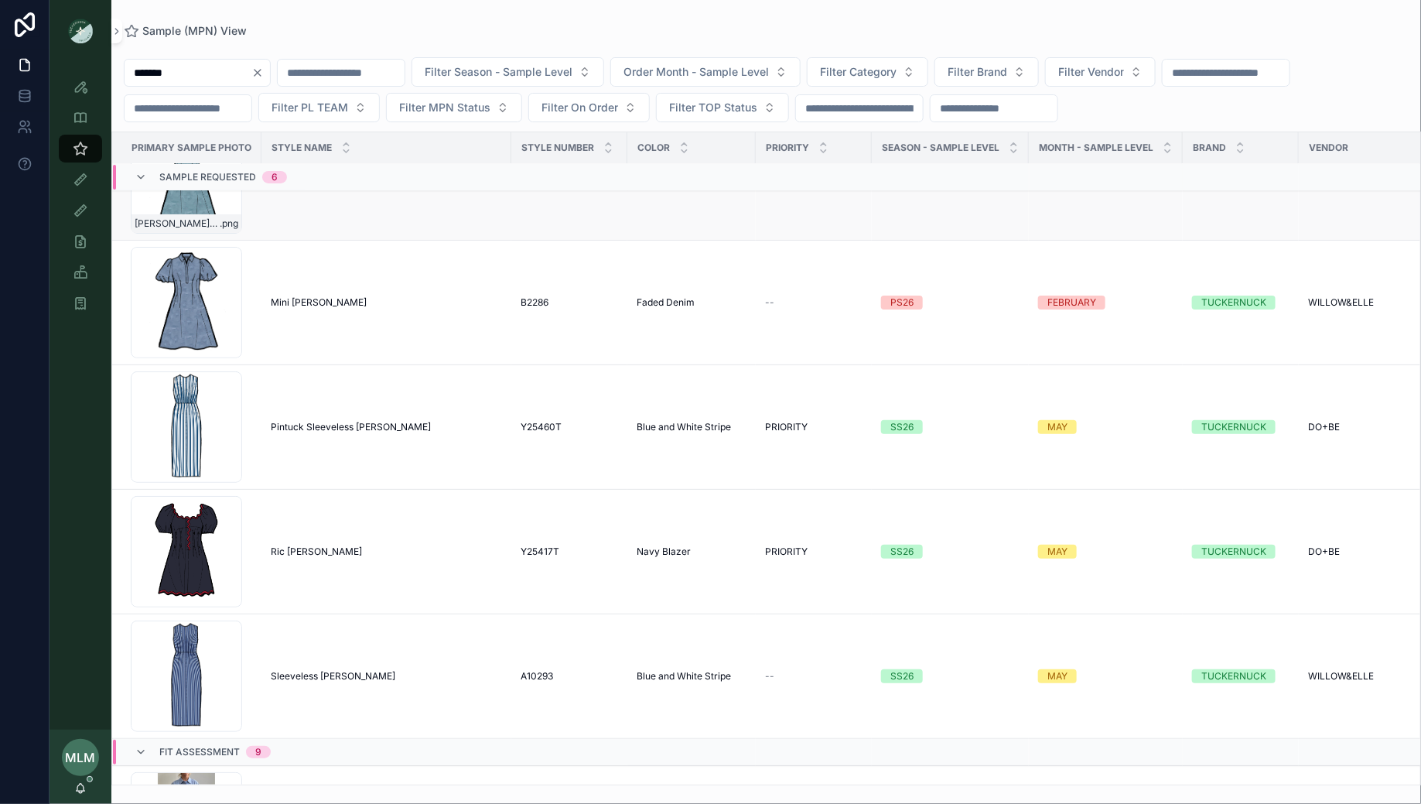
scroll to position [205, 0]
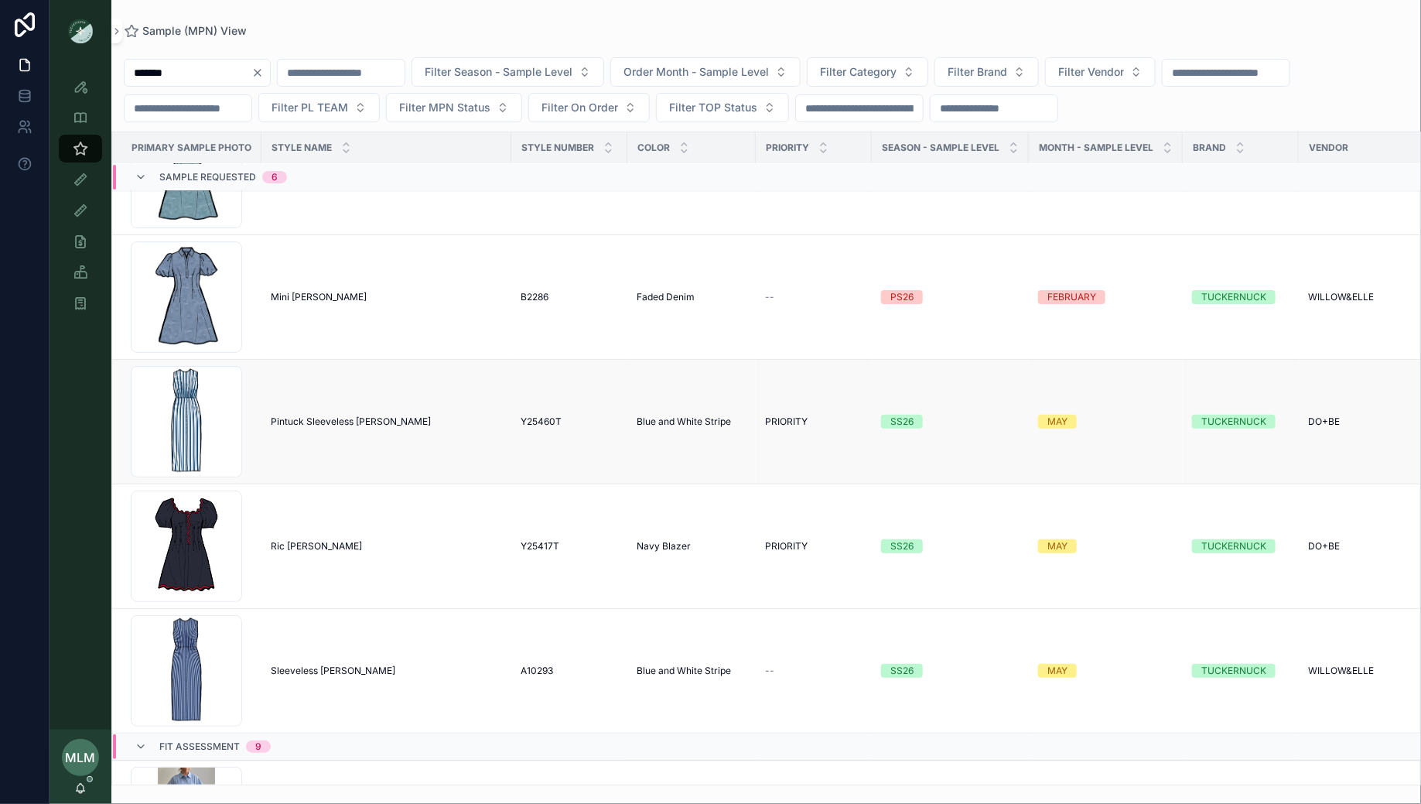
click at [340, 421] on span "Pintuck Sleeveless [PERSON_NAME]" at bounding box center [351, 421] width 160 height 12
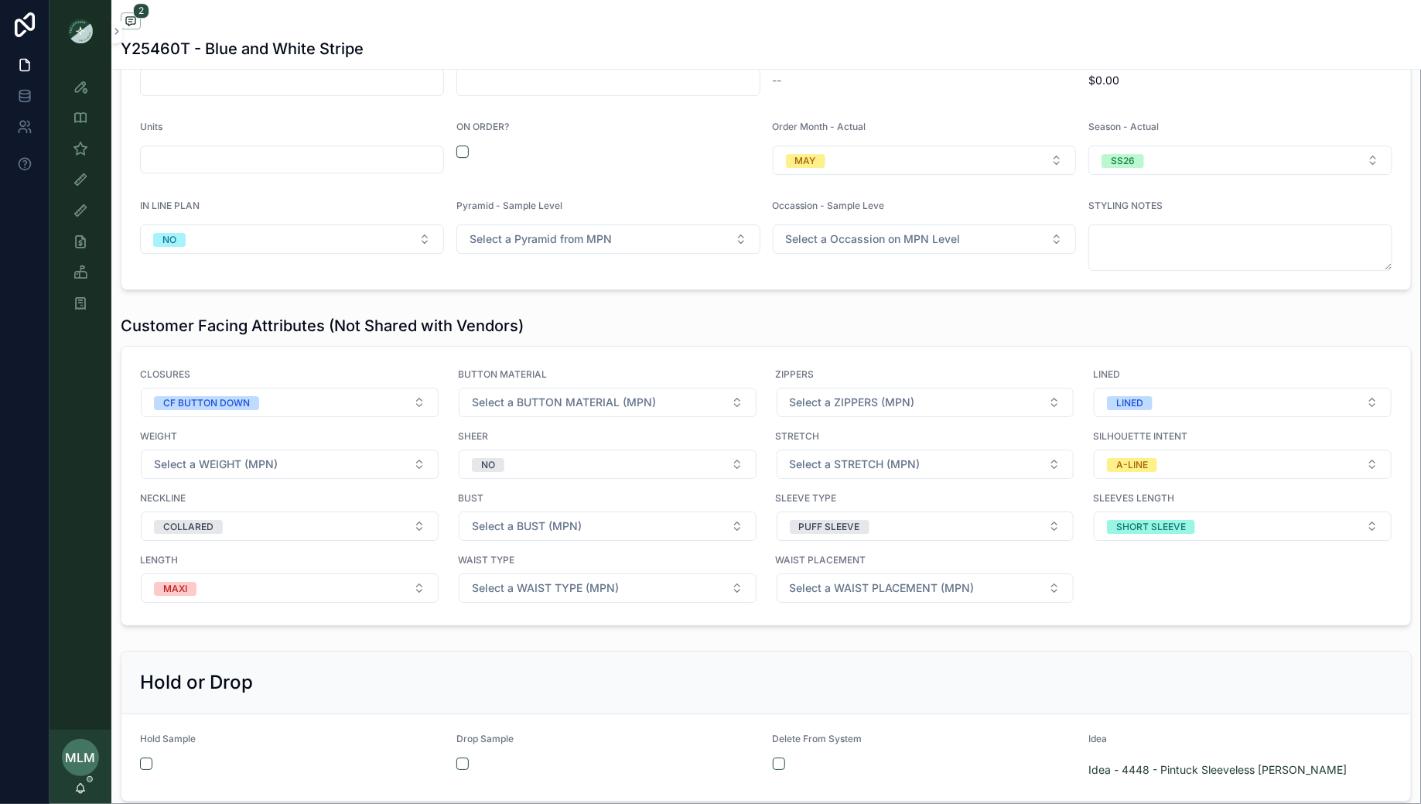
scroll to position [2310, 0]
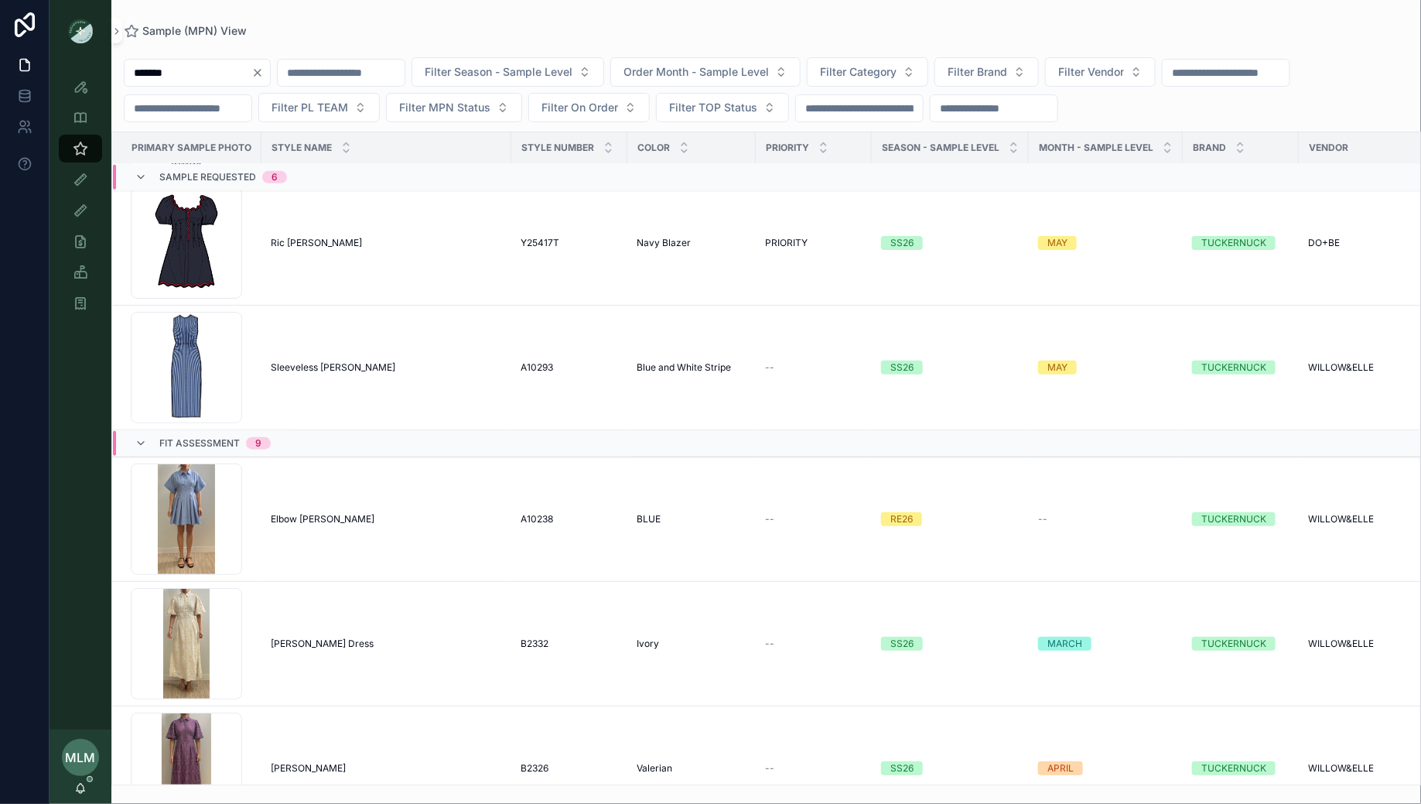
scroll to position [697, 0]
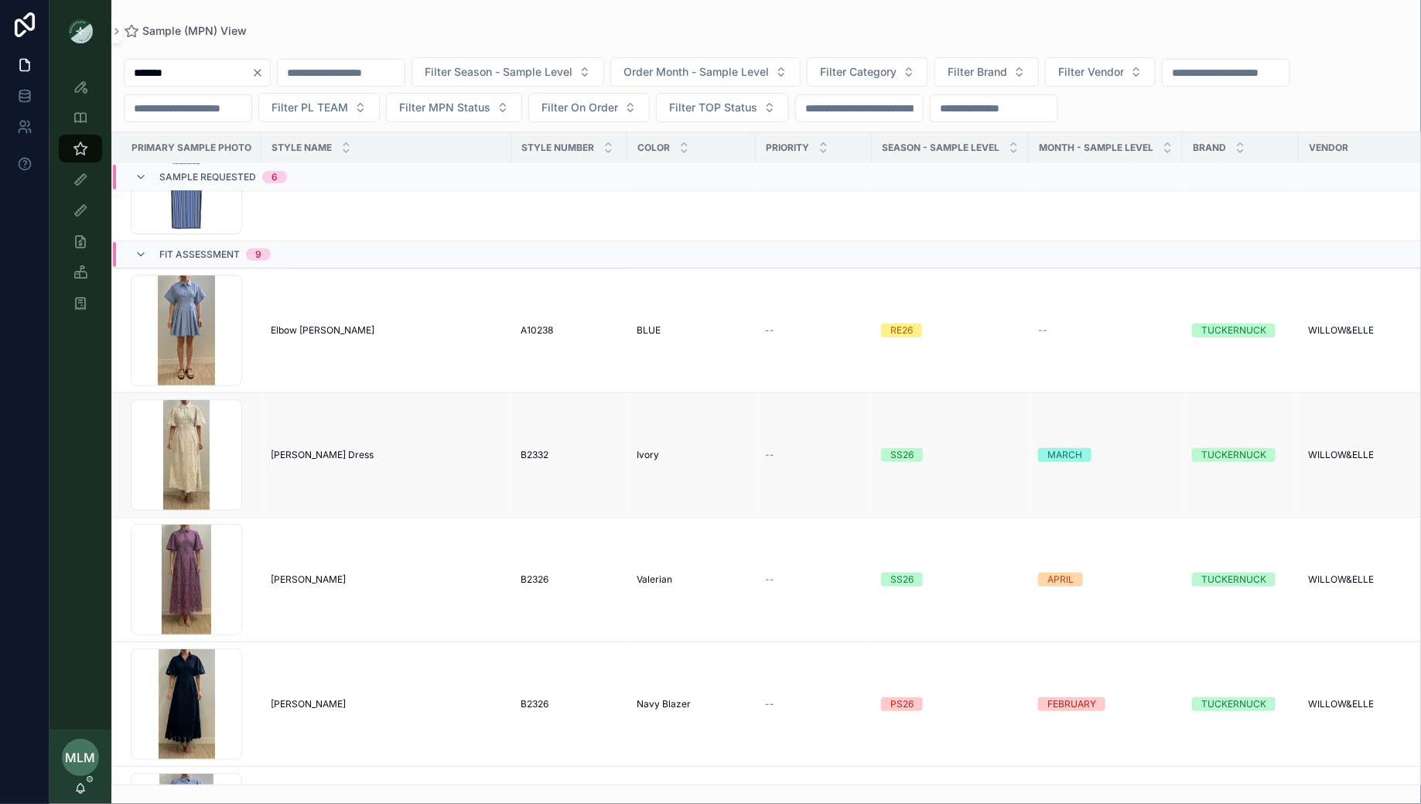
click at [309, 449] on span "[PERSON_NAME] Dress" at bounding box center [322, 455] width 103 height 12
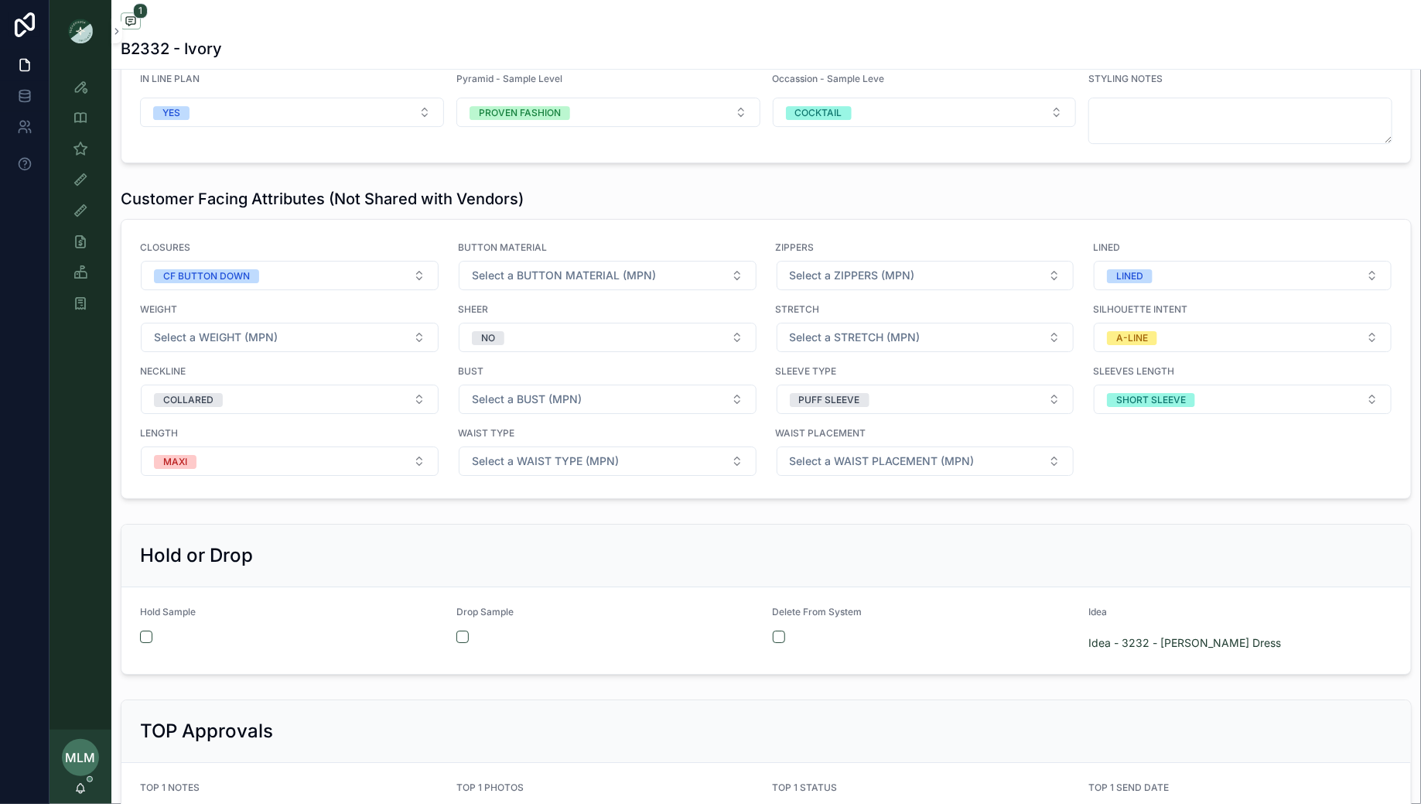
scroll to position [2408, 0]
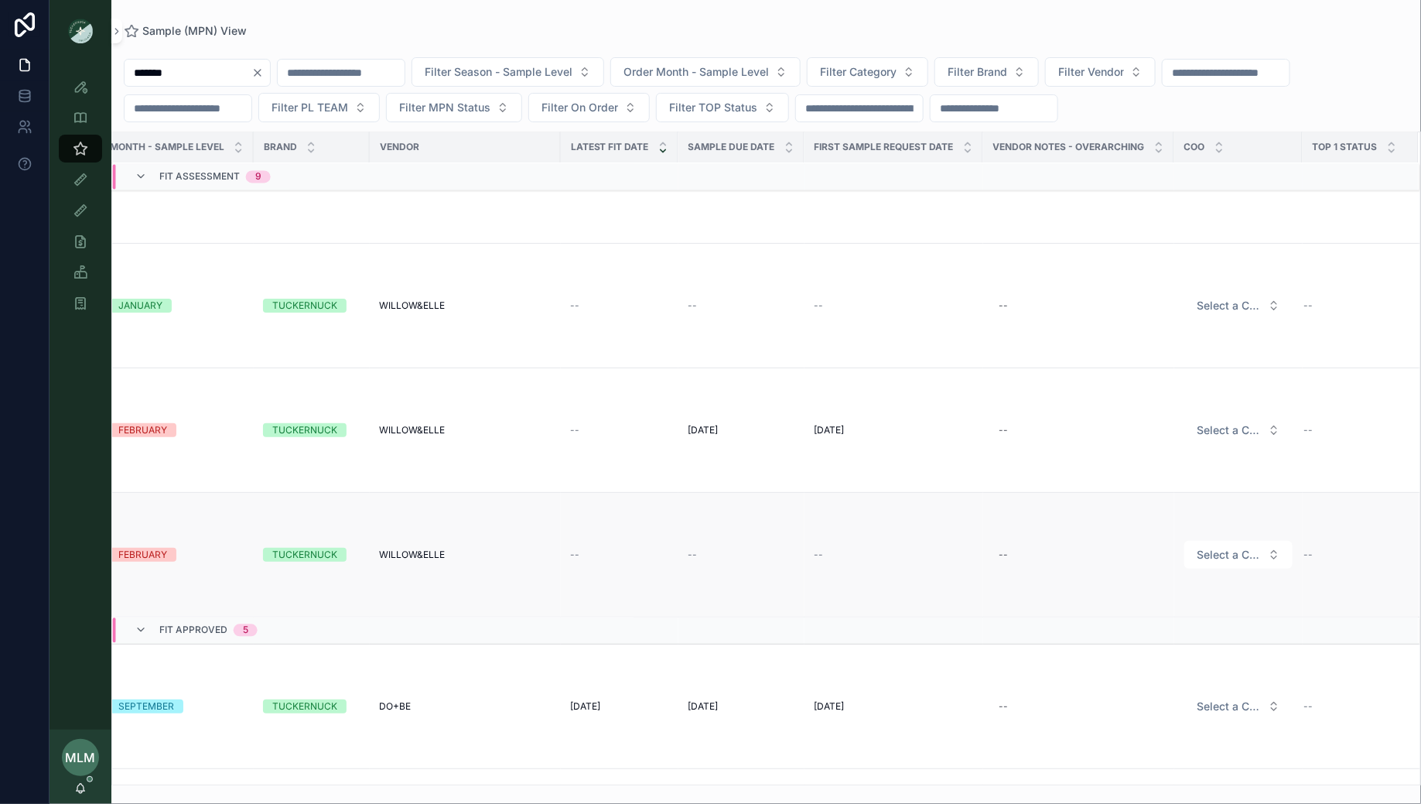
scroll to position [1491, 526]
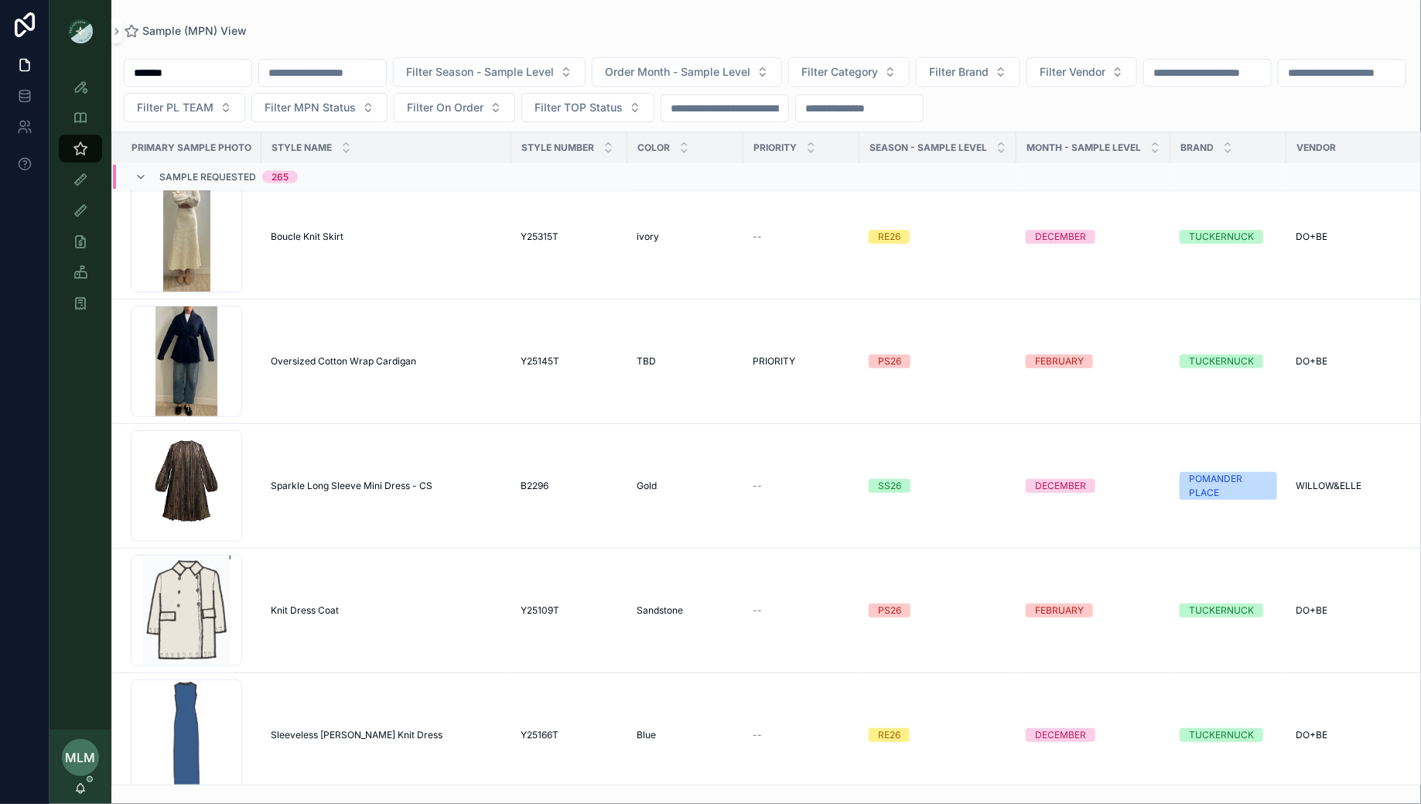
scroll to position [3963, 6]
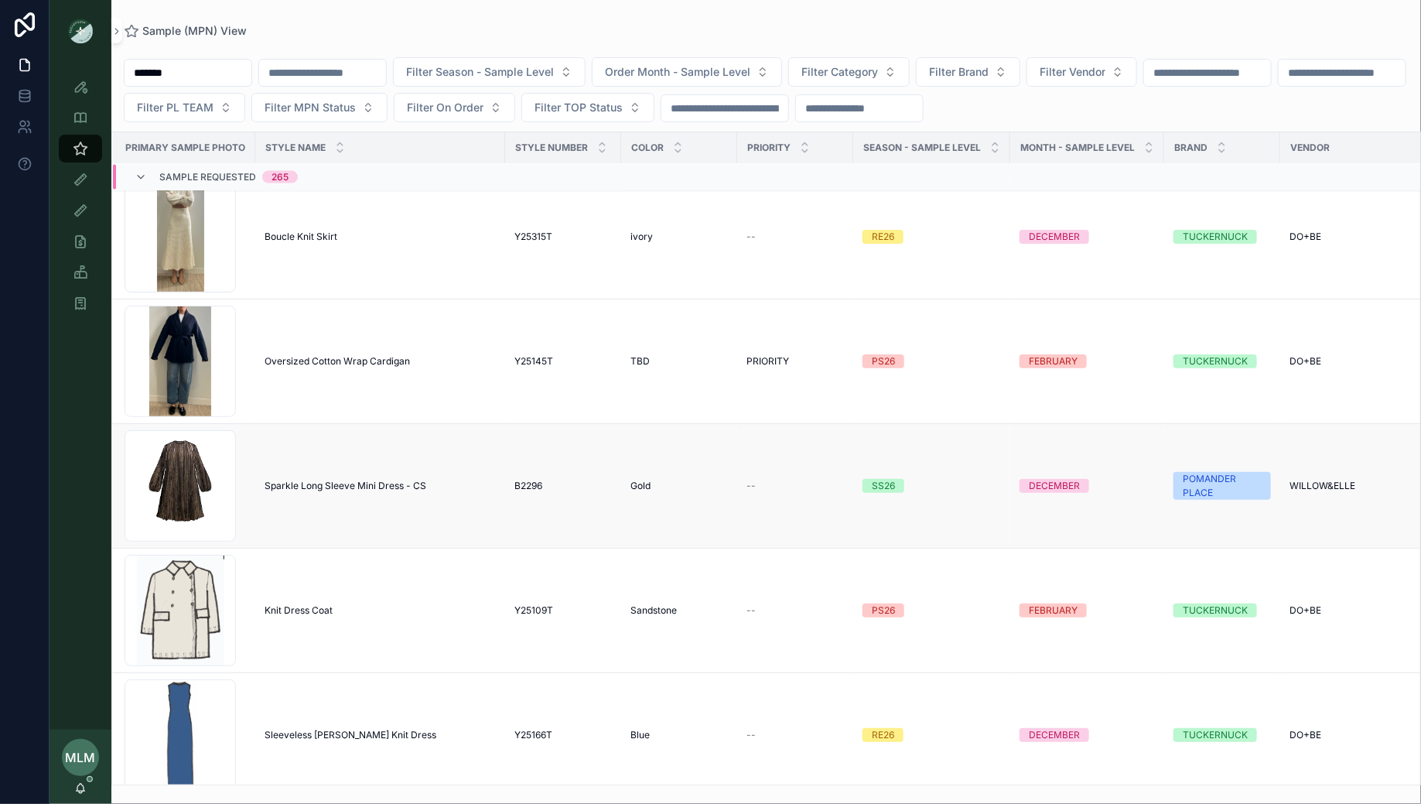
click at [380, 492] on td "Sparkle Long Sleeve Mini Dress - CS Sparkle Long Sleeve Mini Dress - CS" at bounding box center [380, 486] width 250 height 125
click at [380, 487] on td "Sparkle Long Sleeve Mini Dress - CS Sparkle Long Sleeve Mini Dress - CS" at bounding box center [380, 486] width 250 height 125
click at [381, 480] on span "Sparkle Long Sleeve Mini Dress - CS" at bounding box center [346, 486] width 162 height 12
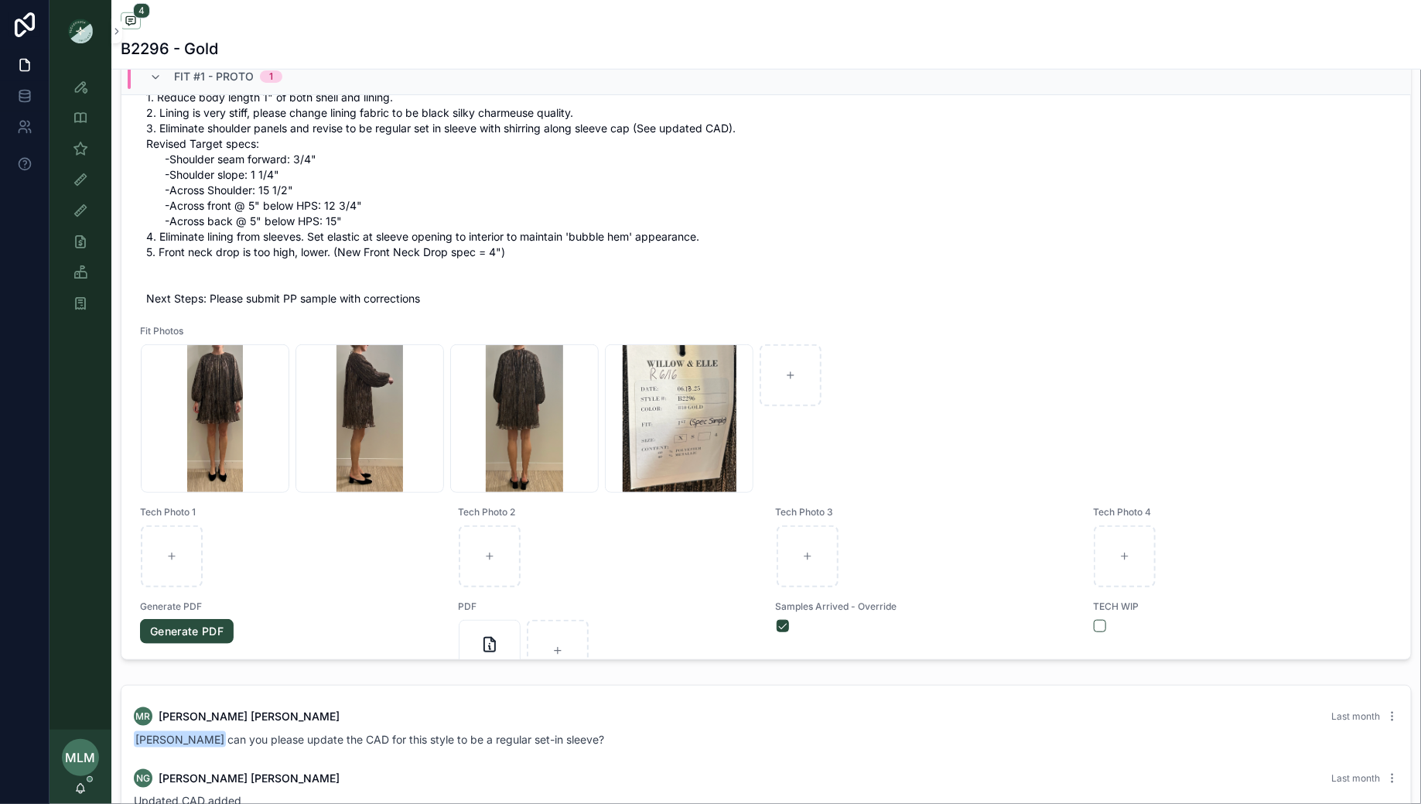
scroll to position [272, 0]
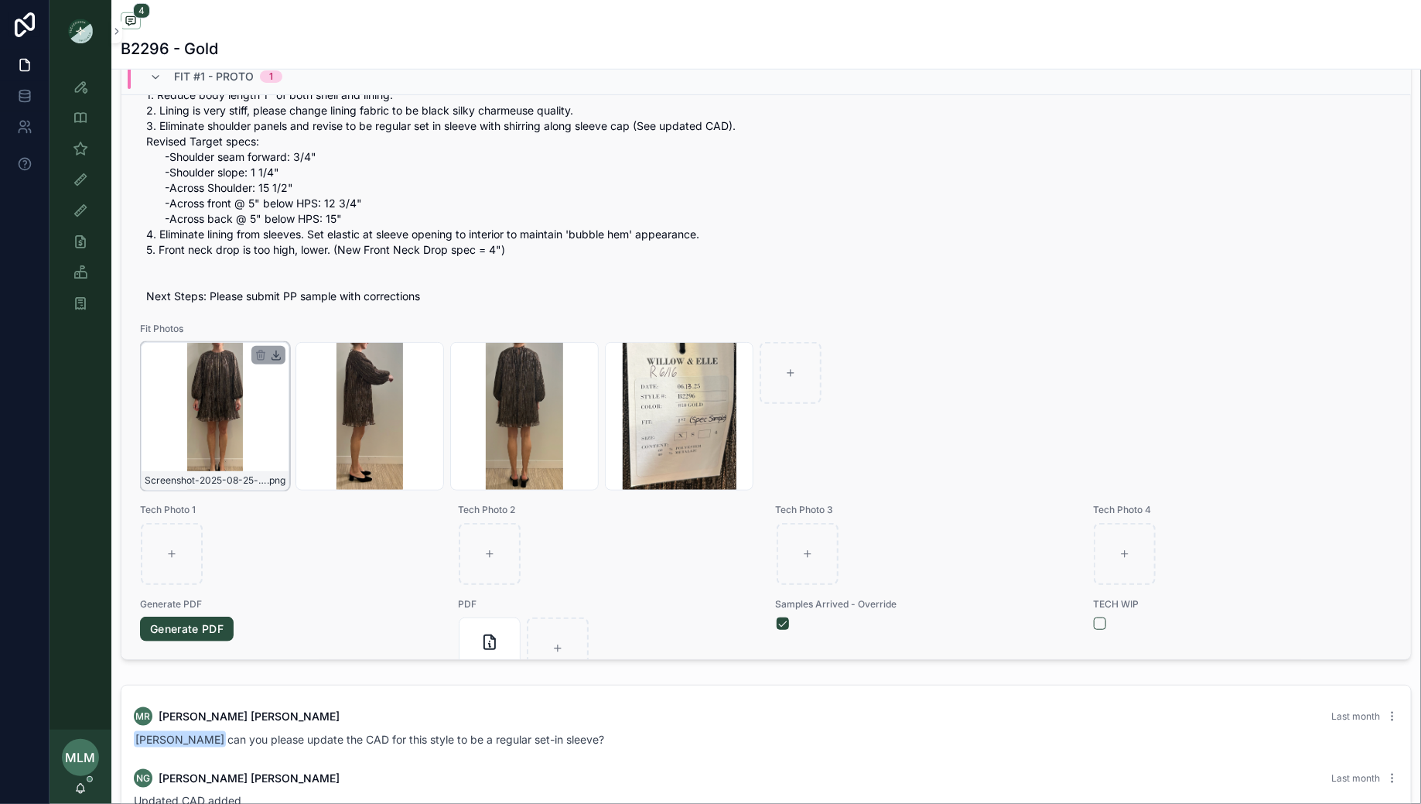
click at [276, 352] on icon "scrollable content" at bounding box center [276, 354] width 0 height 6
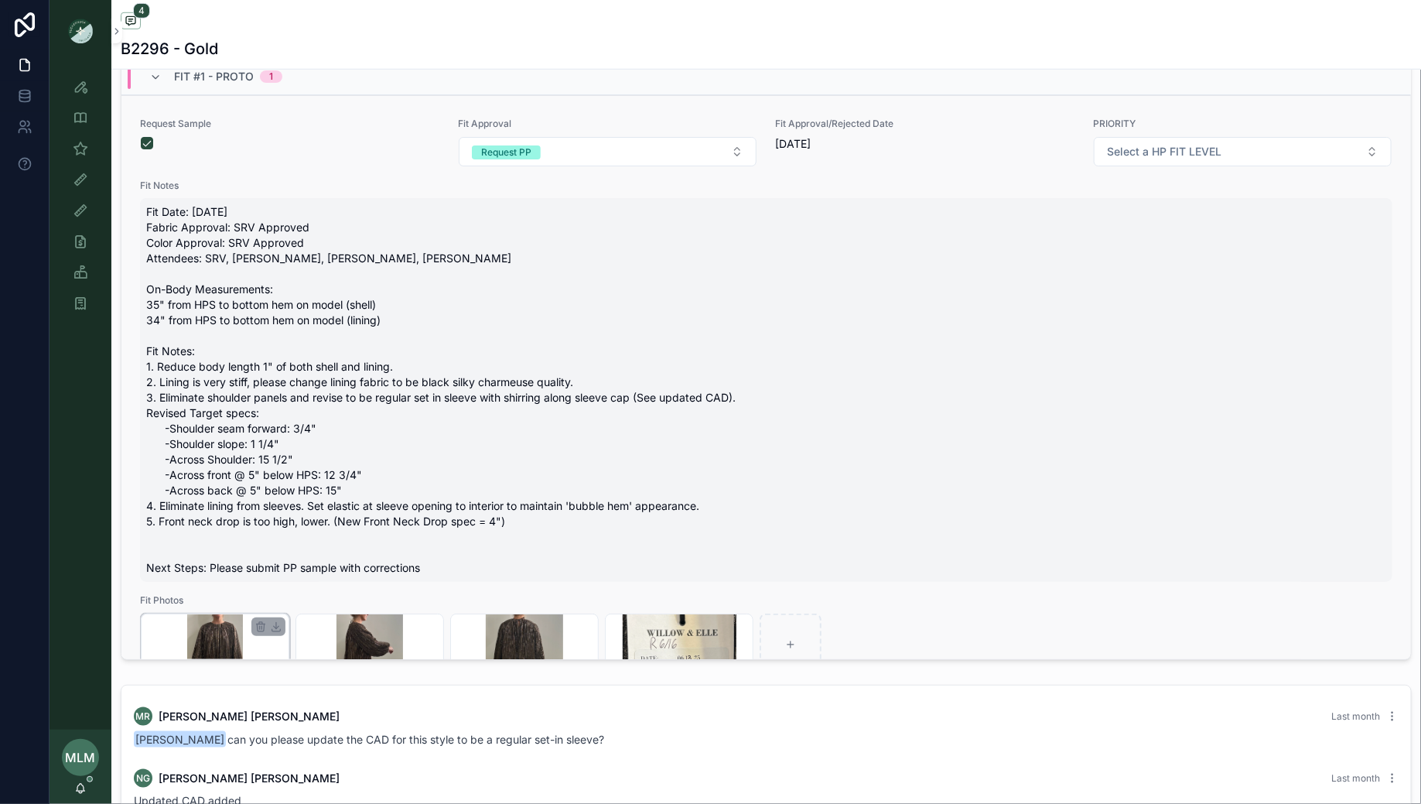
scroll to position [0, 0]
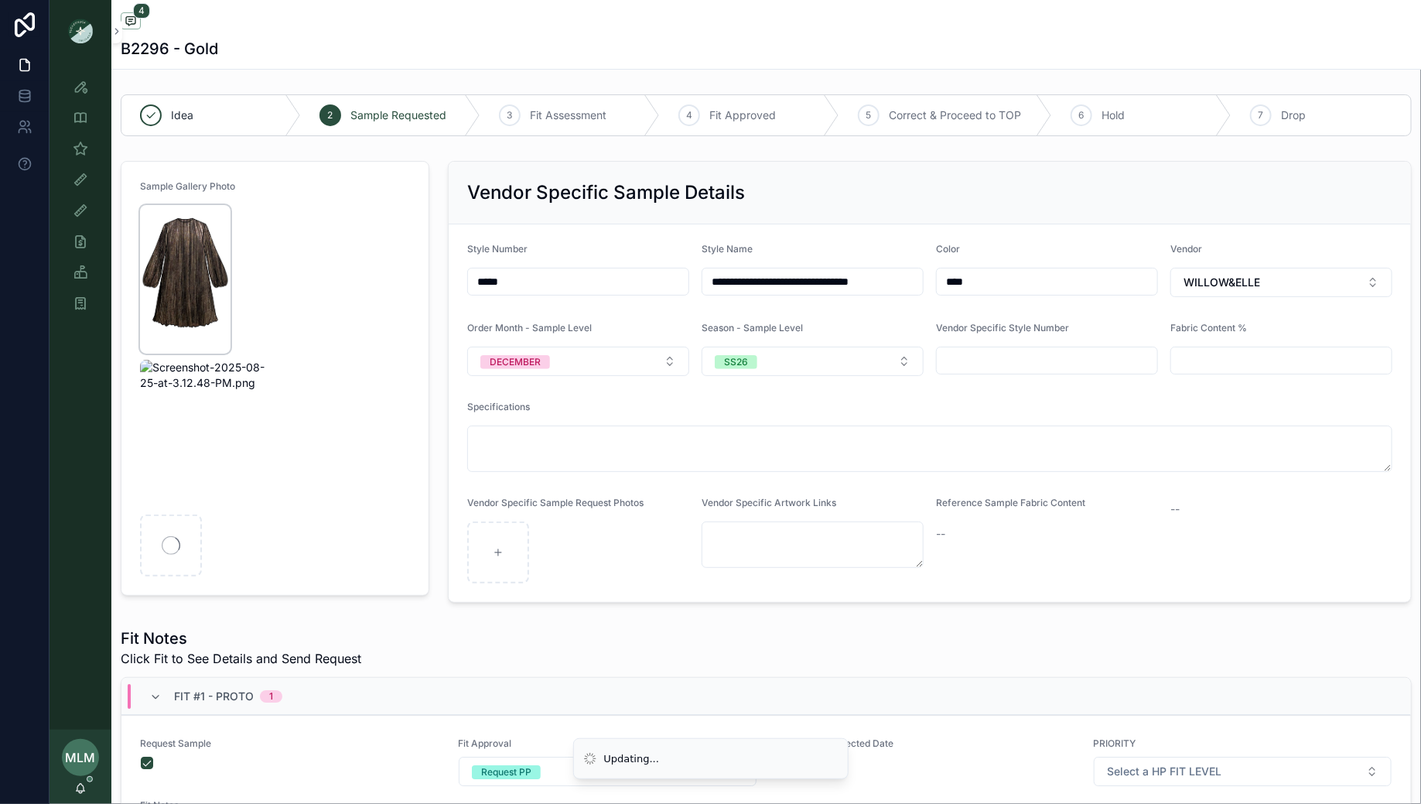
click at [193, 282] on img "scrollable content" at bounding box center [185, 279] width 91 height 149
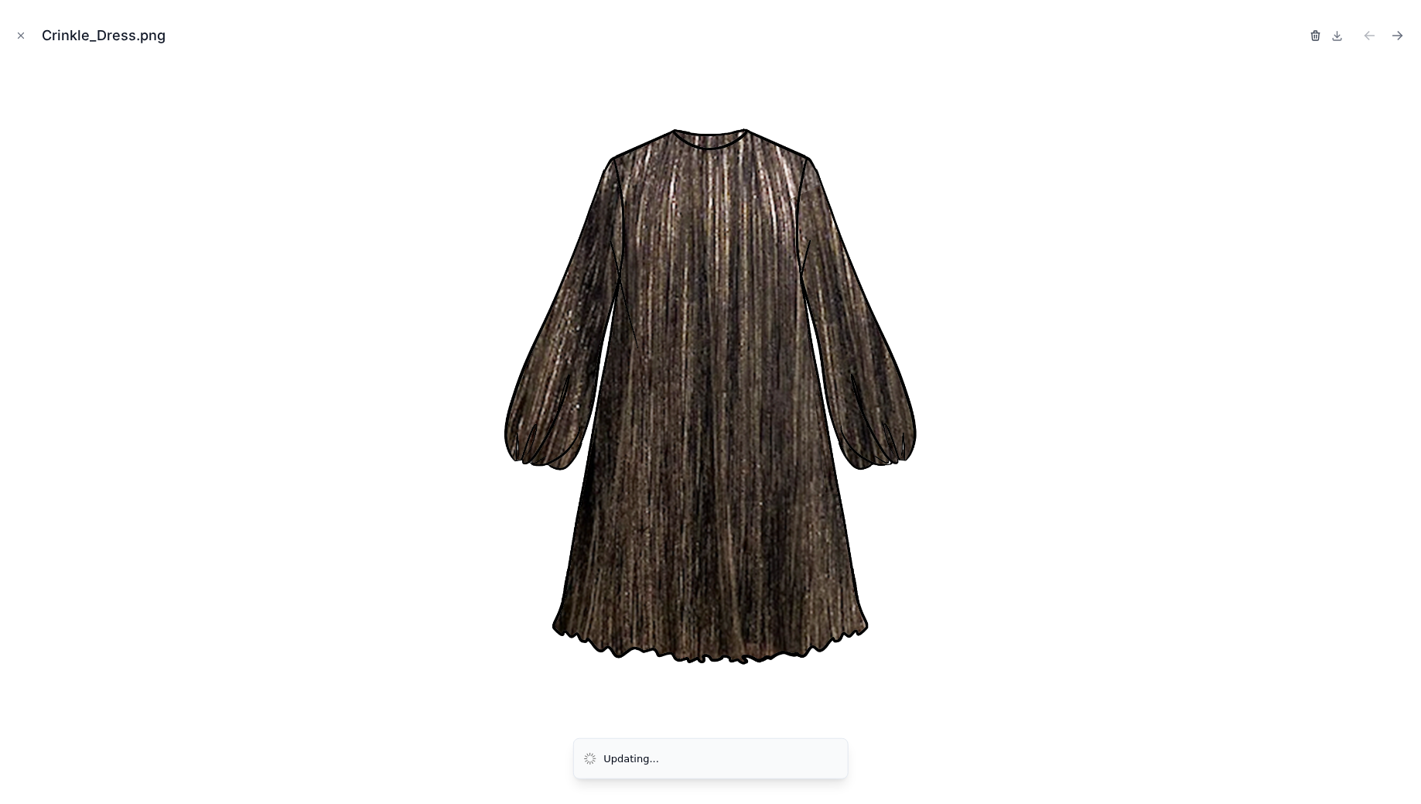
click at [1313, 35] on icon "button" at bounding box center [1316, 35] width 12 height 12
click at [1300, 37] on icon "button" at bounding box center [1300, 36] width 0 height 3
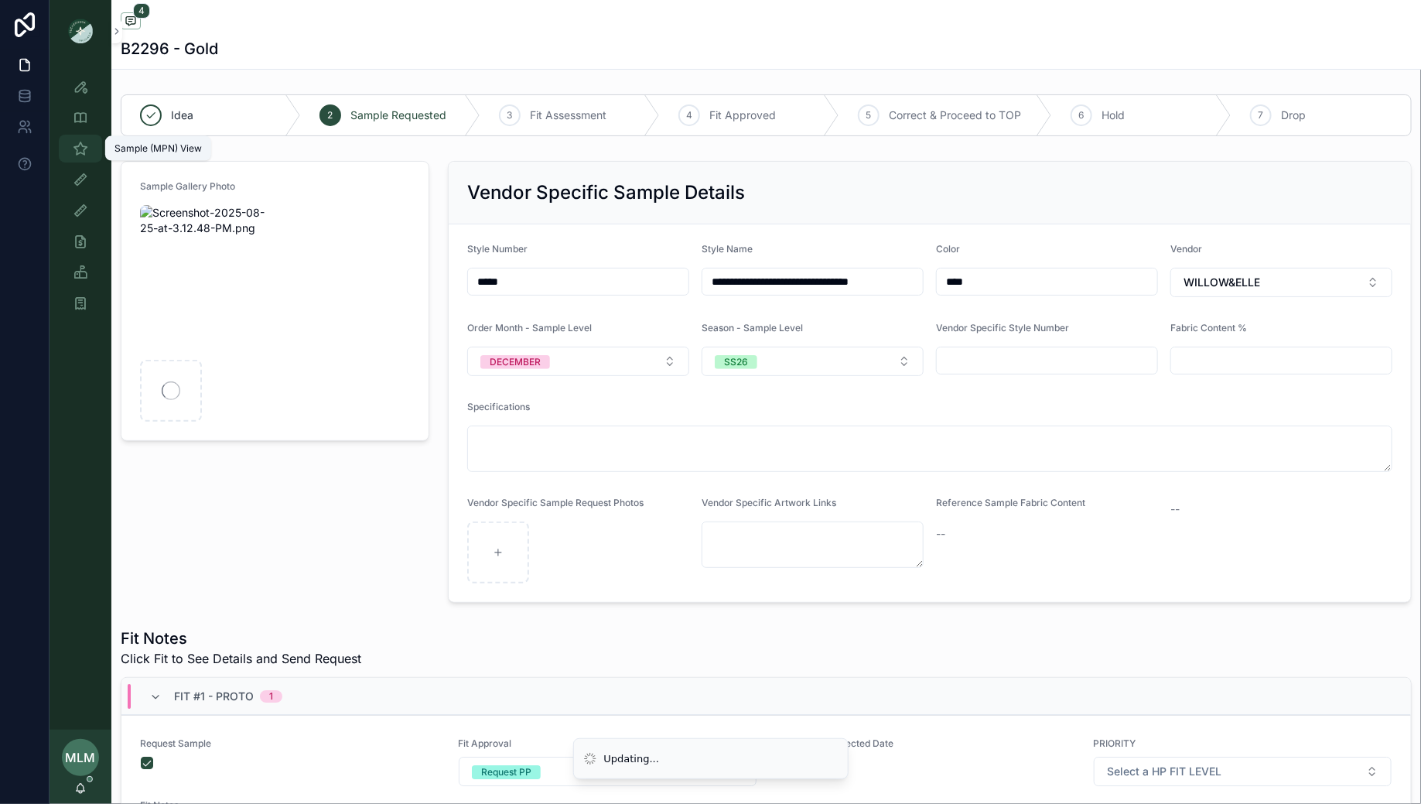
click at [81, 154] on icon "scrollable content" at bounding box center [80, 148] width 15 height 15
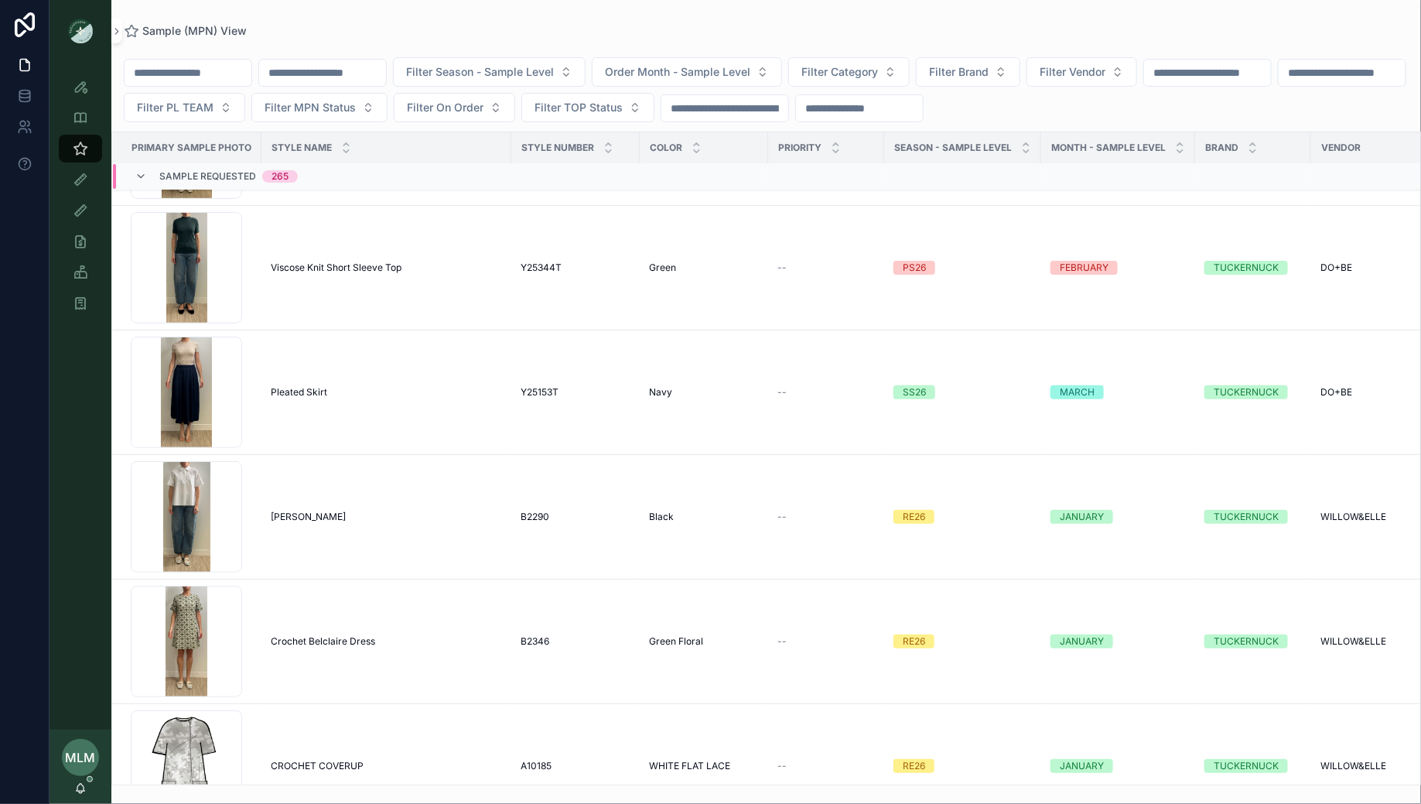
scroll to position [5675, 0]
click at [750, 64] on span "Order Month - Sample Level" at bounding box center [677, 71] width 145 height 15
click at [676, 164] on div "FEBRUARY" at bounding box center [714, 158] width 186 height 25
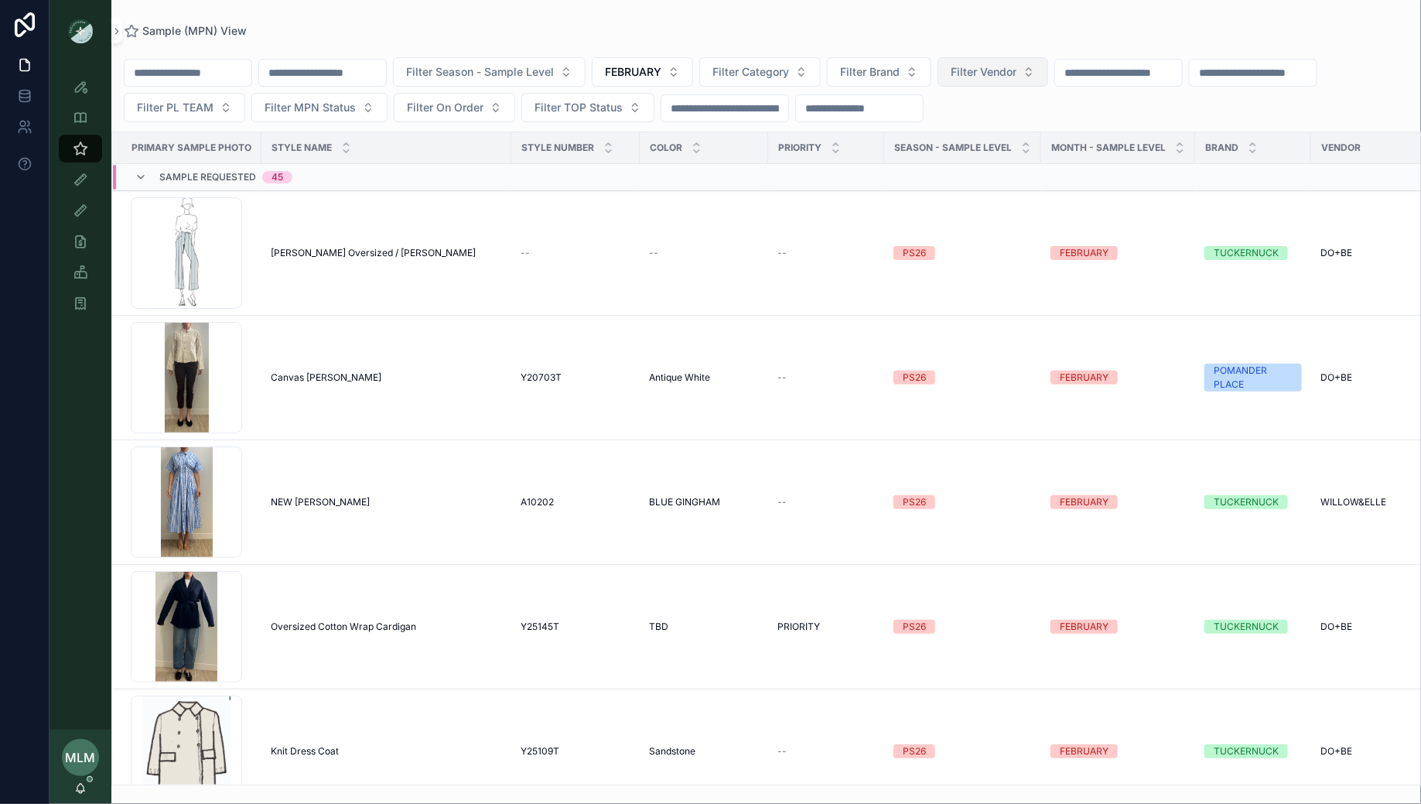
click at [1004, 83] on button "Filter Vendor" at bounding box center [993, 71] width 111 height 29
type input "**"
click at [972, 155] on div "DO+BE" at bounding box center [1020, 158] width 186 height 25
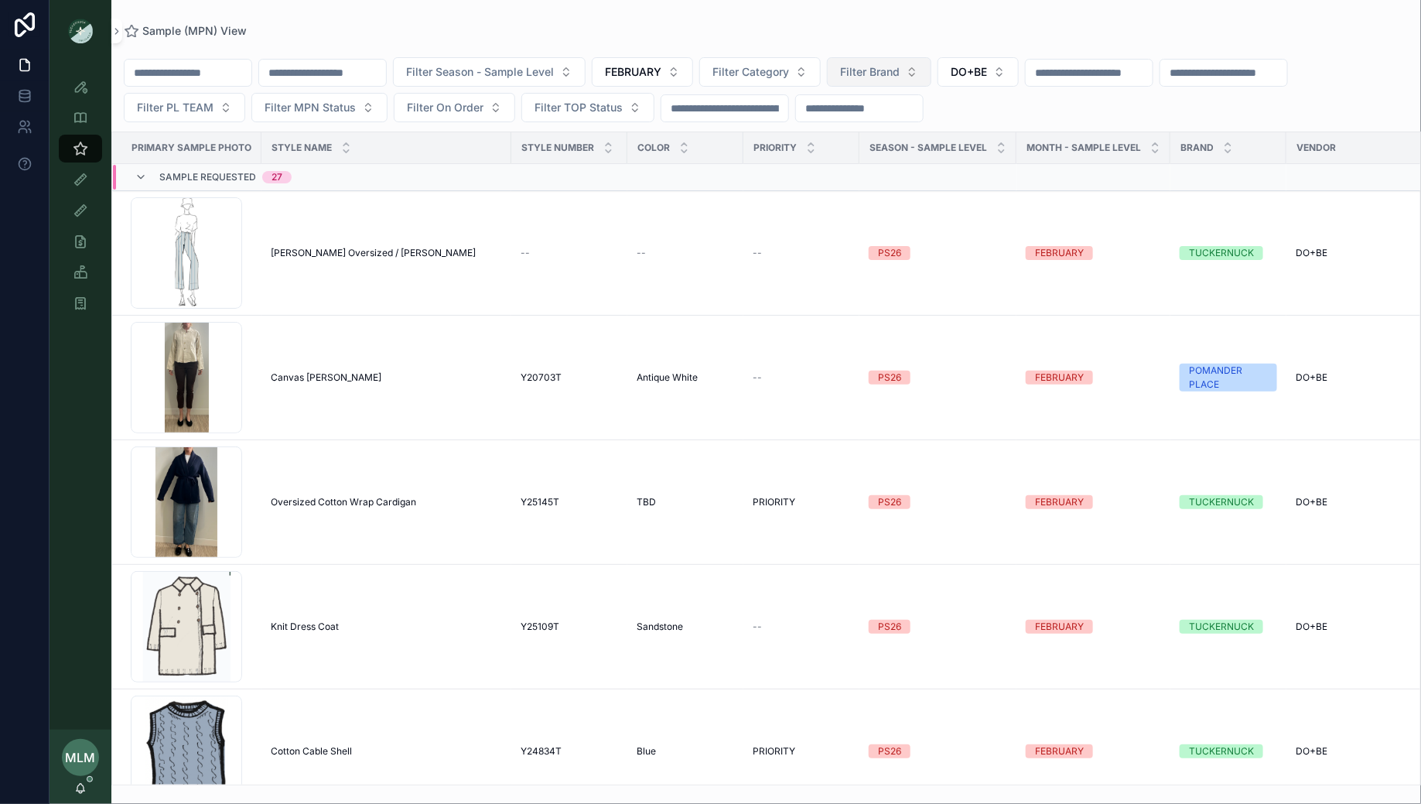
click at [918, 80] on button "Filter Brand" at bounding box center [879, 71] width 104 height 29
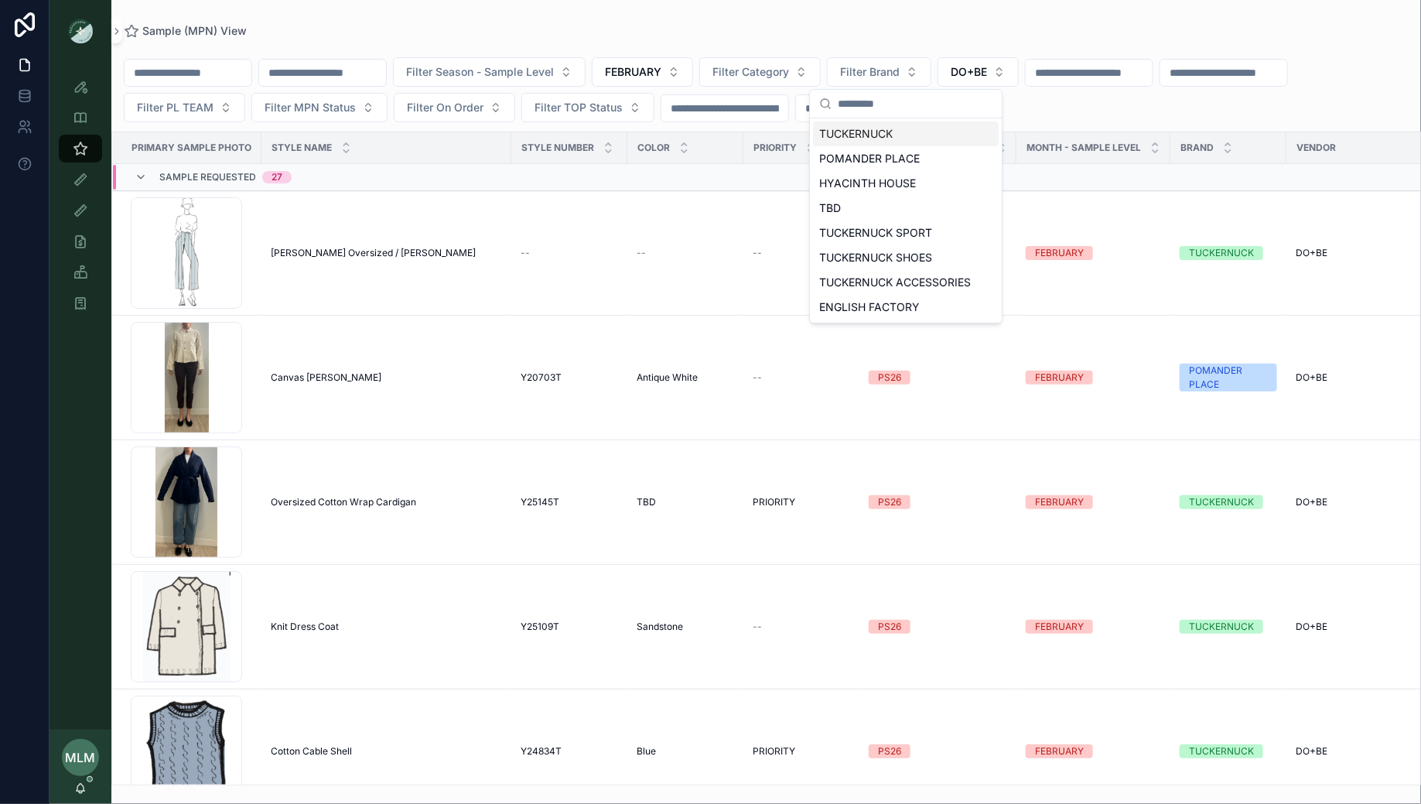
click at [886, 132] on div "TUCKERNUCK" at bounding box center [906, 133] width 186 height 25
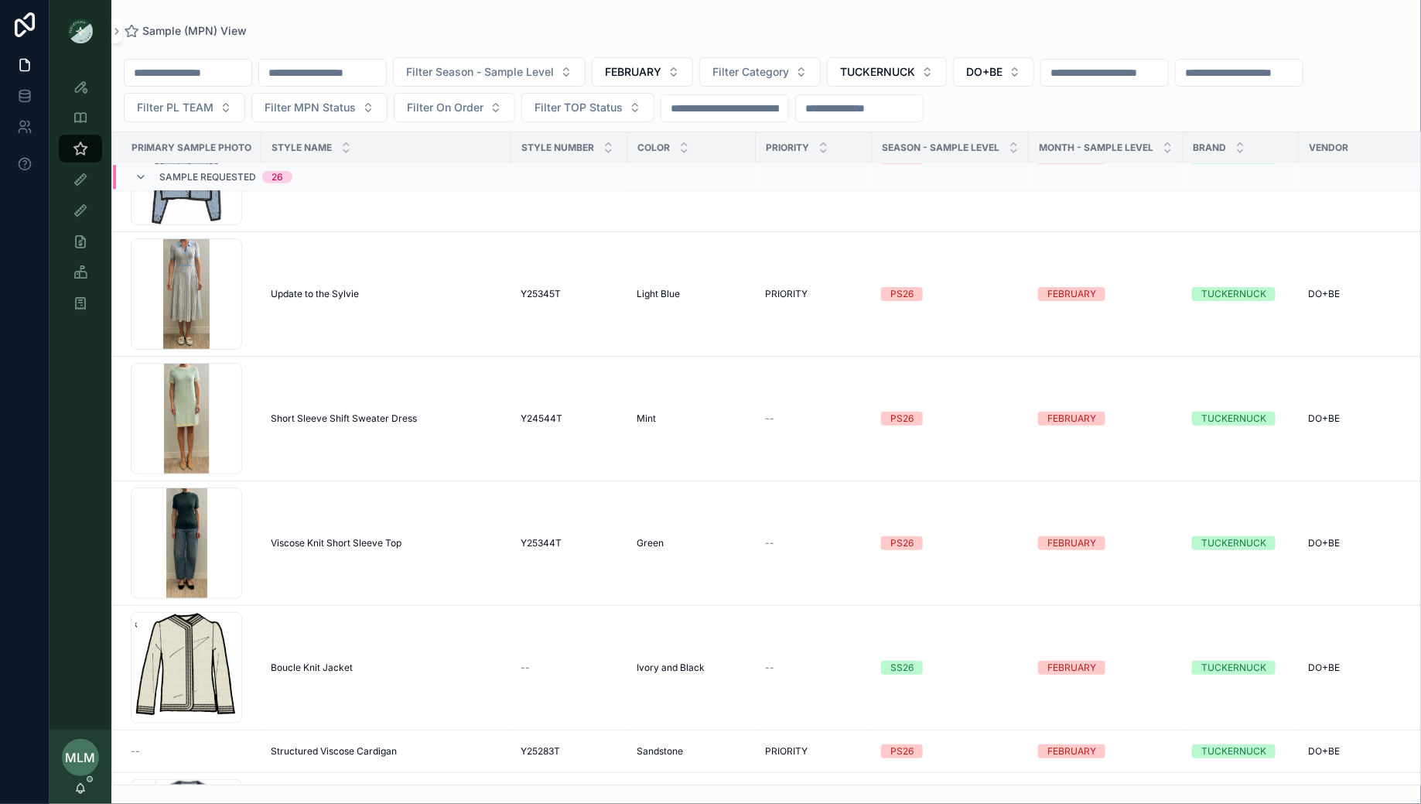
scroll to position [582, 0]
click at [301, 77] on input "scrollable content" at bounding box center [322, 73] width 127 height 22
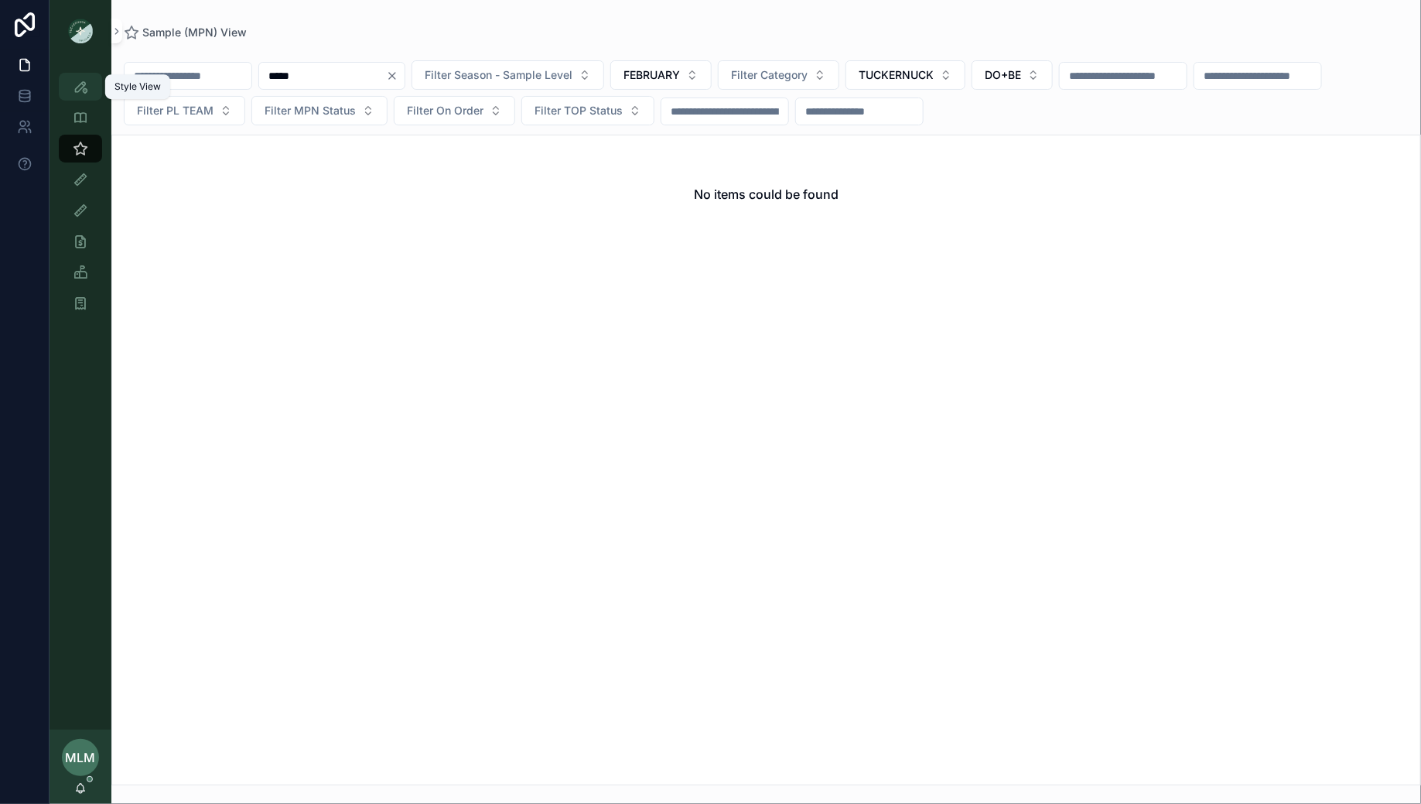
type input "*****"
click at [83, 92] on icon "scrollable content" at bounding box center [80, 86] width 15 height 15
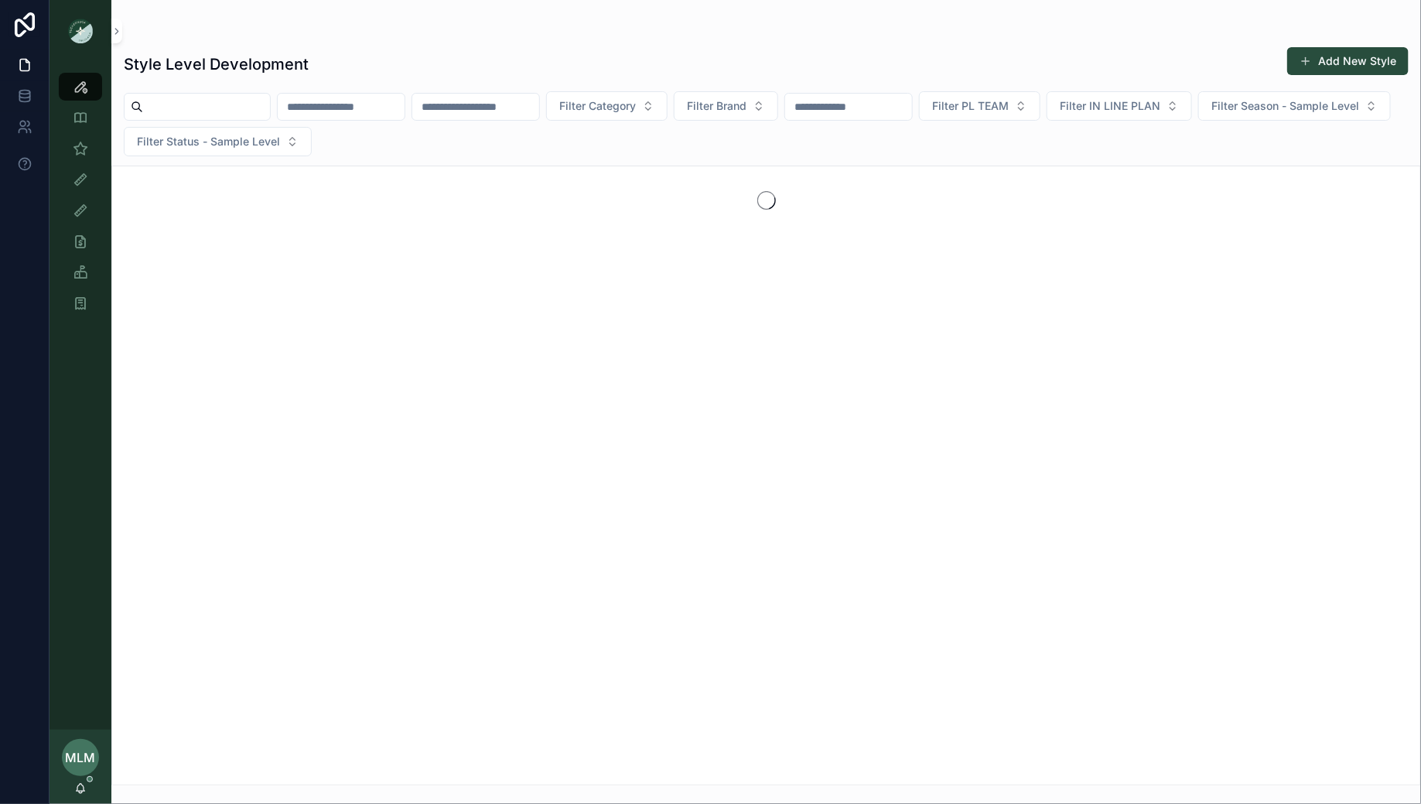
click at [352, 111] on input "scrollable content" at bounding box center [341, 107] width 127 height 22
type input "*****"
click at [417, 107] on icon "Clear" at bounding box center [411, 107] width 12 height 12
click at [473, 104] on input "scrollable content" at bounding box center [475, 107] width 127 height 22
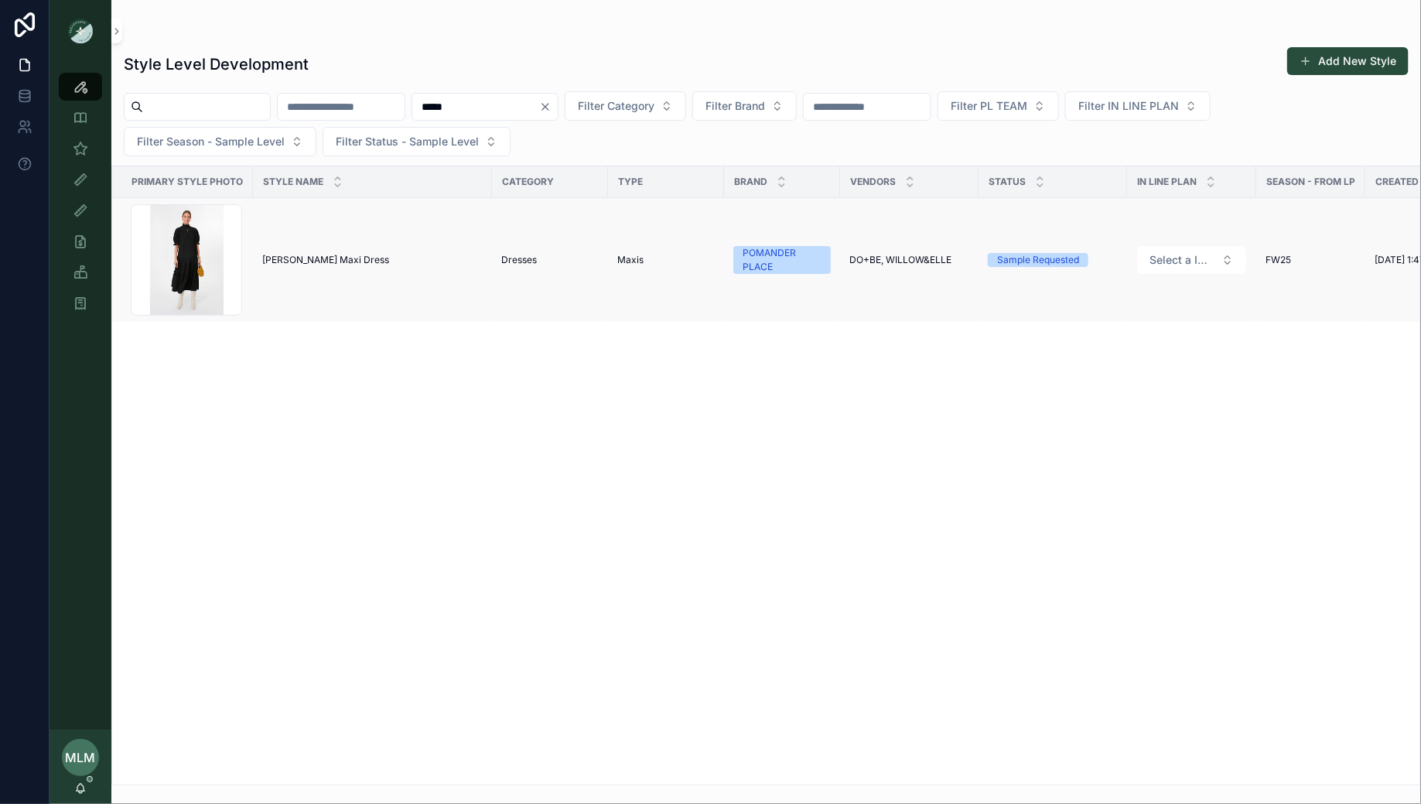
type input "*****"
click at [313, 257] on span "[PERSON_NAME] Maxi Dress" at bounding box center [325, 260] width 127 height 12
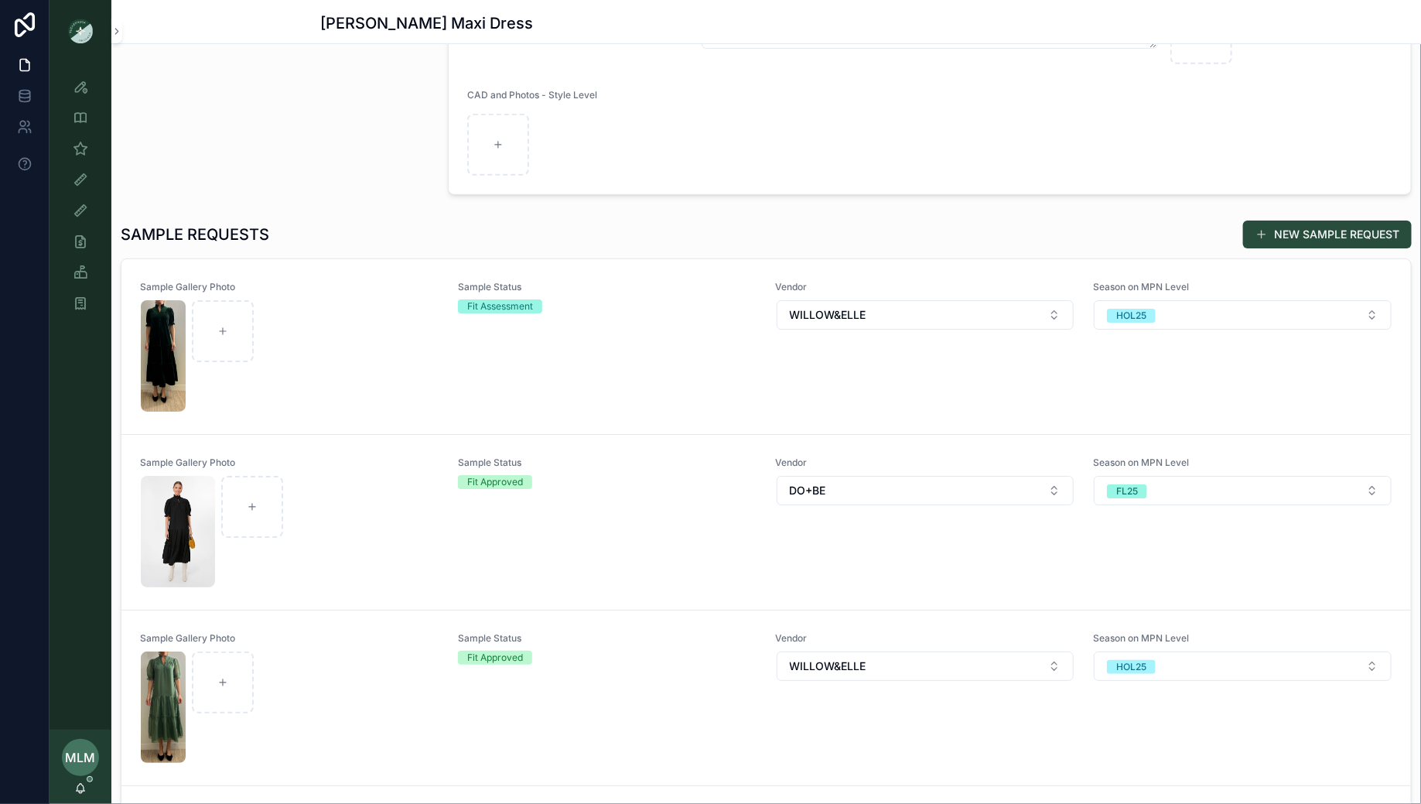
scroll to position [321, 0]
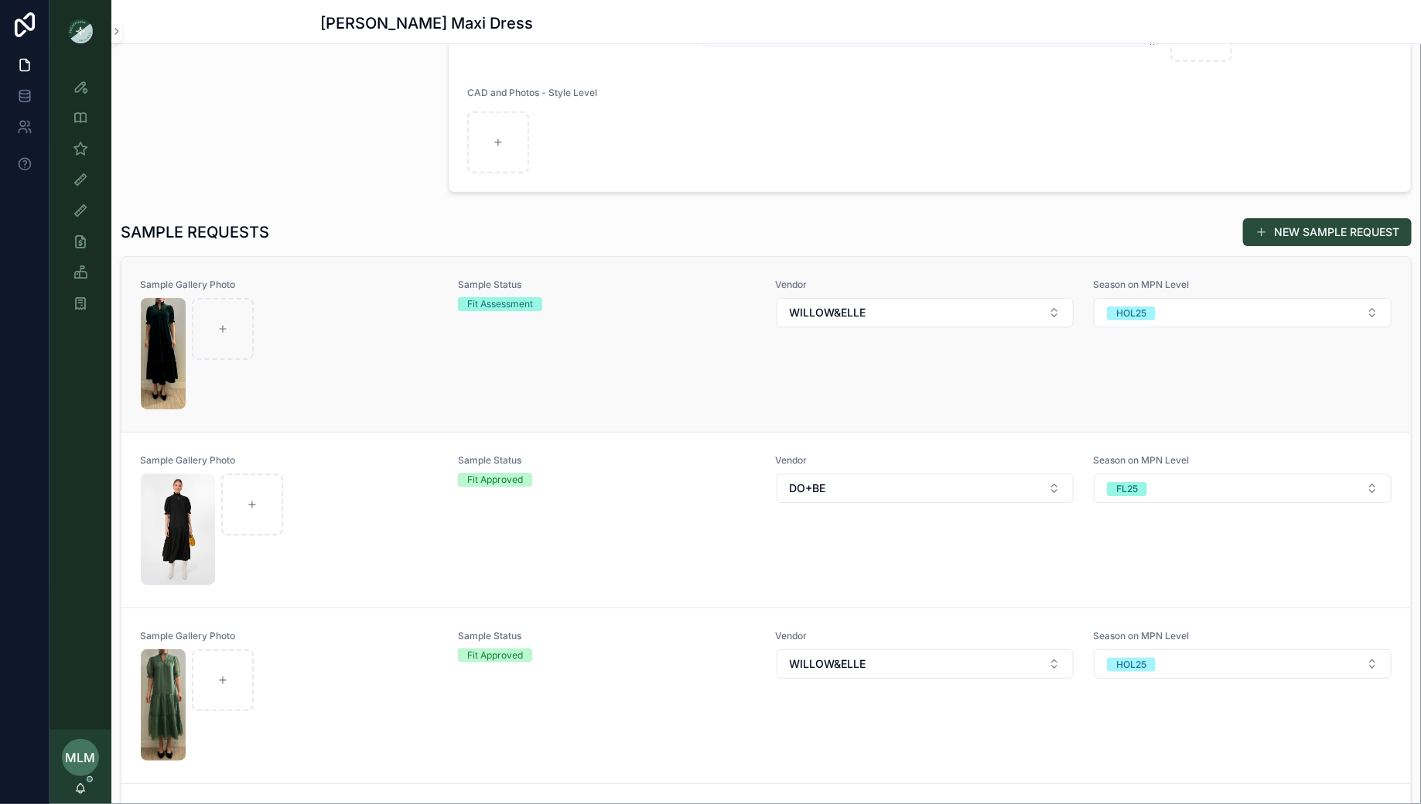
click at [371, 369] on div "scrollable content" at bounding box center [290, 353] width 298 height 111
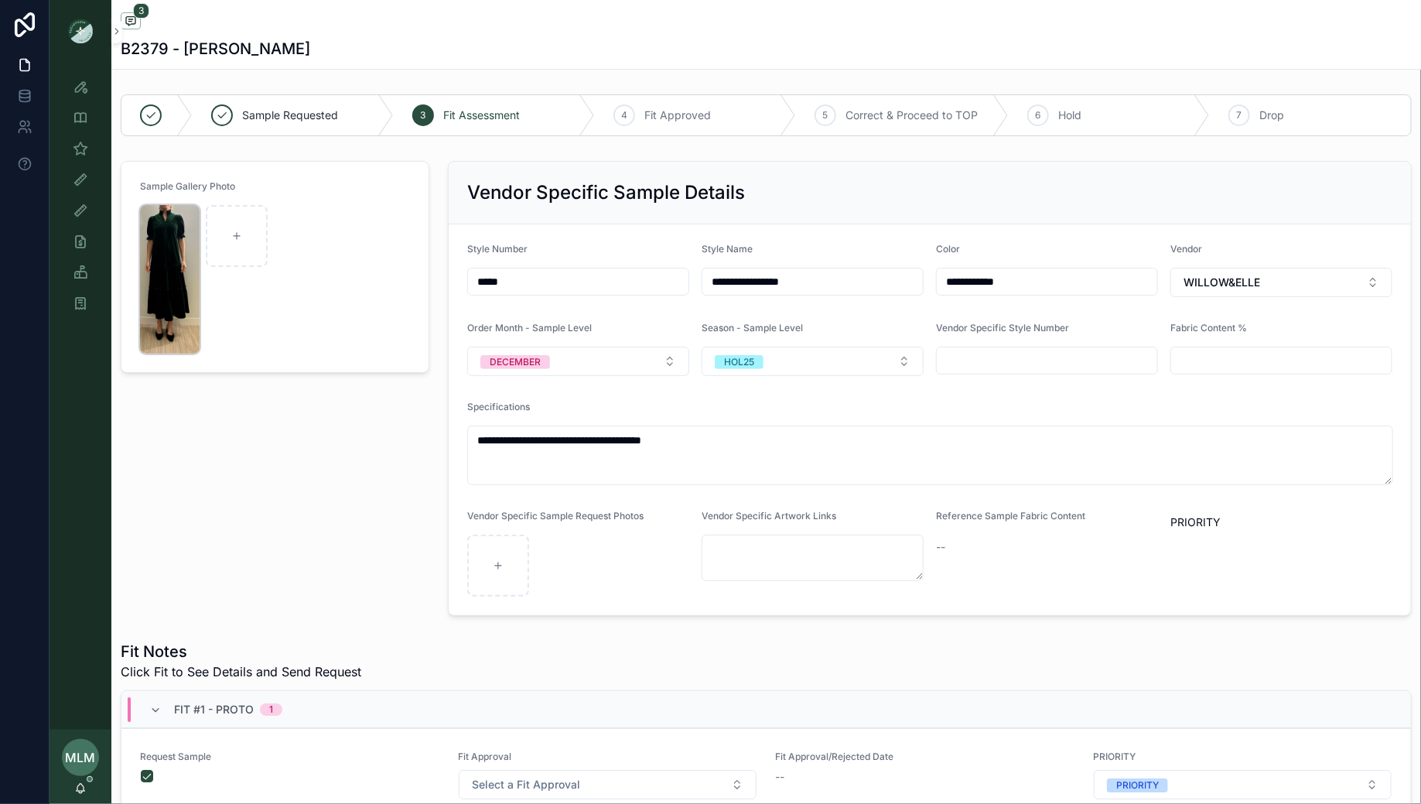
click at [179, 303] on img "scrollable content" at bounding box center [170, 279] width 60 height 149
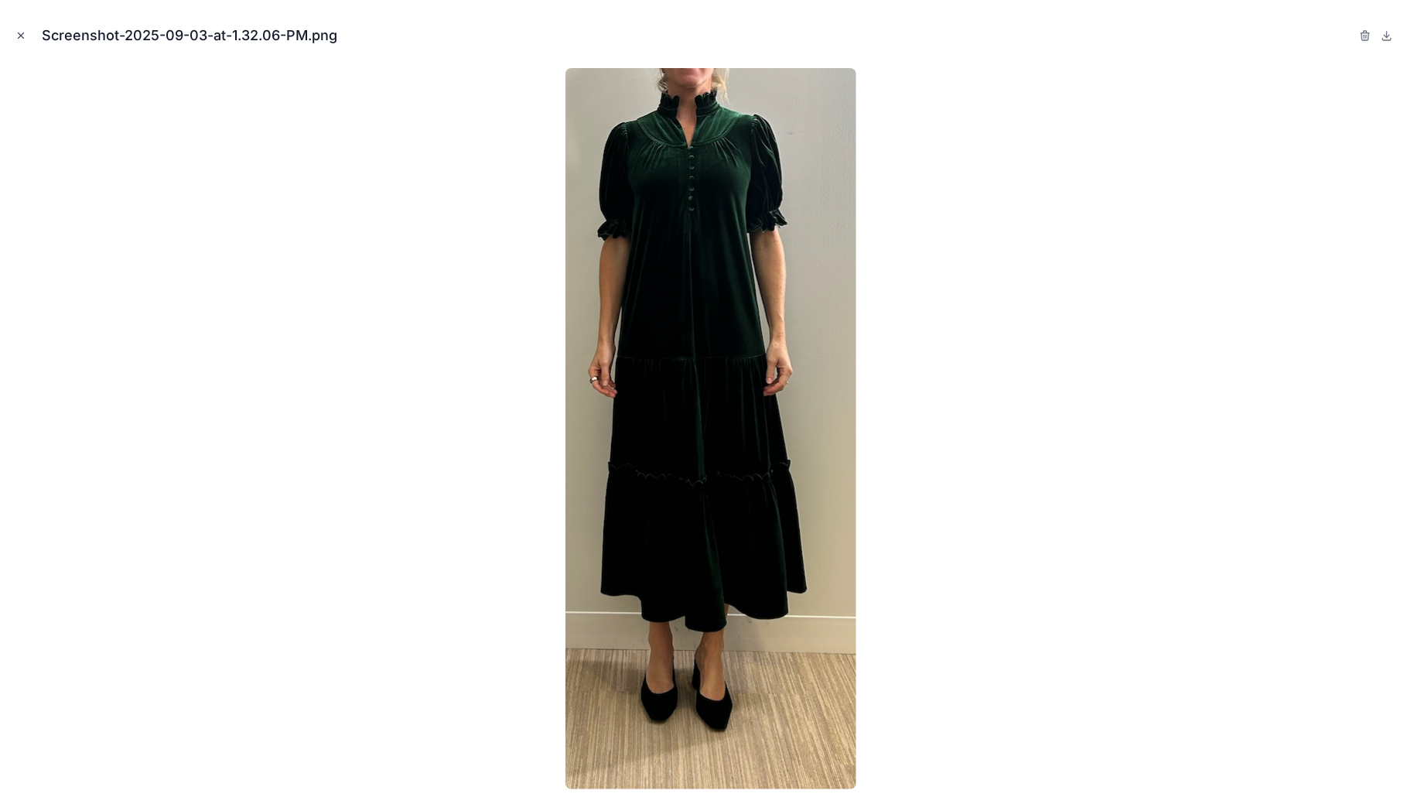
click at [22, 33] on icon "Close modal" at bounding box center [21, 35] width 5 height 5
